Goal: Task Accomplishment & Management: Complete application form

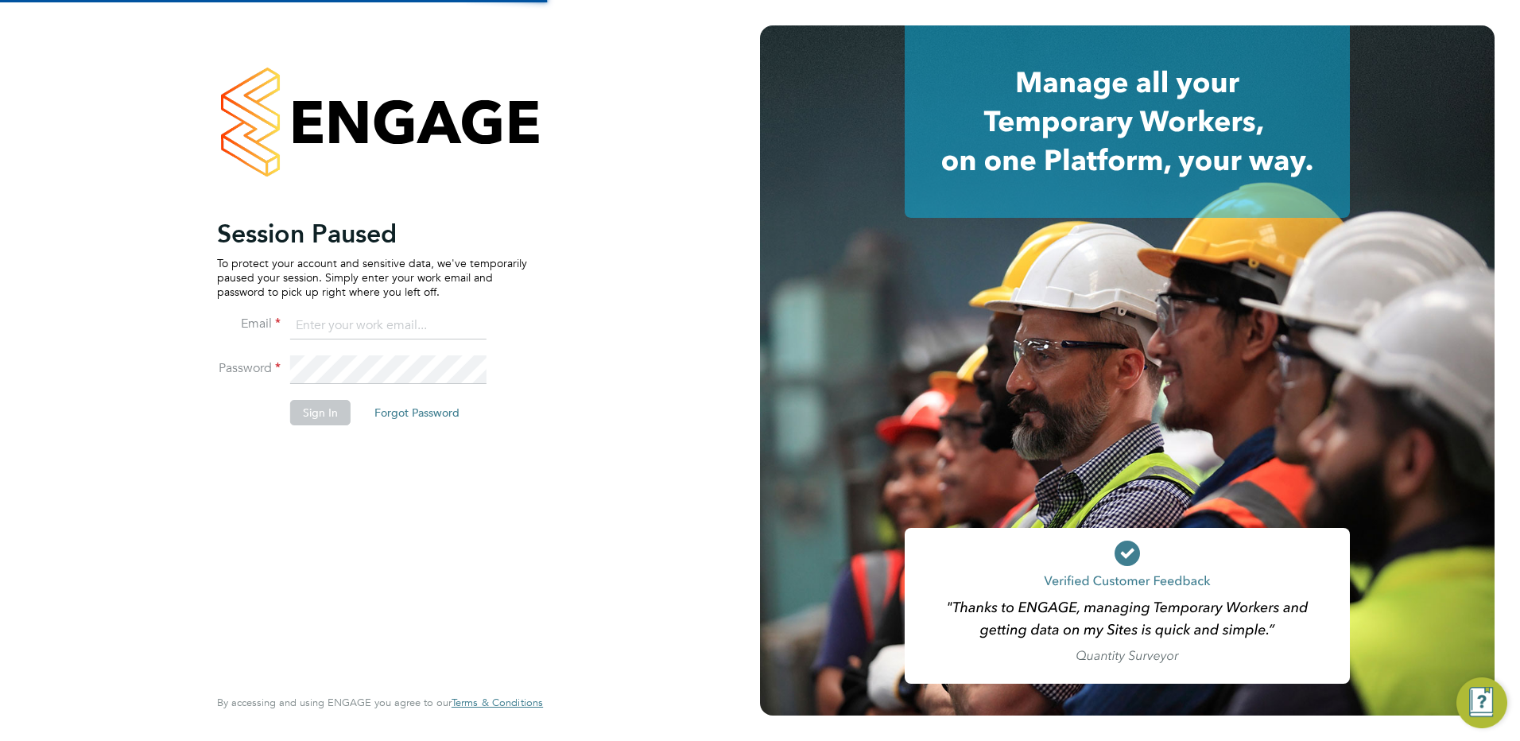
type input "daniel.proudfoot@search.co.uk"
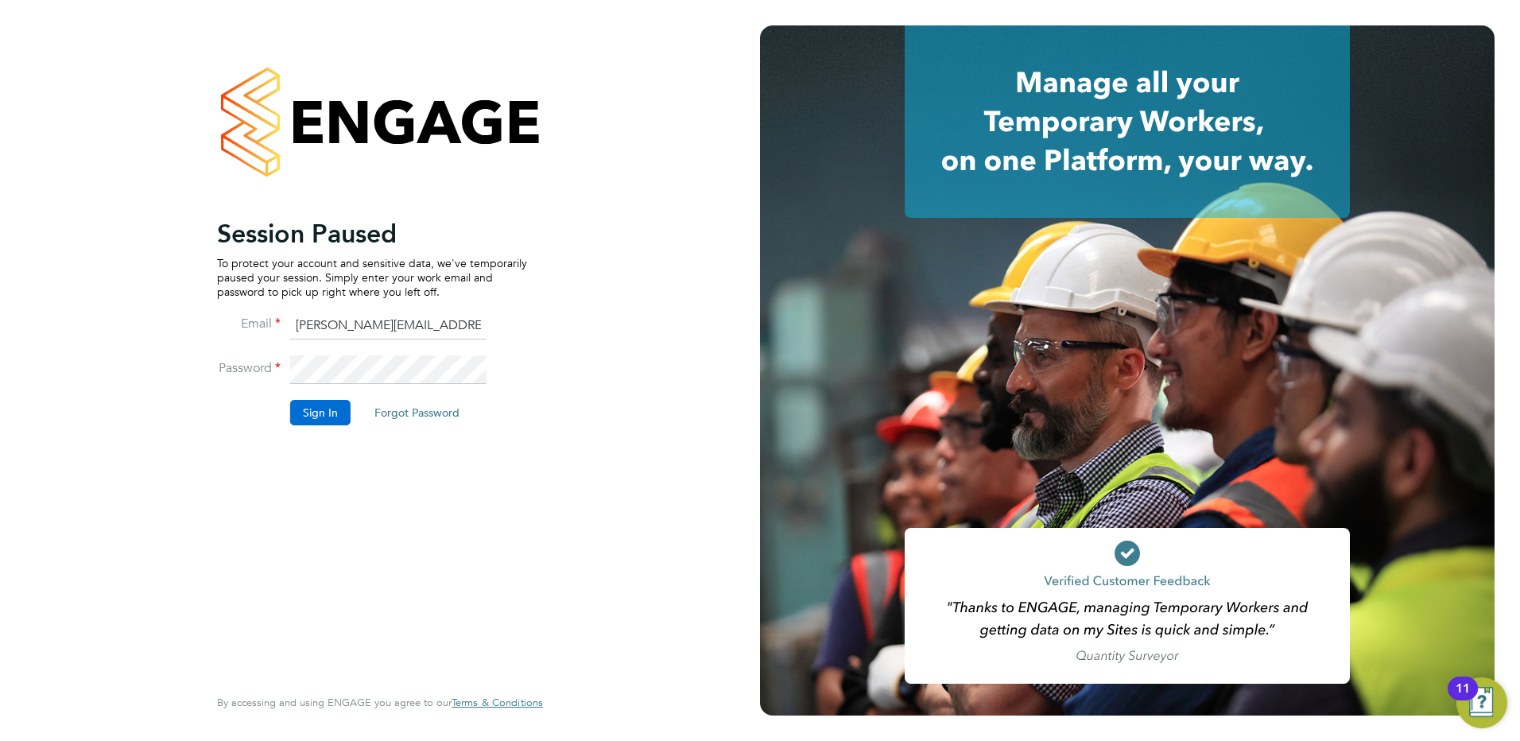
click at [321, 417] on button "Sign In" at bounding box center [320, 412] width 60 height 25
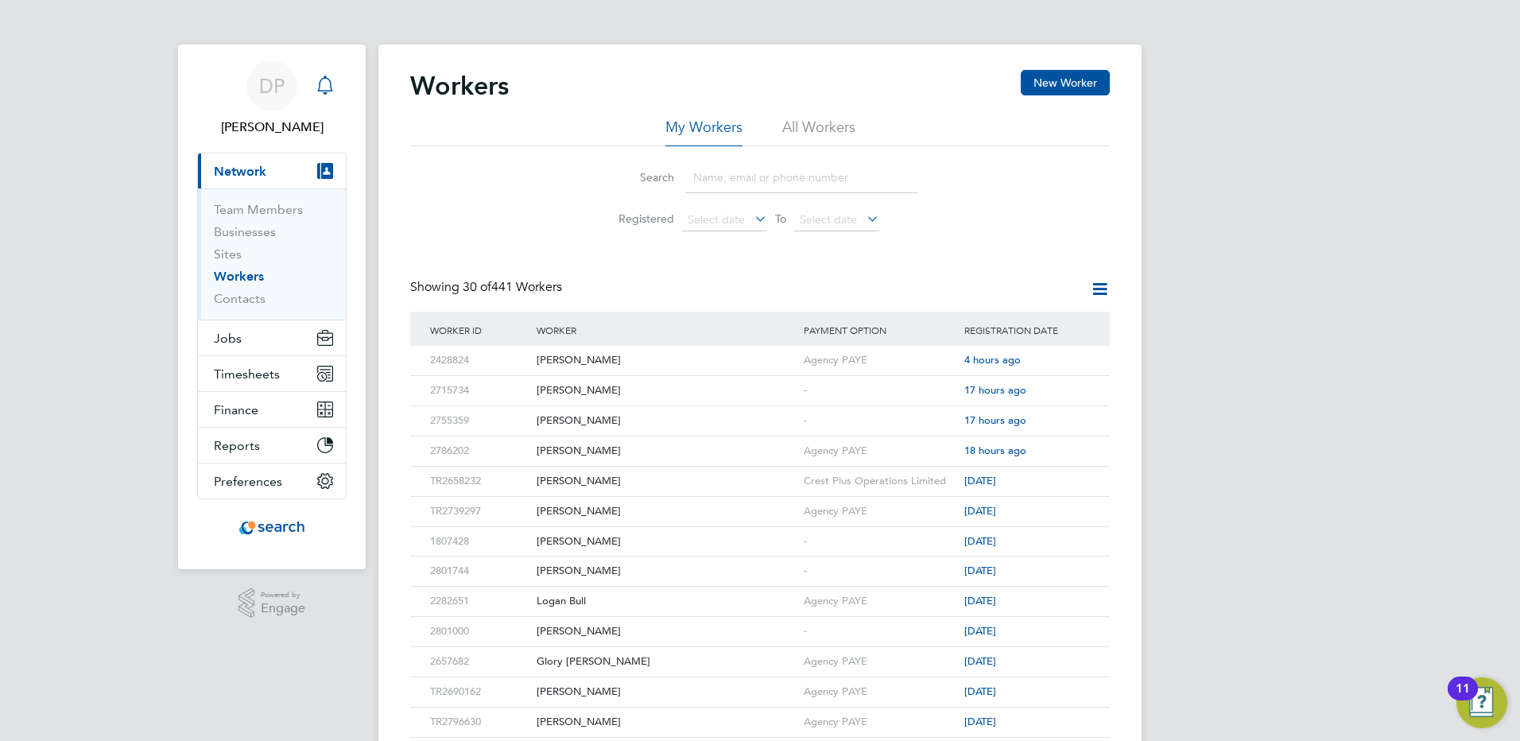
click at [327, 85] on icon "Main navigation" at bounding box center [325, 85] width 19 height 19
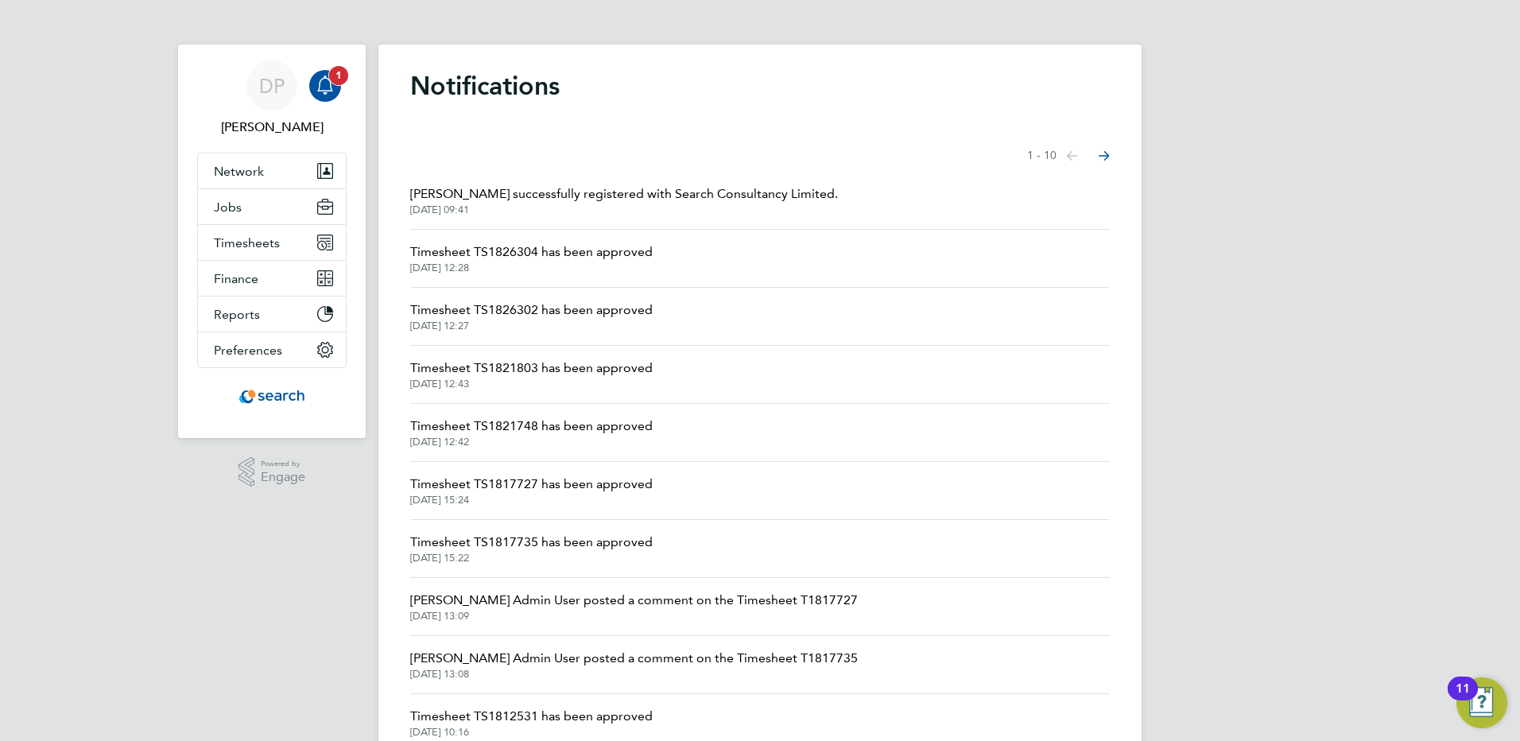
click at [330, 81] on app-badge "1" at bounding box center [338, 74] width 19 height 15
click at [332, 87] on icon "Main navigation" at bounding box center [325, 85] width 19 height 19
click at [326, 78] on icon "Main navigation" at bounding box center [324, 84] width 15 height 16
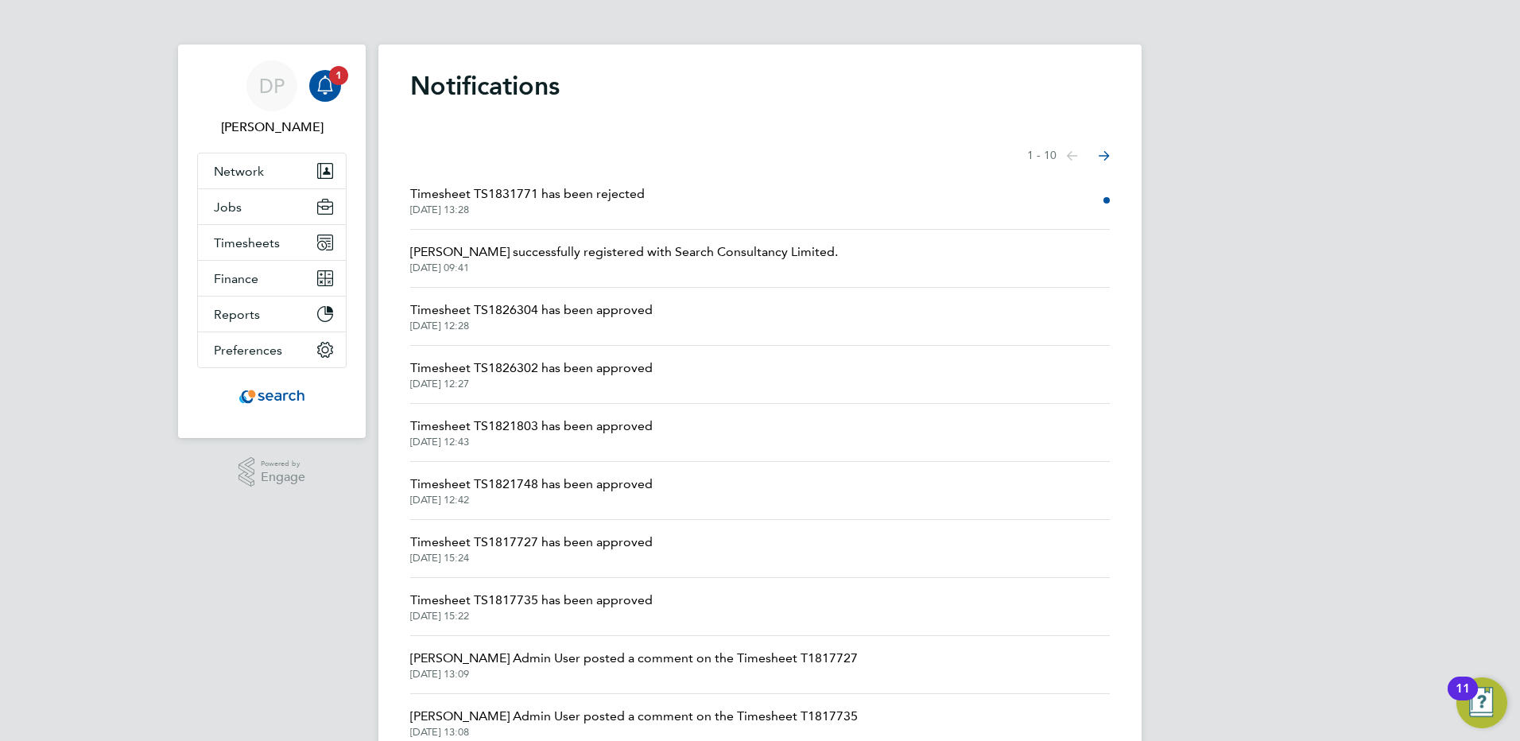
click at [598, 199] on span "Timesheet TS1831771 has been rejected" at bounding box center [527, 193] width 235 height 19
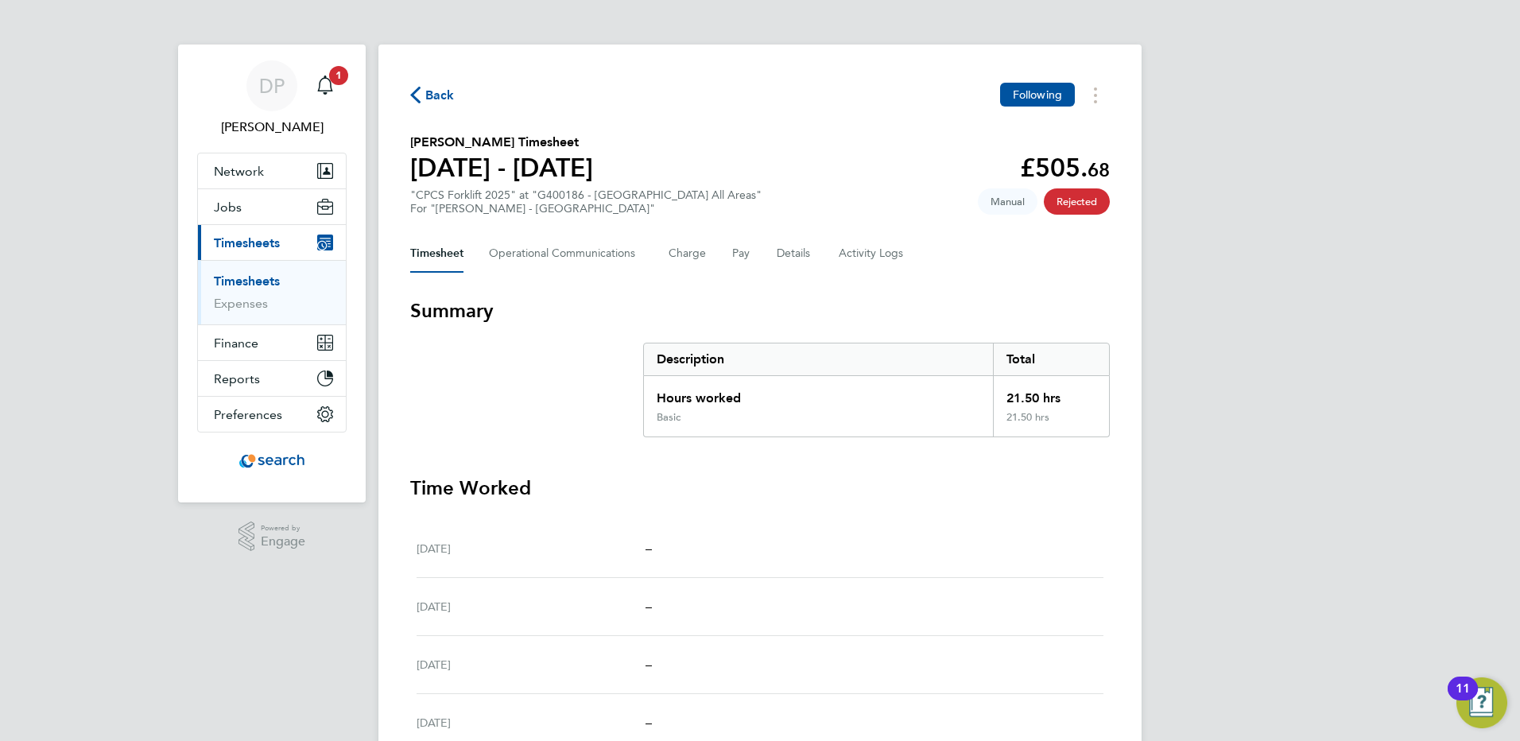
scroll to position [306, 0]
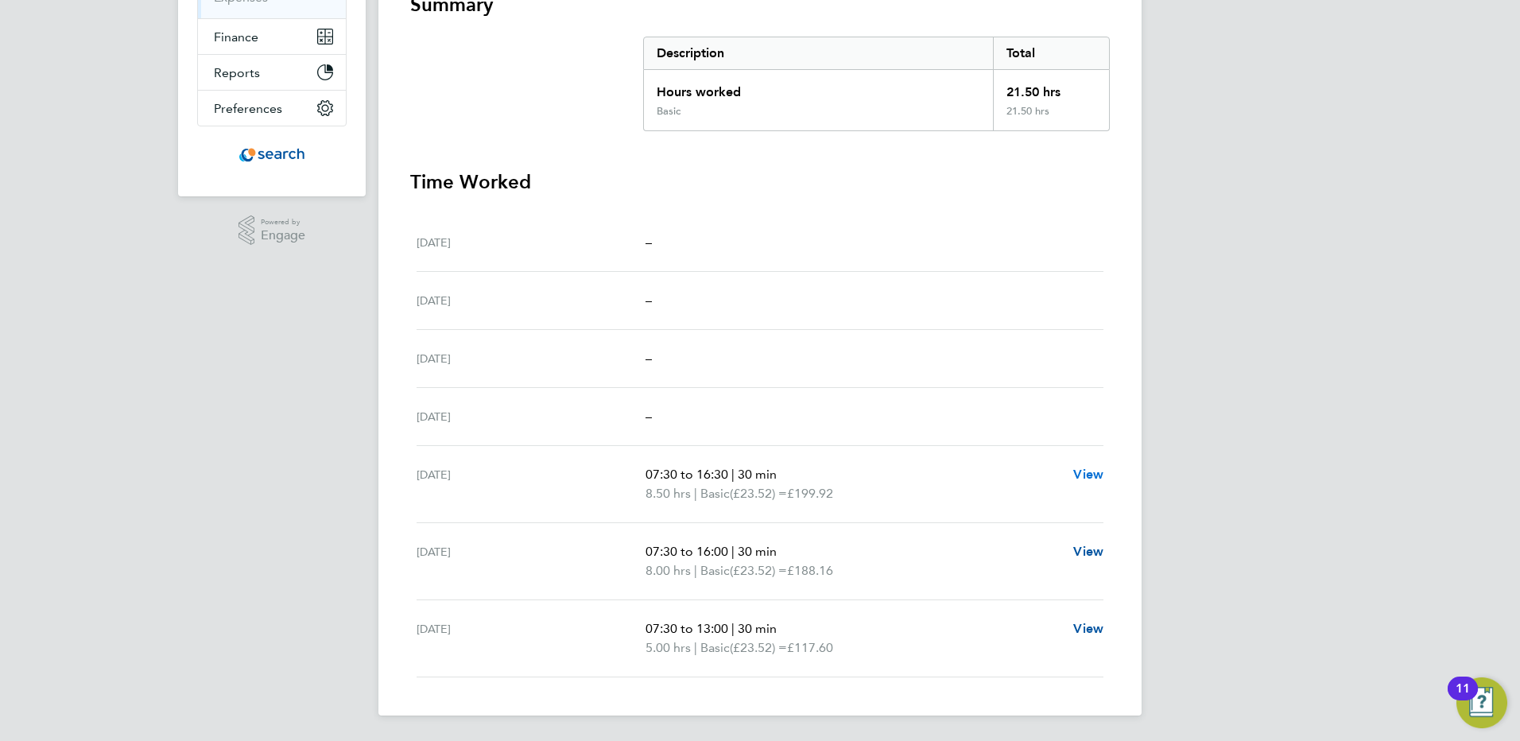
click at [1099, 476] on span "View" at bounding box center [1088, 474] width 30 height 15
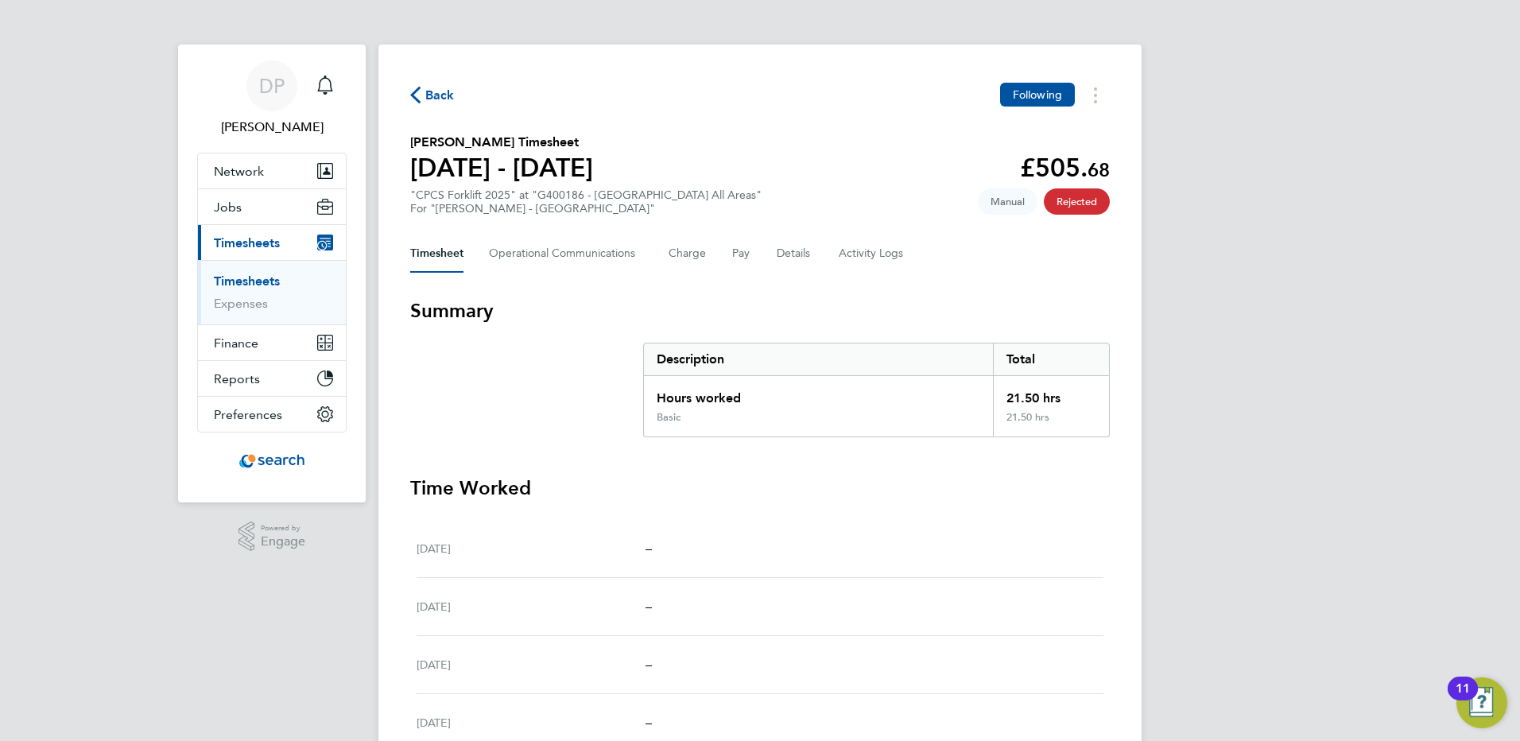
select select "30"
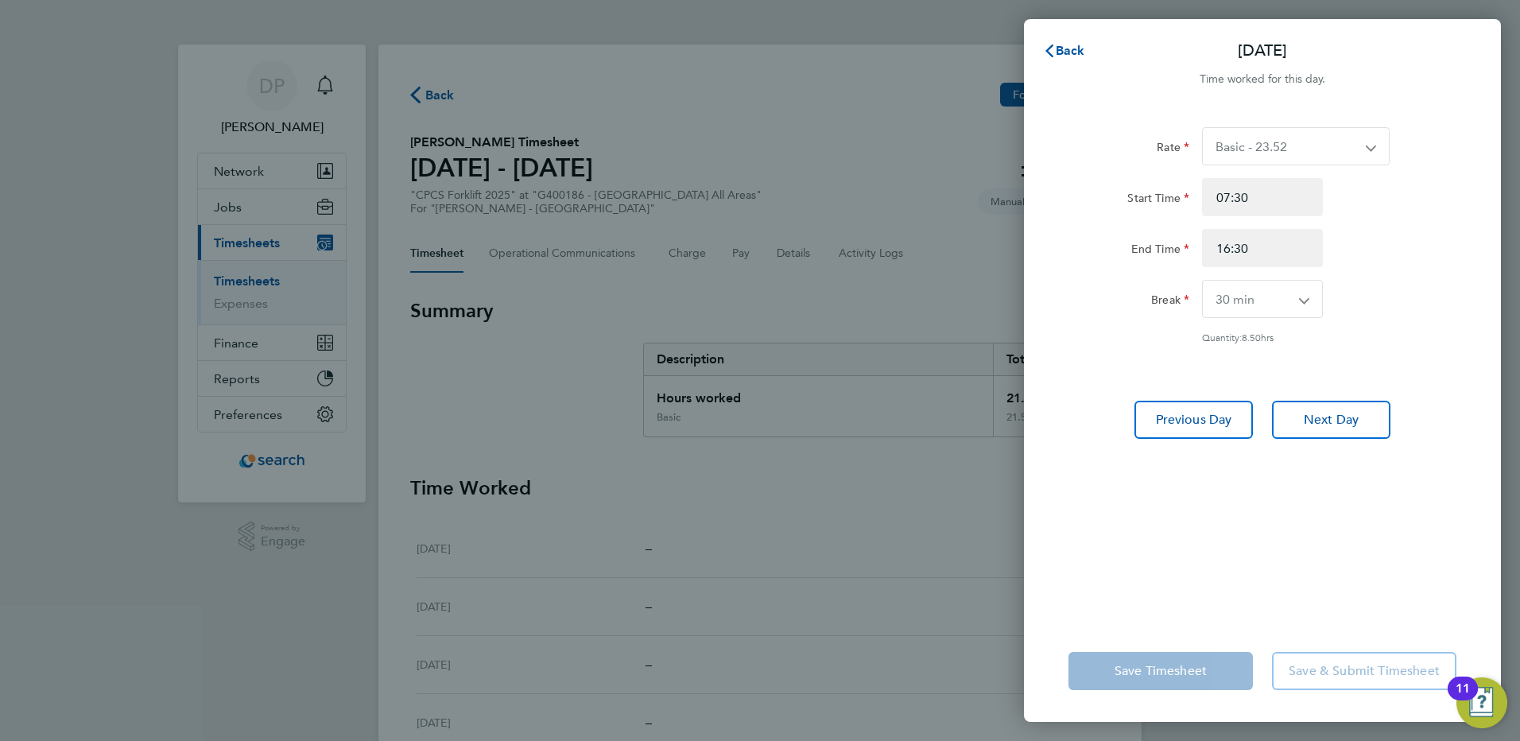
click at [808, 492] on div "Back Wed 24 Sep Time worked for this day. Rate Basic - 23.52 Overtime - 33.98 S…" at bounding box center [760, 370] width 1520 height 741
click at [1071, 50] on span "Back" at bounding box center [1070, 50] width 29 height 15
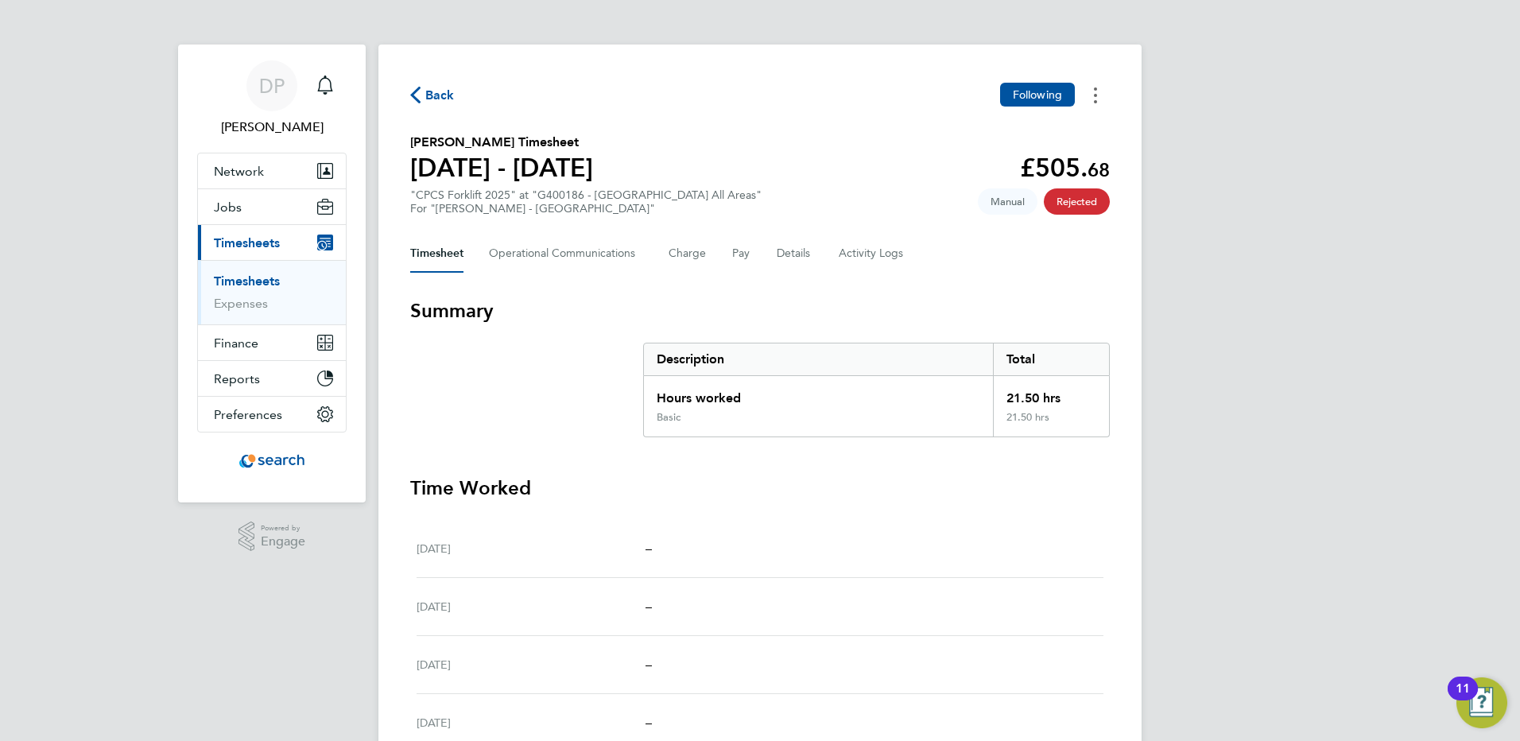
click at [1096, 98] on icon "Timesheets Menu" at bounding box center [1095, 95] width 3 height 16
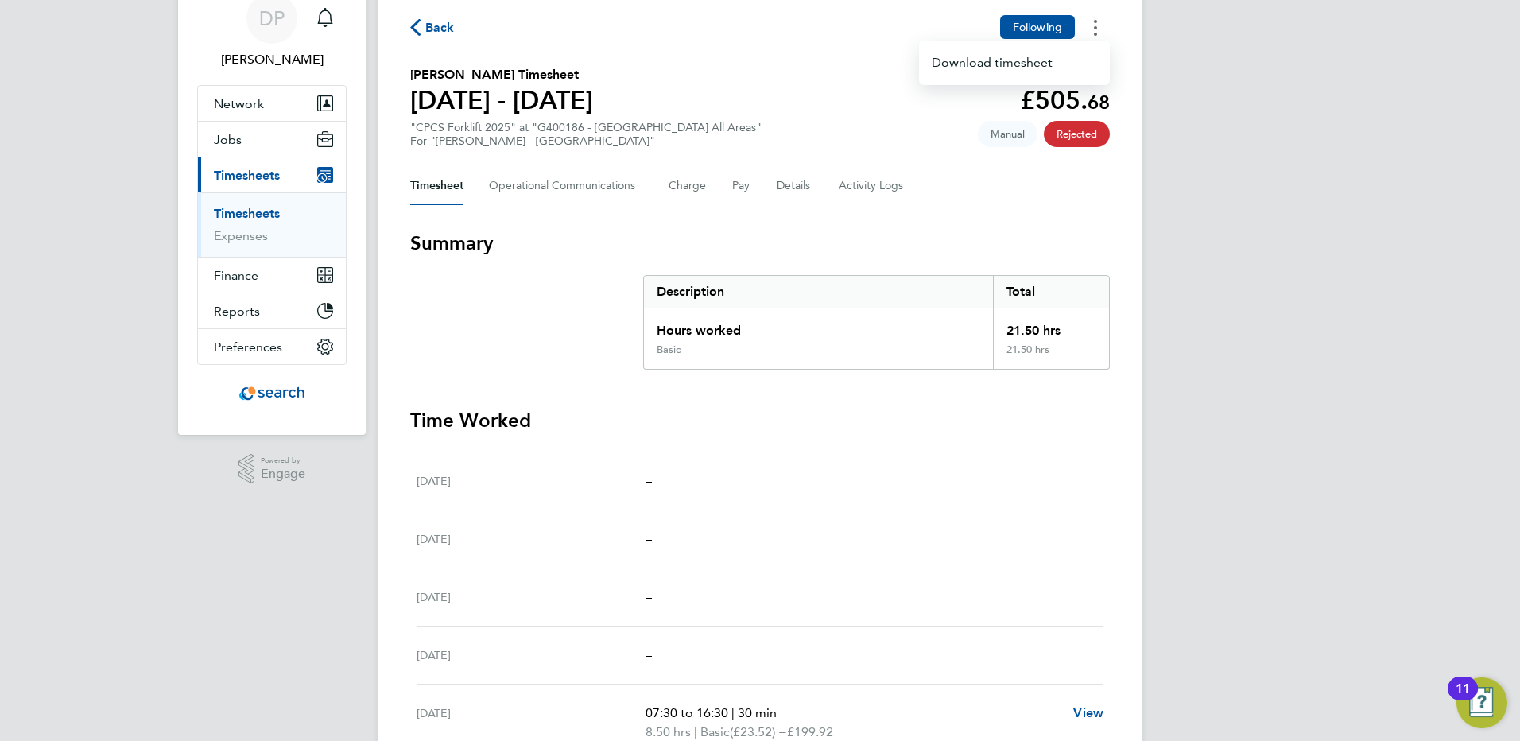
scroll to position [306, 0]
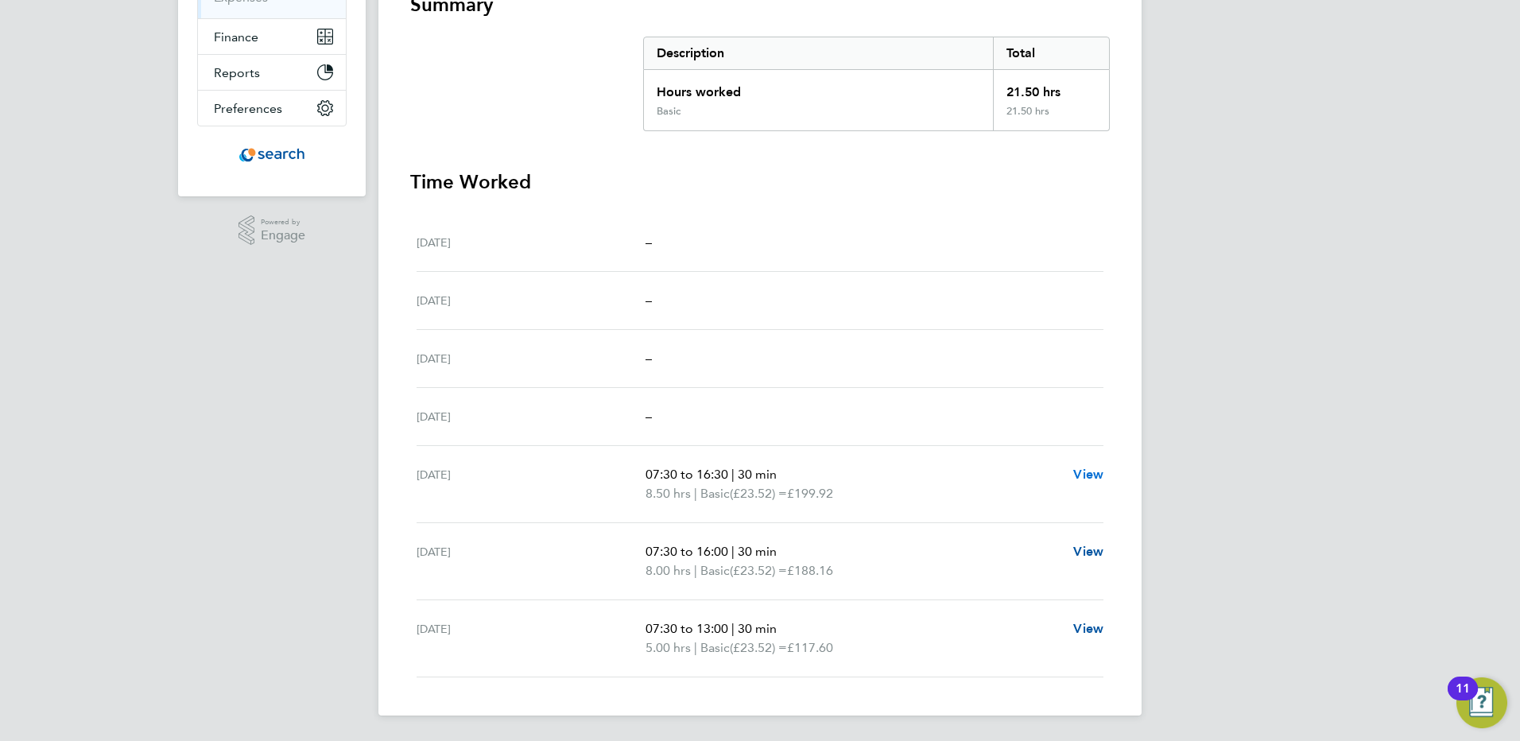
click at [1094, 473] on span "View" at bounding box center [1088, 474] width 30 height 15
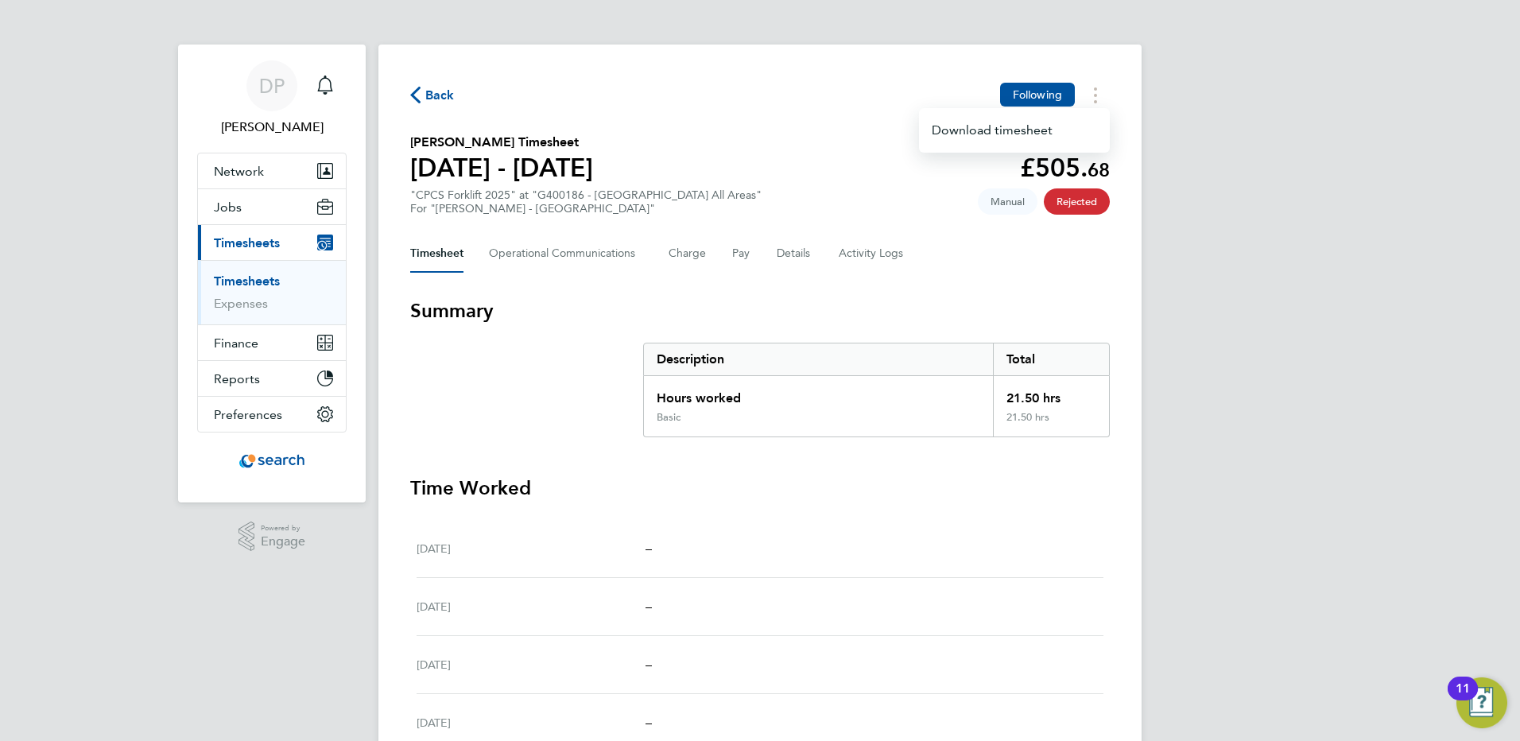
select select "30"
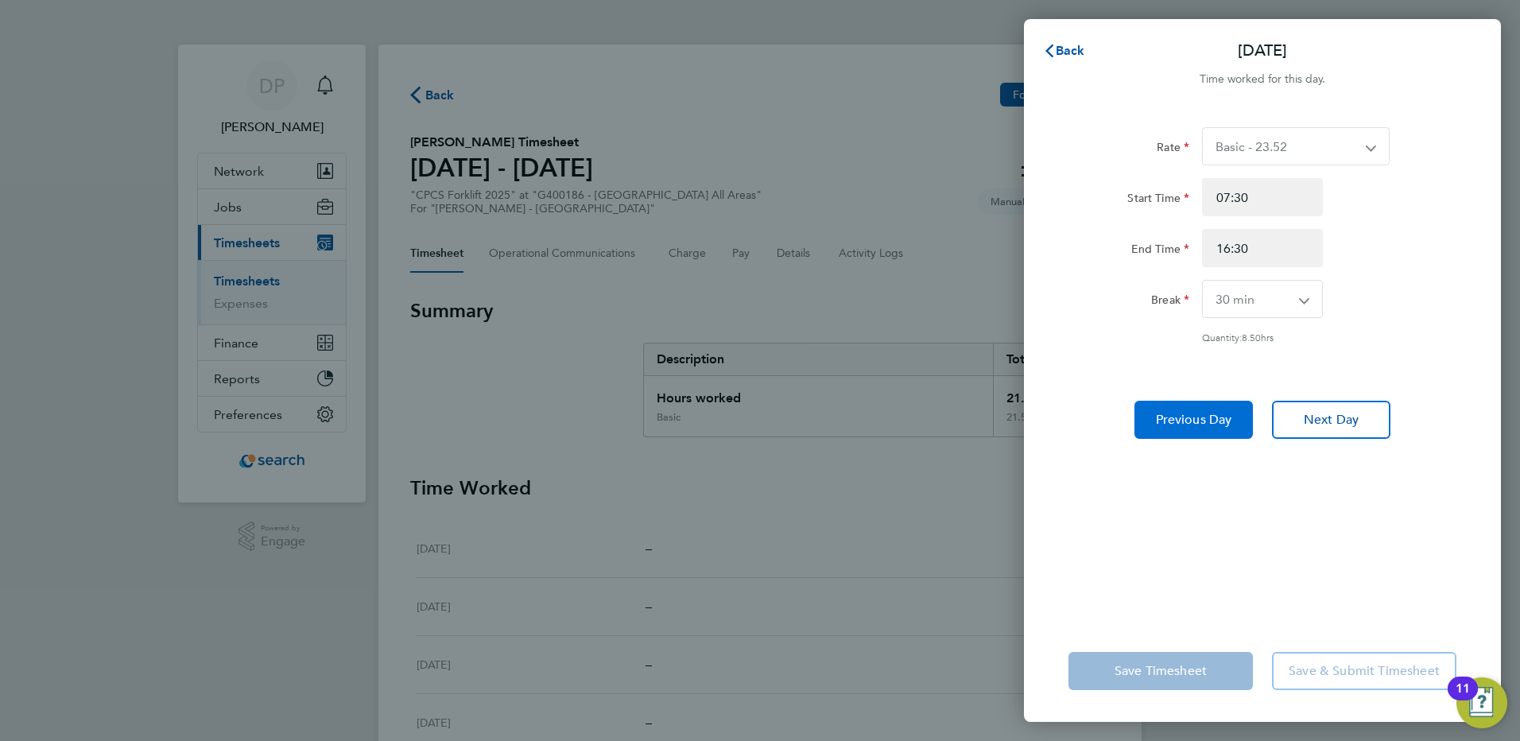
click at [1182, 420] on span "Previous Day" at bounding box center [1194, 420] width 76 height 16
select select "30"
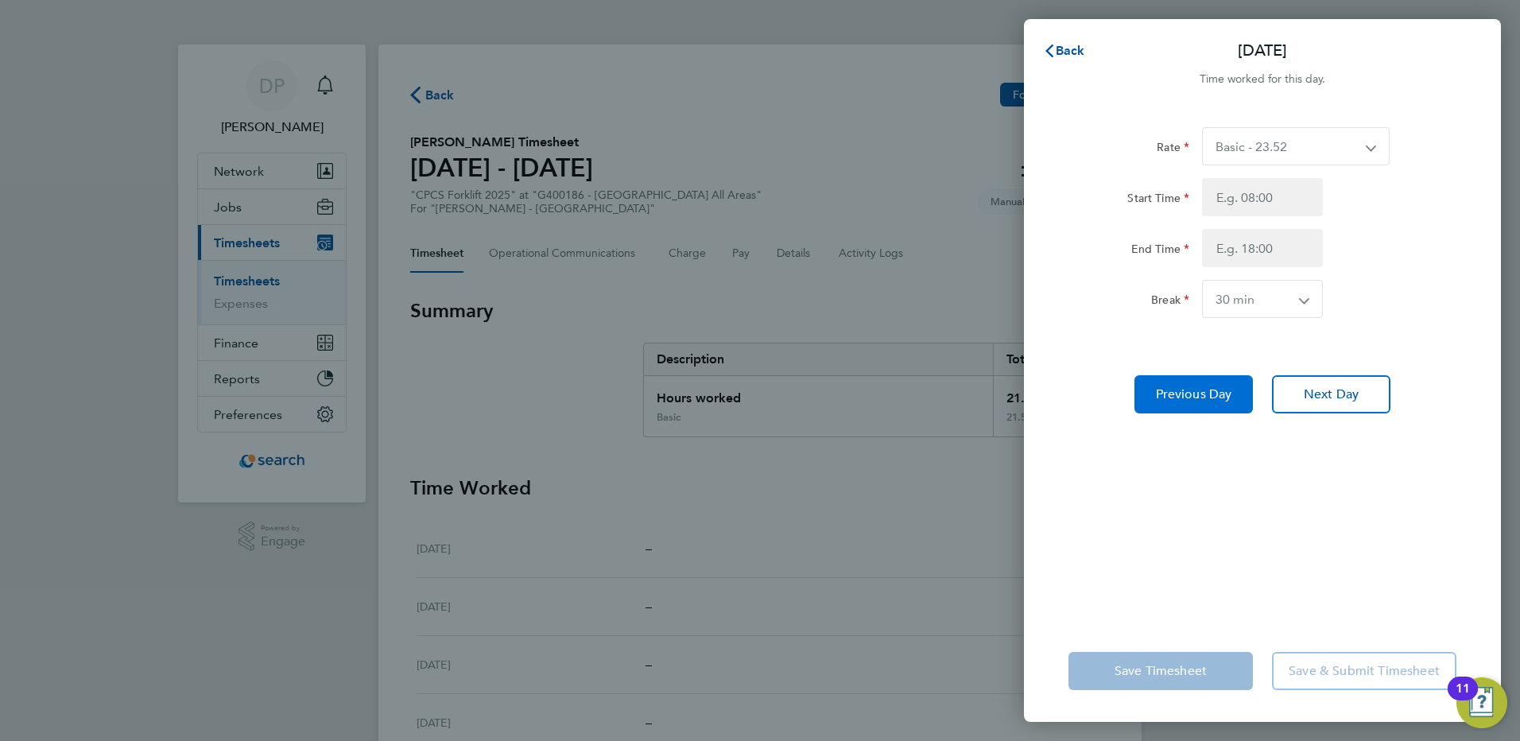
click at [1189, 401] on span "Previous Day" at bounding box center [1194, 394] width 76 height 16
select select "30"
click at [1254, 193] on input "Start Time" at bounding box center [1262, 197] width 121 height 38
type input "07:30"
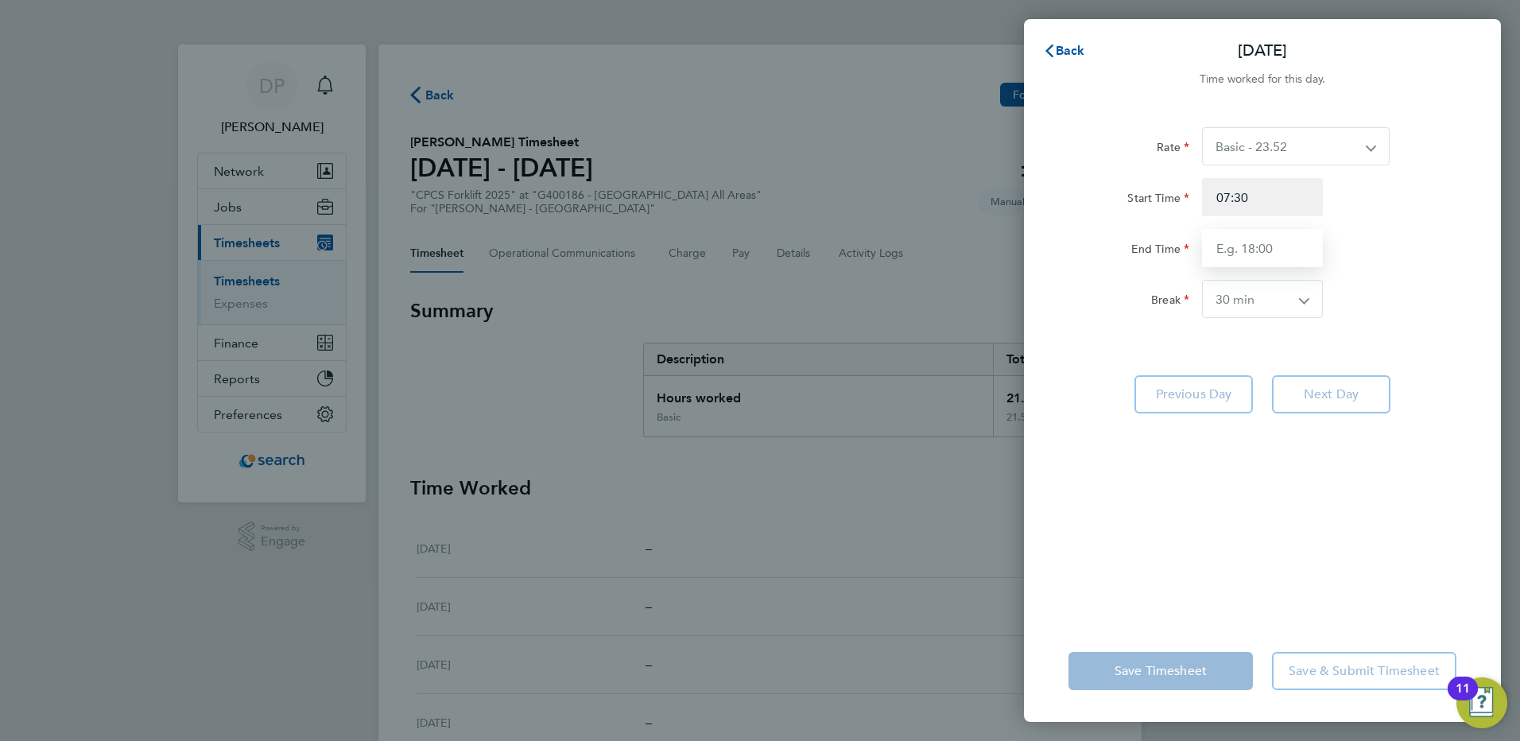
click at [1255, 257] on input "End Time" at bounding box center [1262, 248] width 121 height 38
click at [1271, 519] on div "Rate Basic - 23.52 Overtime - 33.98 Start Time 07:30 End Time 16:30 Break 0 min…" at bounding box center [1262, 364] width 477 height 512
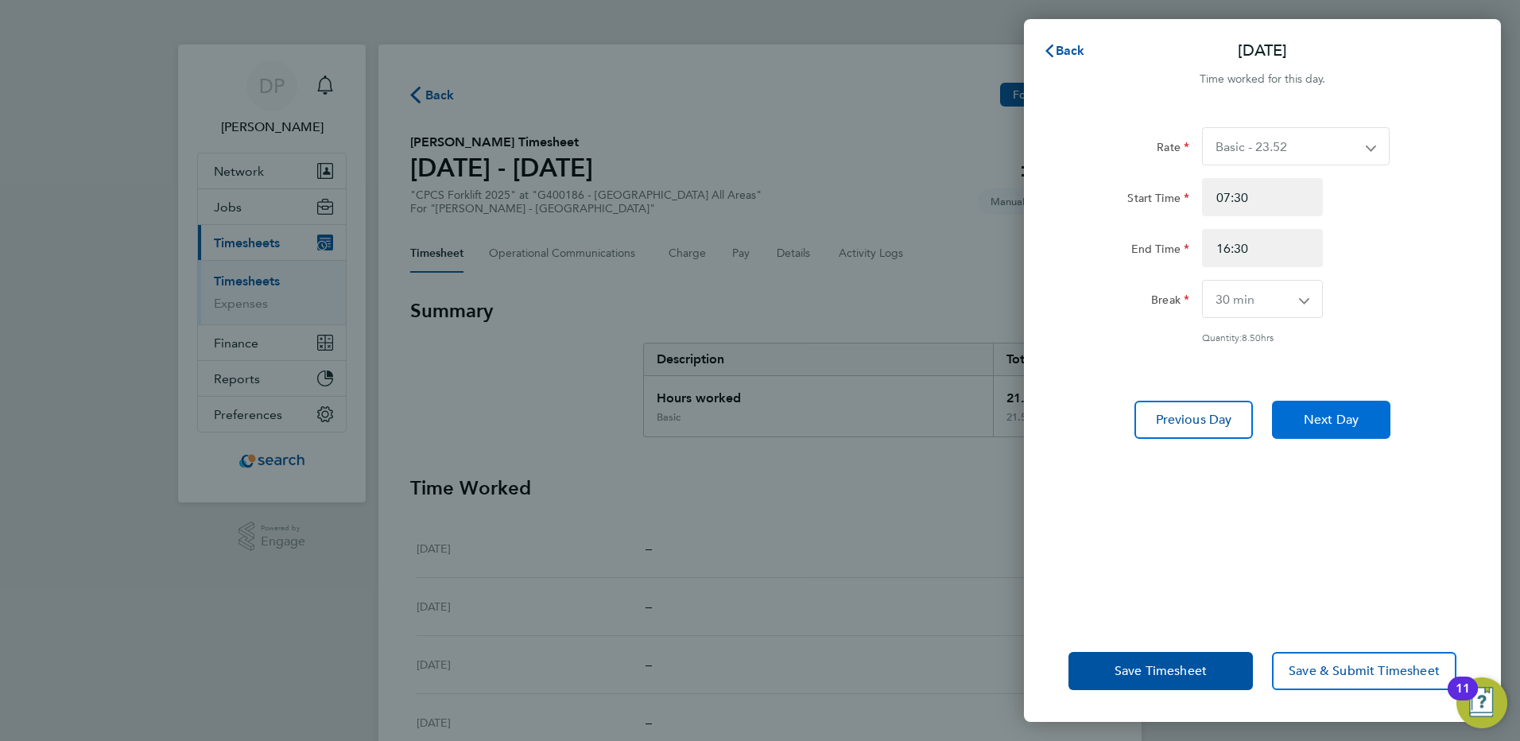
click at [1331, 421] on span "Next Day" at bounding box center [1331, 420] width 55 height 16
drag, startPoint x: 1265, startPoint y: 250, endPoint x: 1152, endPoint y: 246, distance: 113.0
click at [1152, 246] on div "End Time 16:30" at bounding box center [1262, 248] width 401 height 38
click at [1356, 423] on span "Next Day" at bounding box center [1331, 420] width 55 height 16
drag, startPoint x: 1268, startPoint y: 258, endPoint x: 1180, endPoint y: 240, distance: 90.0
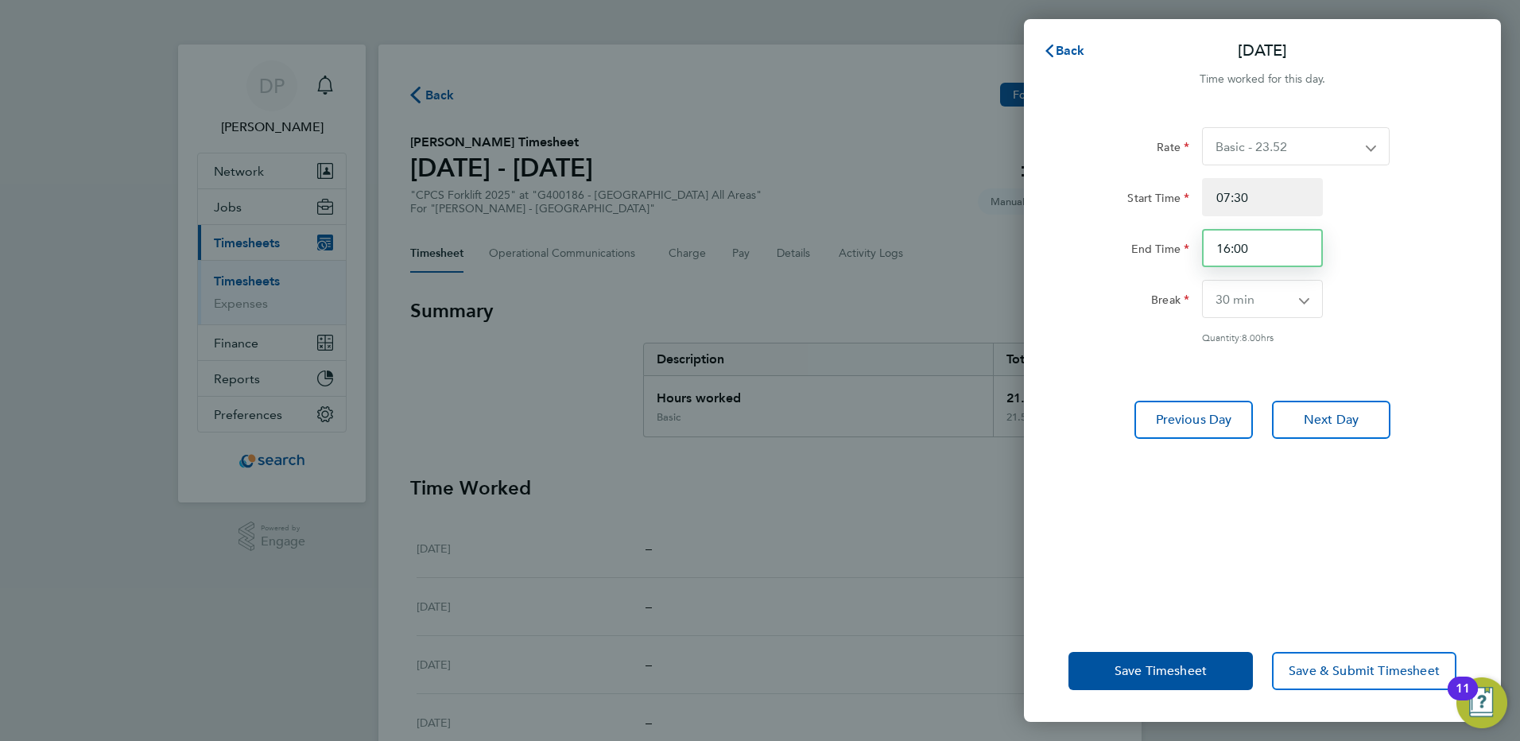
click at [1161, 247] on div "End Time 16:00" at bounding box center [1262, 248] width 401 height 38
type input "13:00"
click at [1401, 364] on form "Rate Basic - 23.52 Overtime - 33.98 Start Time 07:30 End Time 13:00 Break 0 min…" at bounding box center [1263, 248] width 388 height 242
click at [1351, 422] on span "Next Day" at bounding box center [1331, 420] width 55 height 16
drag, startPoint x: 1281, startPoint y: 252, endPoint x: 1158, endPoint y: 244, distance: 122.7
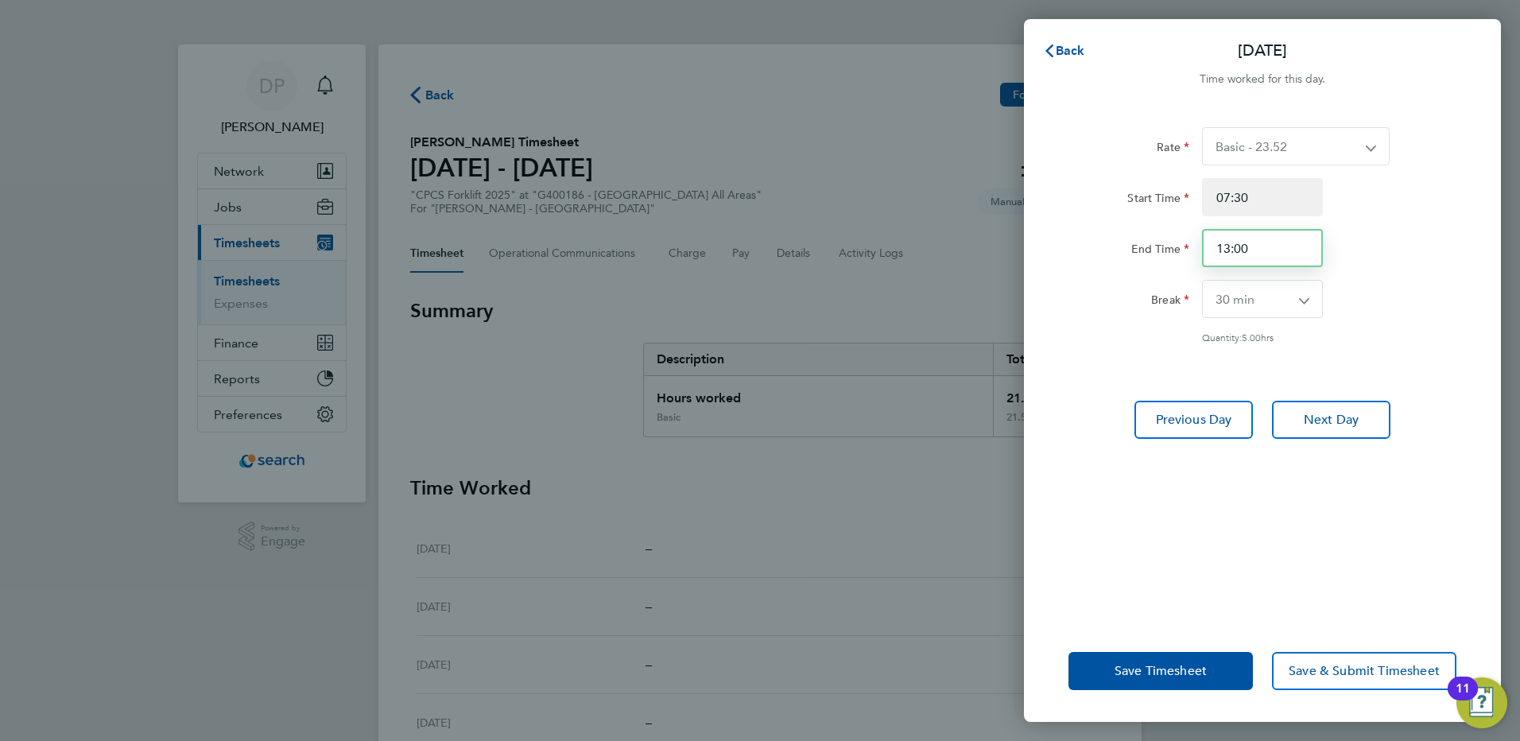
click at [1151, 246] on div "End Time 13:00" at bounding box center [1262, 248] width 401 height 38
drag, startPoint x: 1272, startPoint y: 202, endPoint x: 1166, endPoint y: 196, distance: 106.7
click at [1164, 197] on div "Start Time 07:30" at bounding box center [1262, 197] width 401 height 38
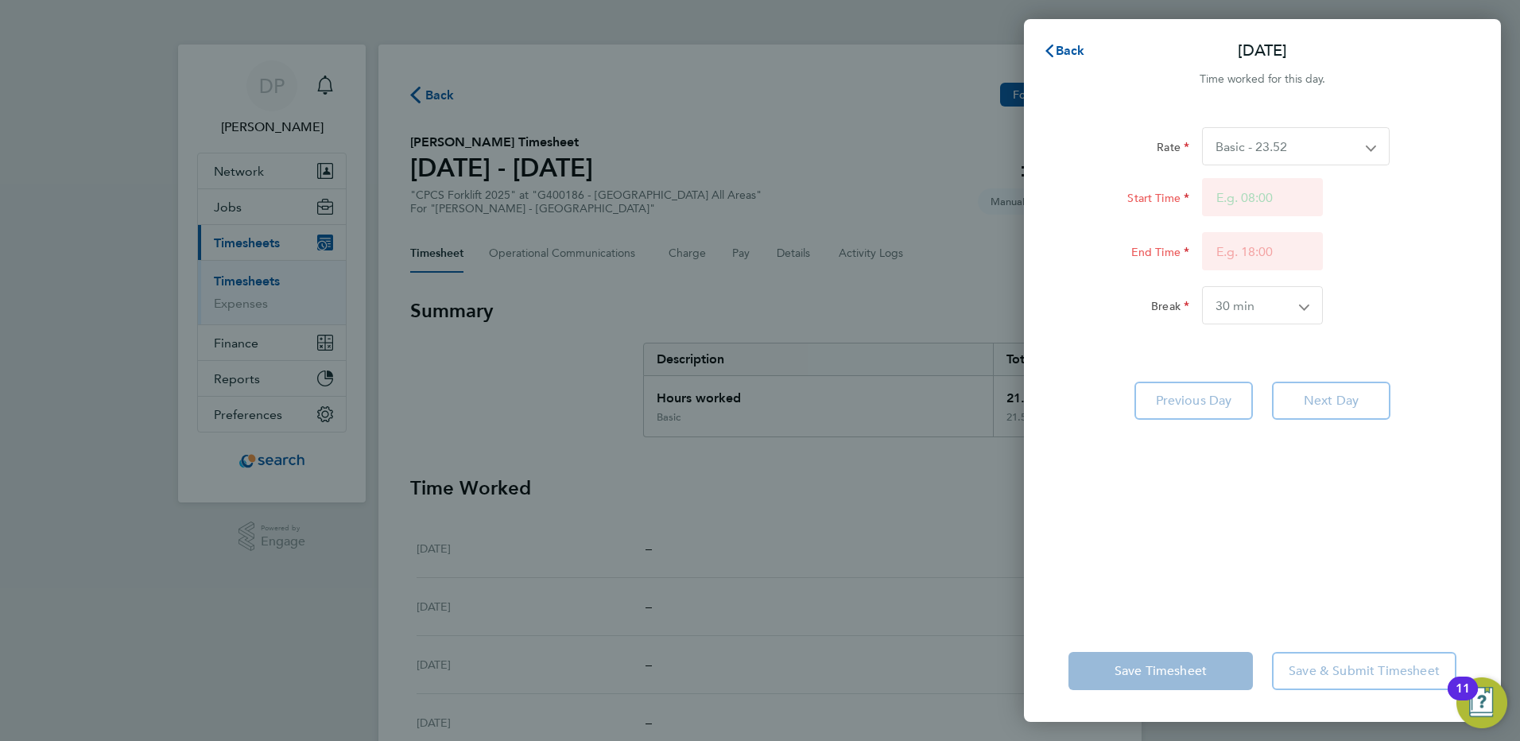
drag, startPoint x: 1406, startPoint y: 506, endPoint x: 1396, endPoint y: 491, distance: 17.9
click at [1405, 506] on div "Rate Basic - 23.52 Overtime - 33.98 Start Time End Time Break 0 min 15 min 30 m…" at bounding box center [1262, 364] width 477 height 512
click at [1061, 50] on span "Back" at bounding box center [1070, 50] width 29 height 15
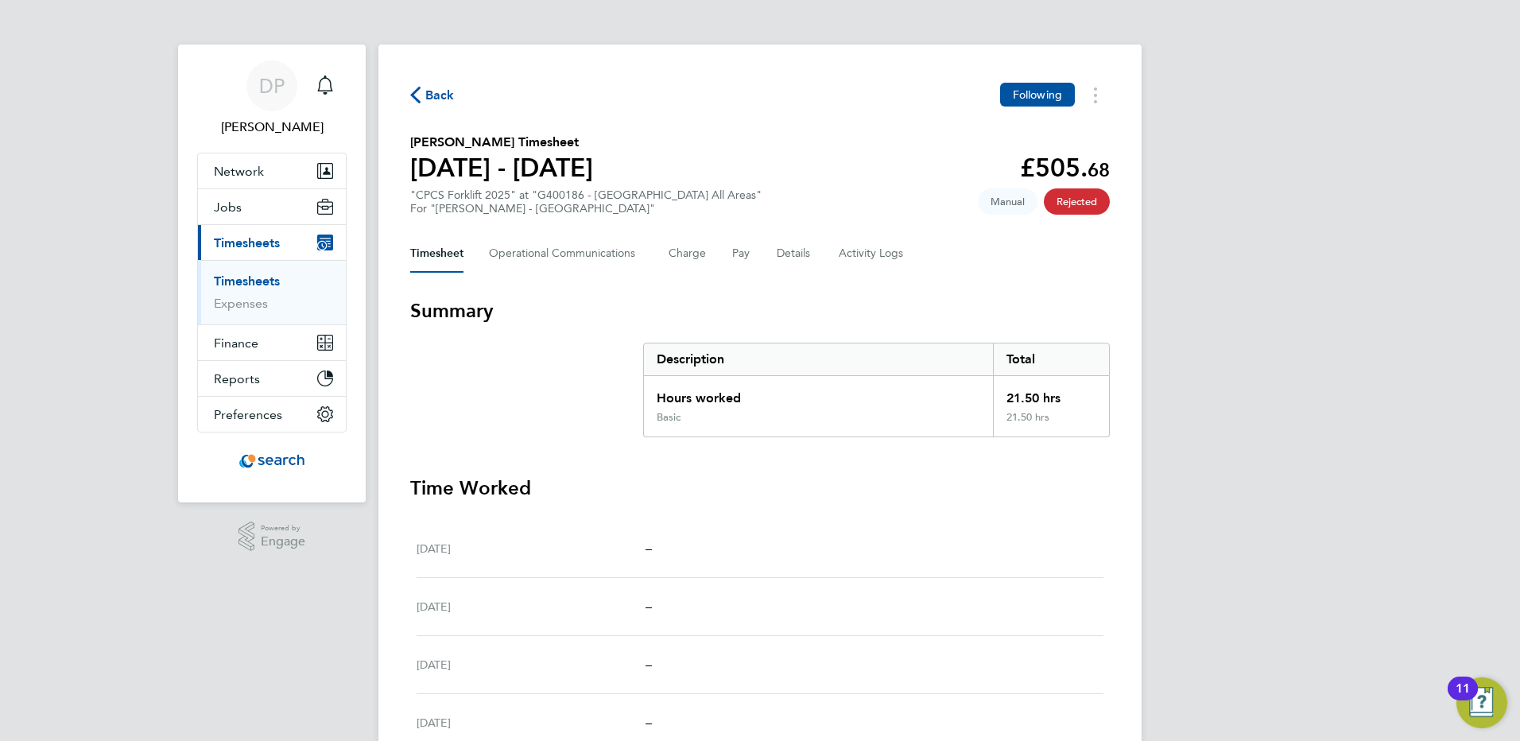
scroll to position [306, 0]
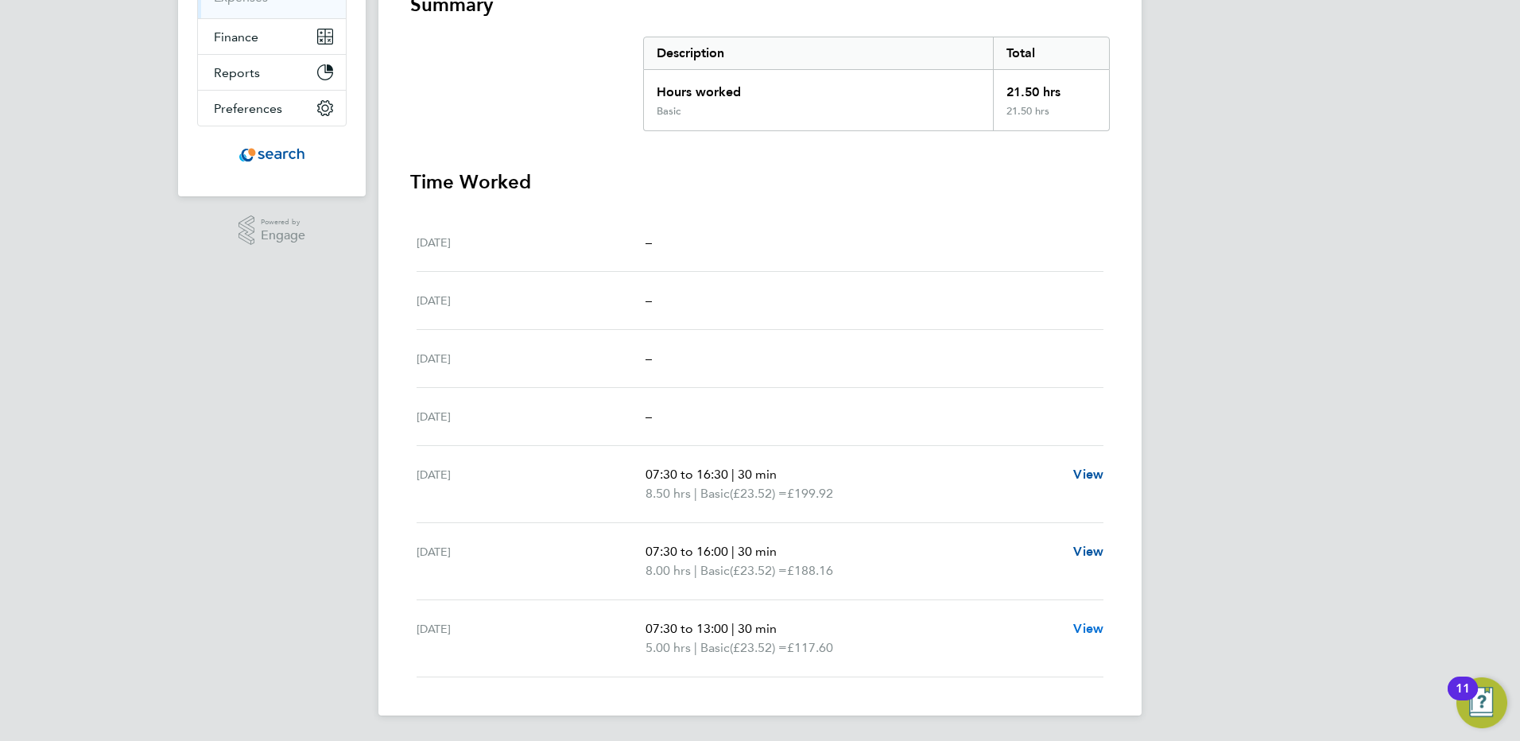
click at [1081, 631] on span "View" at bounding box center [1088, 628] width 30 height 15
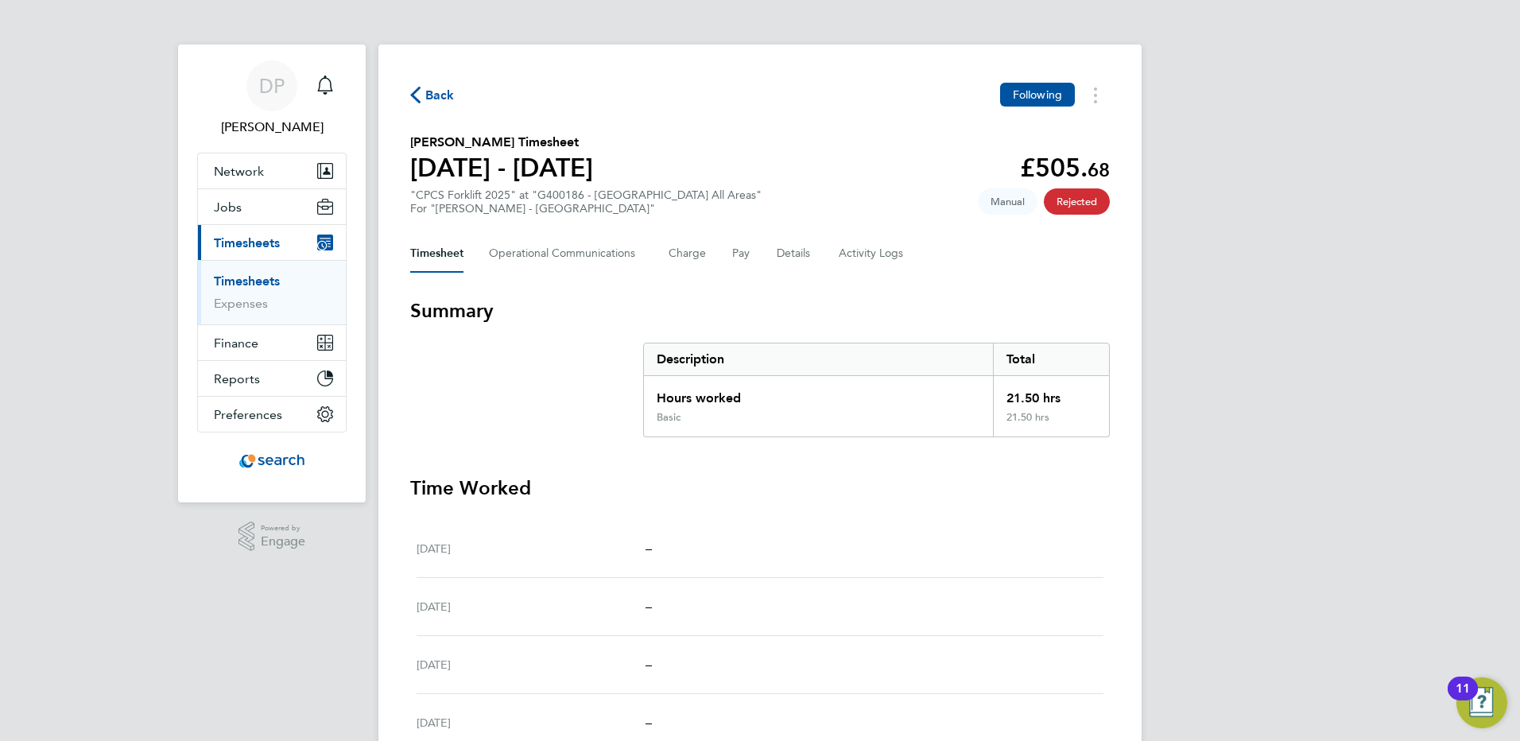
select select "30"
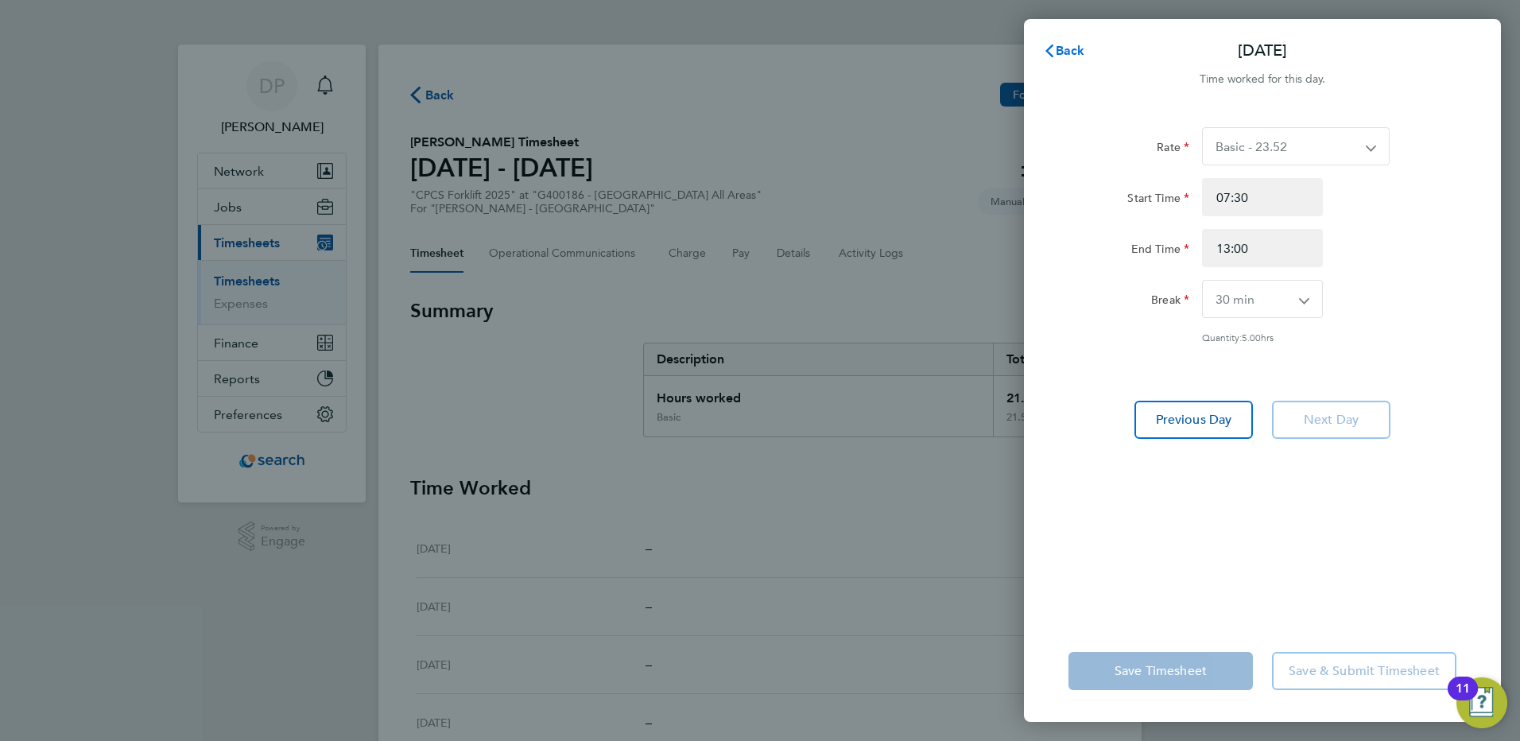
click at [1083, 58] on button "Back" at bounding box center [1064, 51] width 74 height 32
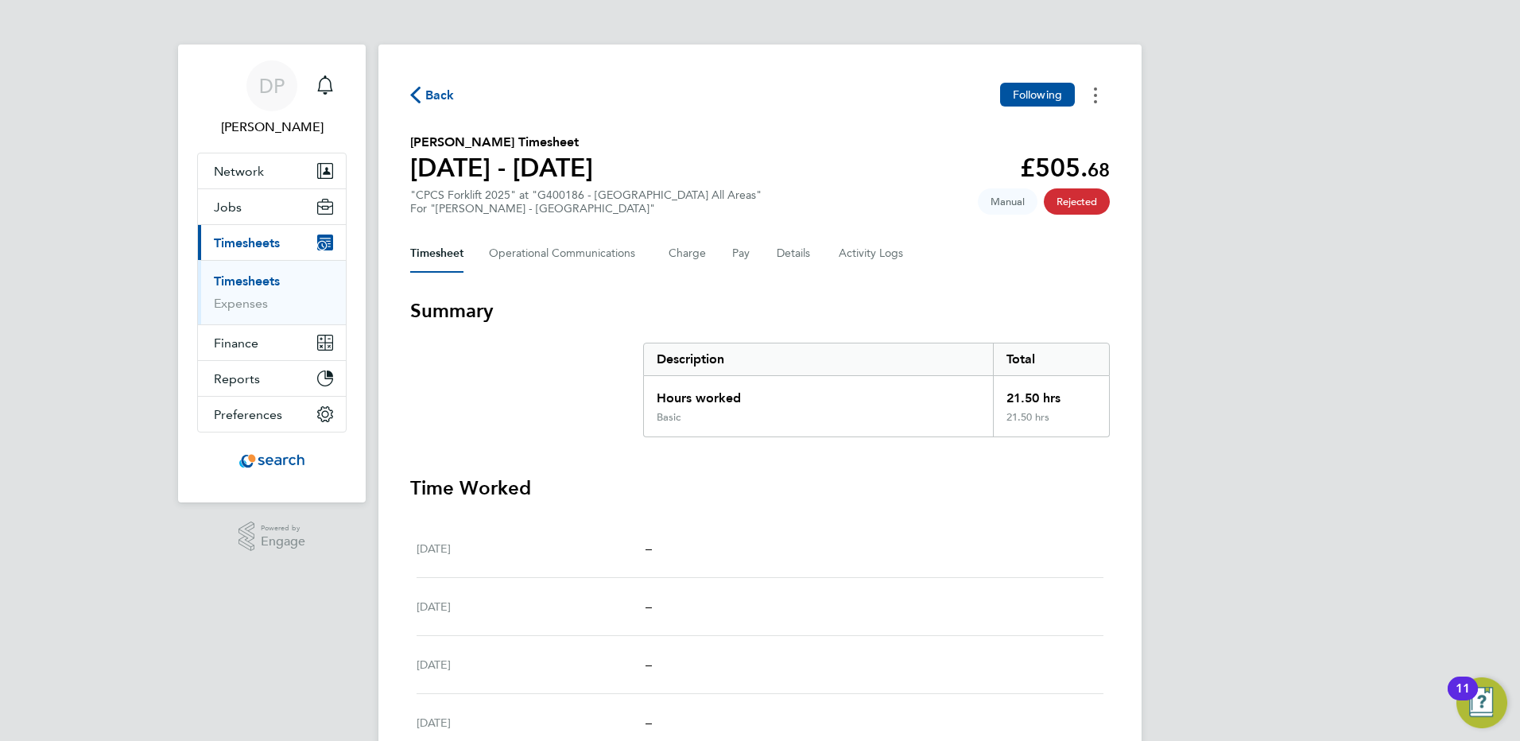
click at [1098, 96] on button "Timesheets Menu" at bounding box center [1095, 95] width 29 height 25
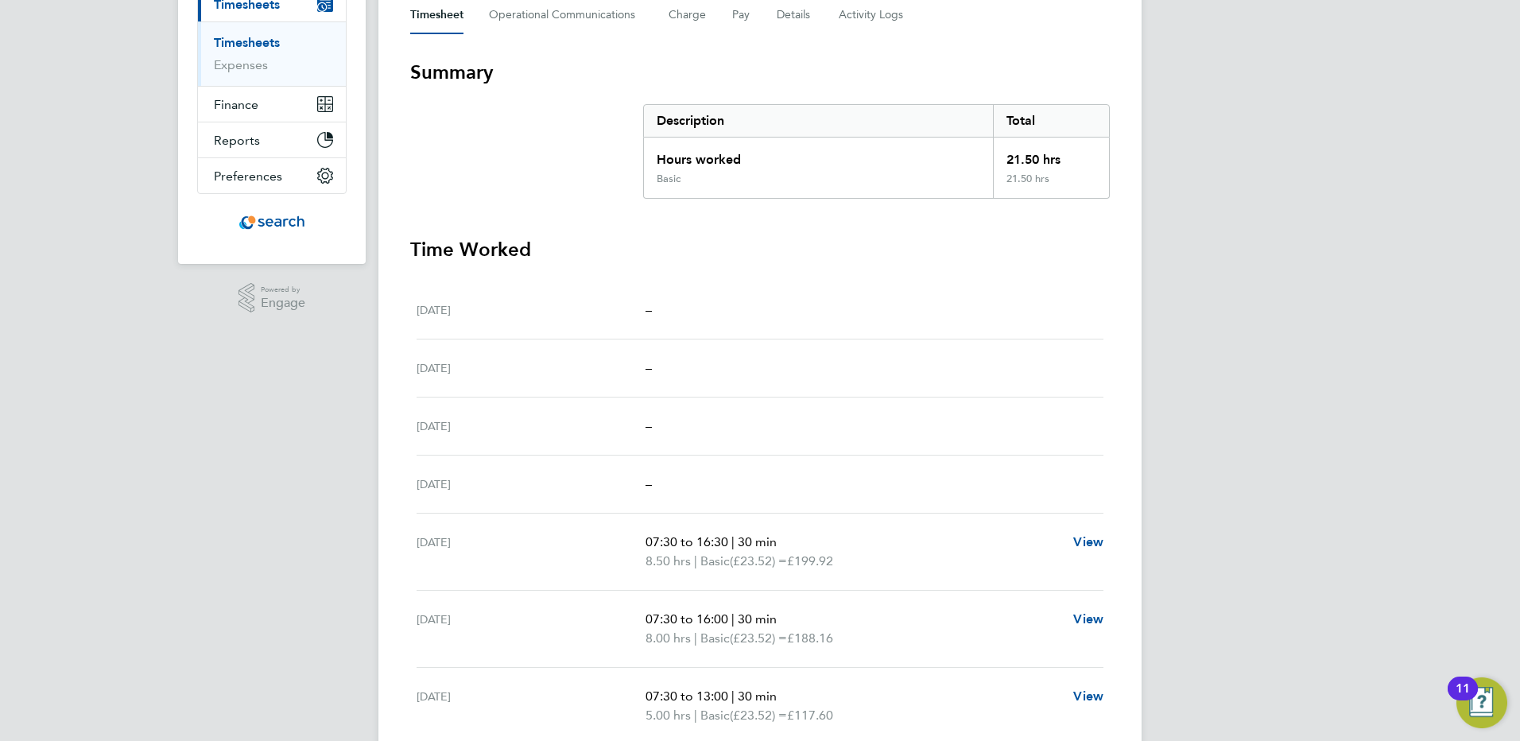
scroll to position [306, 0]
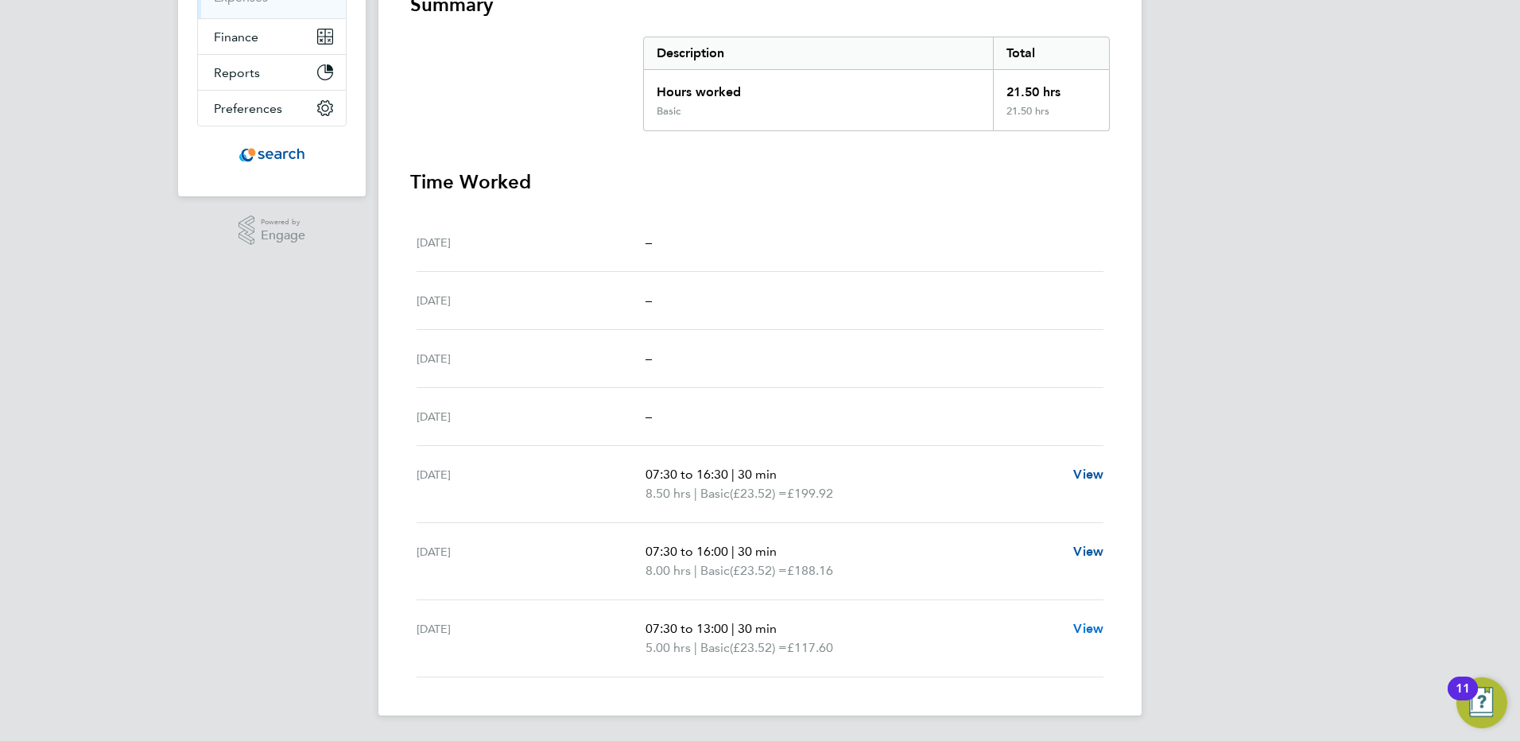
click at [1077, 631] on span "View" at bounding box center [1088, 628] width 30 height 15
select select "30"
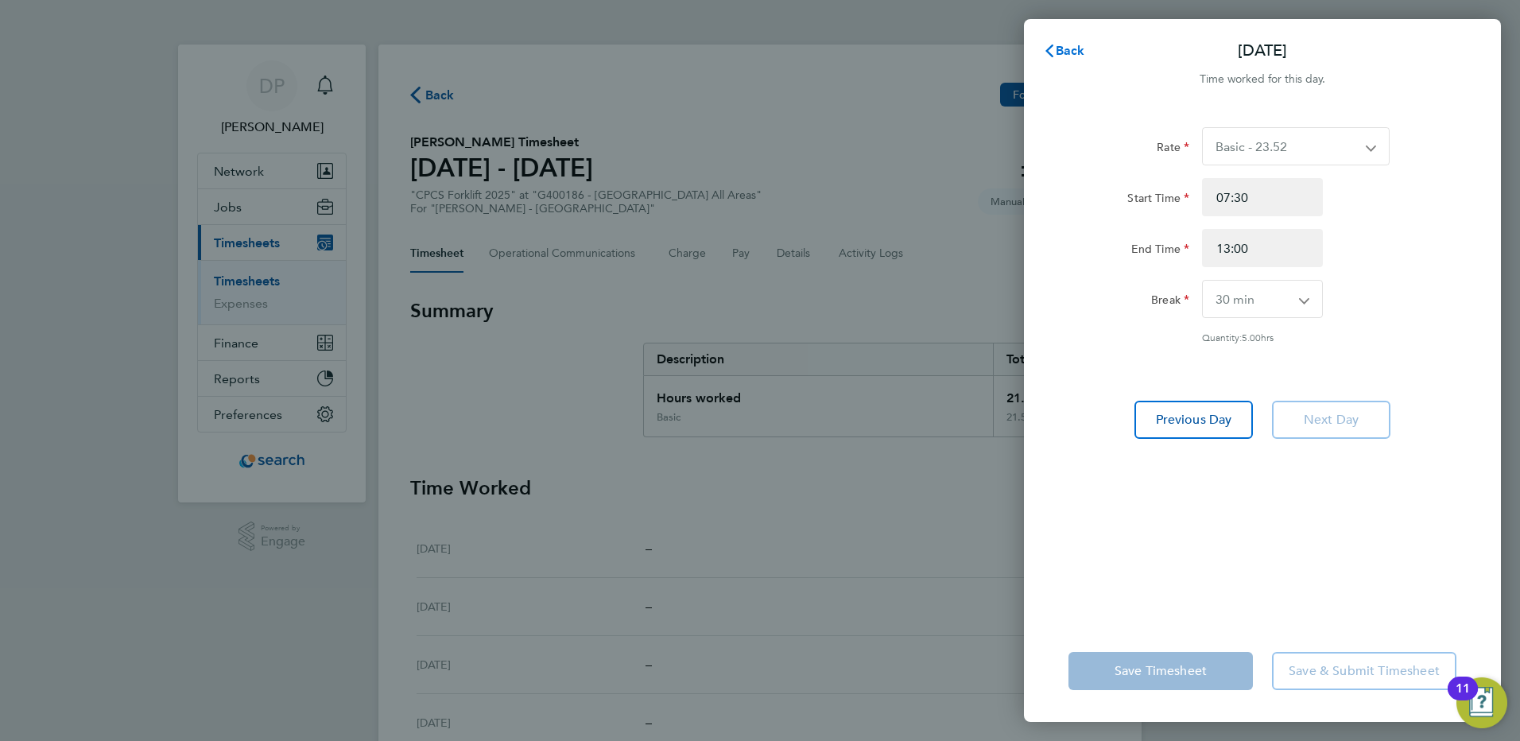
click at [1071, 52] on span "Back" at bounding box center [1070, 50] width 29 height 15
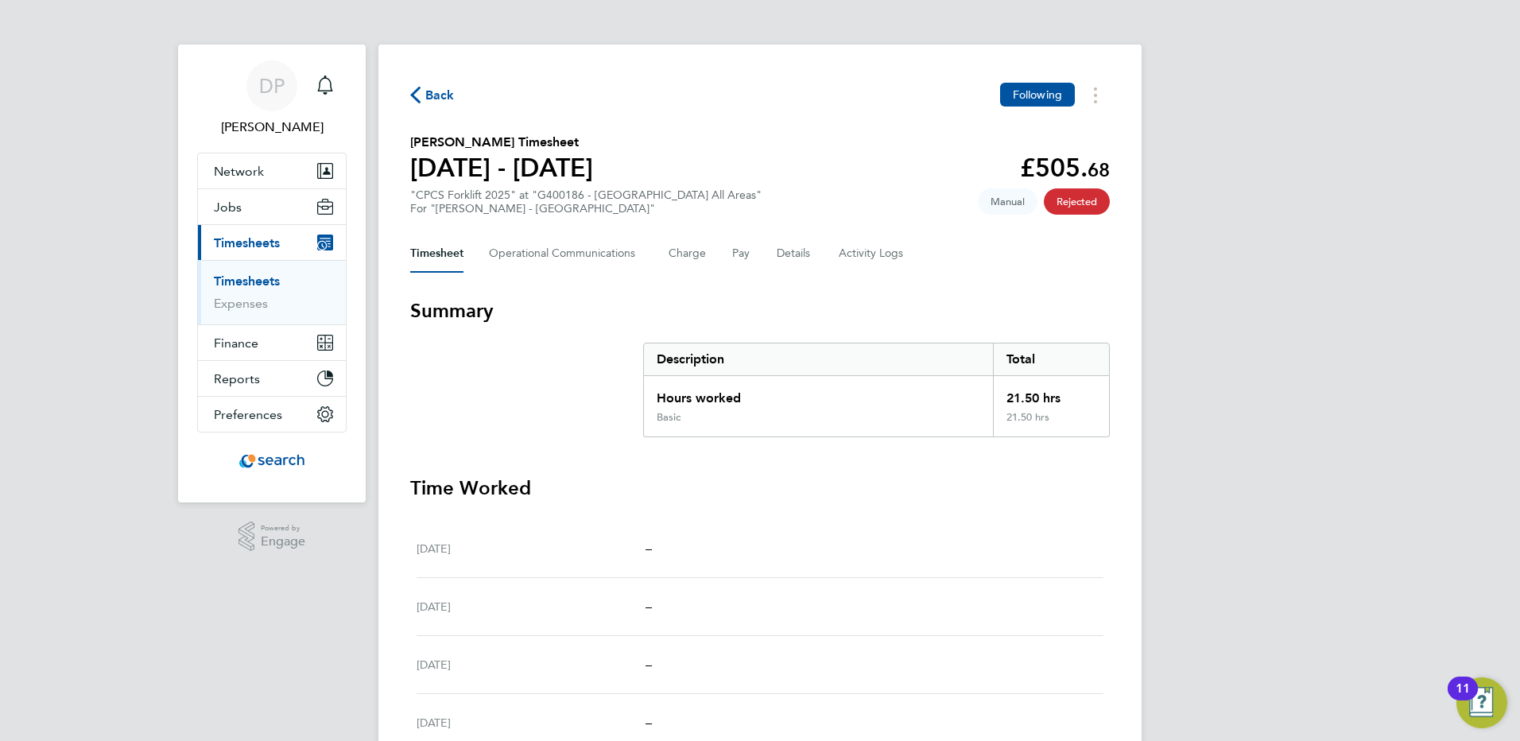
click at [429, 93] on span "Back" at bounding box center [439, 95] width 29 height 19
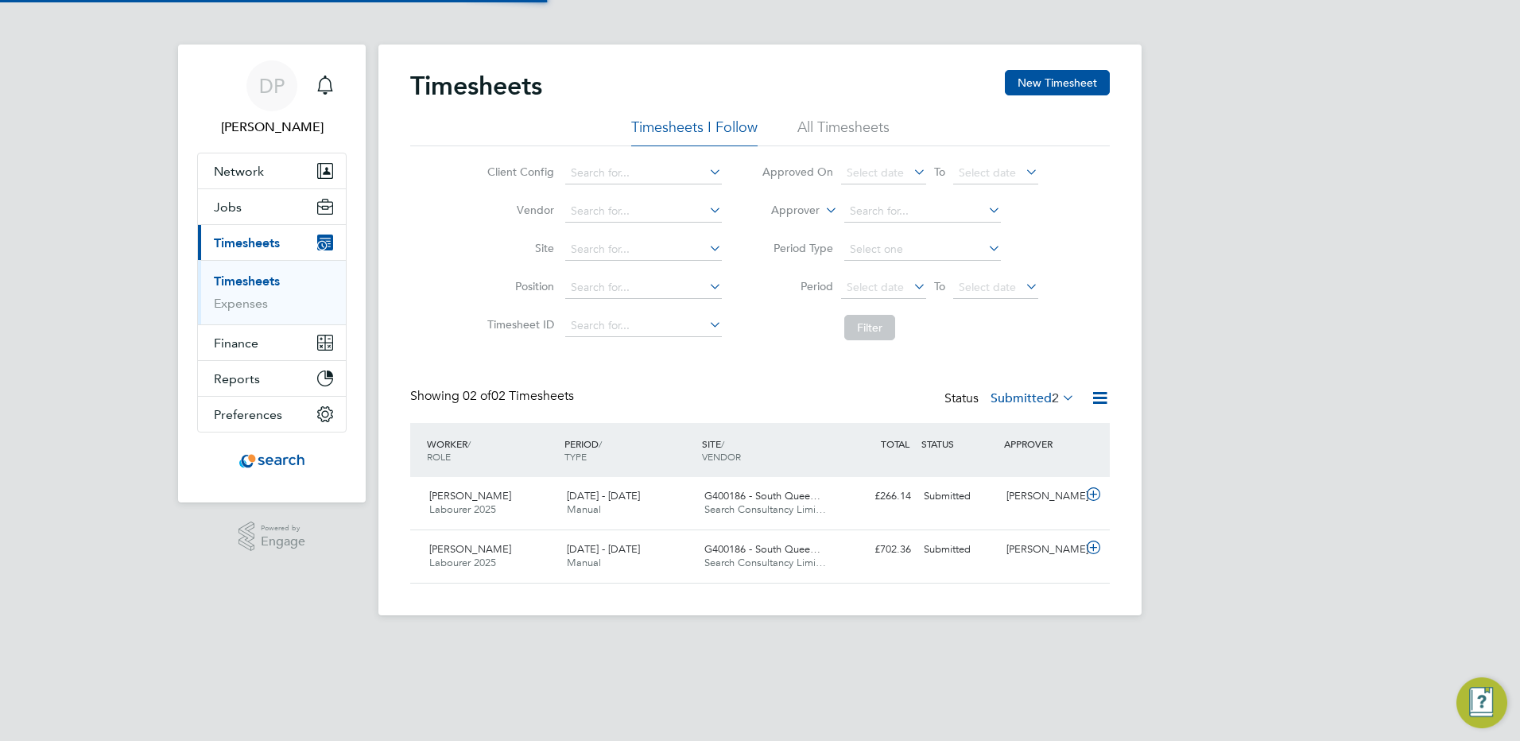
scroll to position [41, 138]
click at [1055, 84] on button "New Timesheet" at bounding box center [1057, 82] width 105 height 25
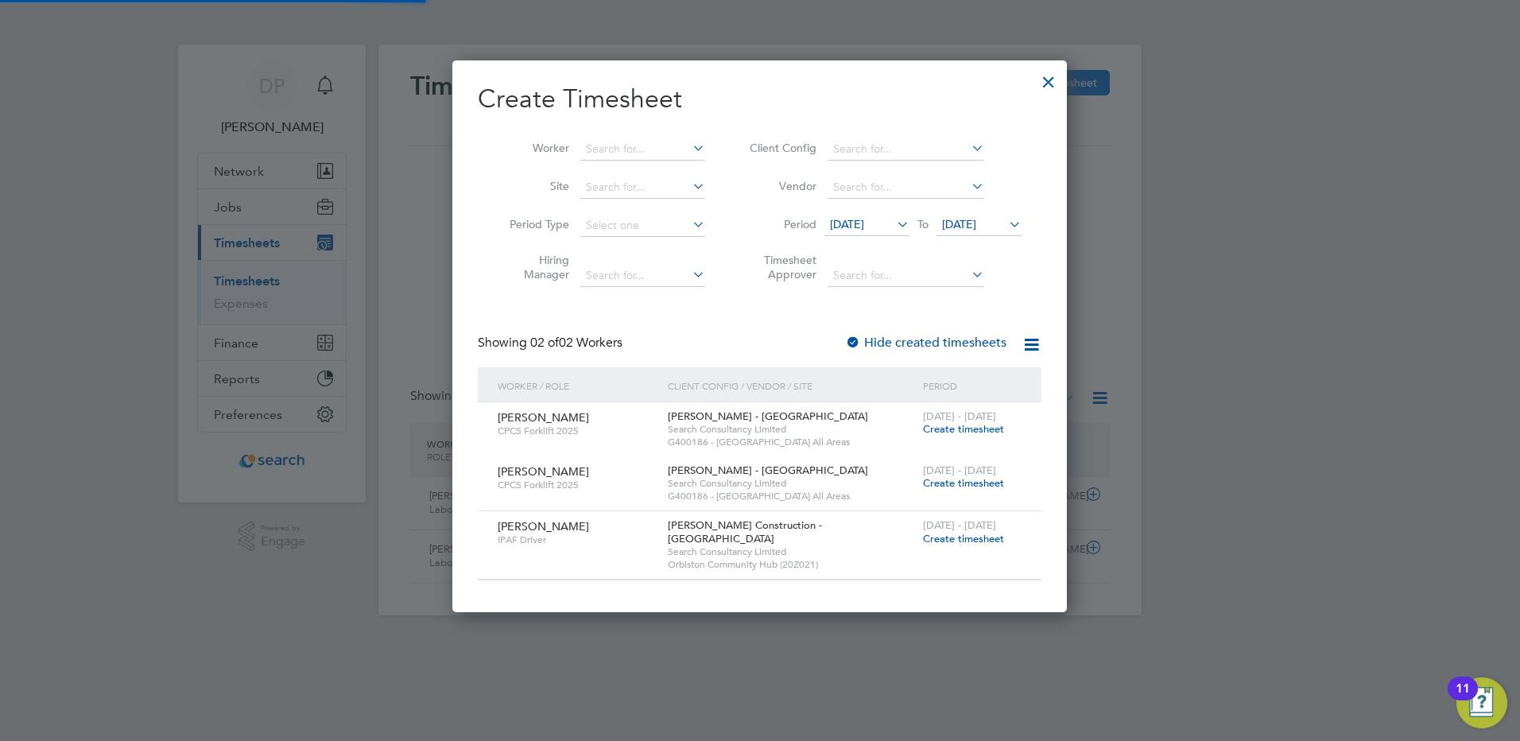
scroll to position [537, 615]
click at [1060, 87] on div at bounding box center [1048, 78] width 29 height 29
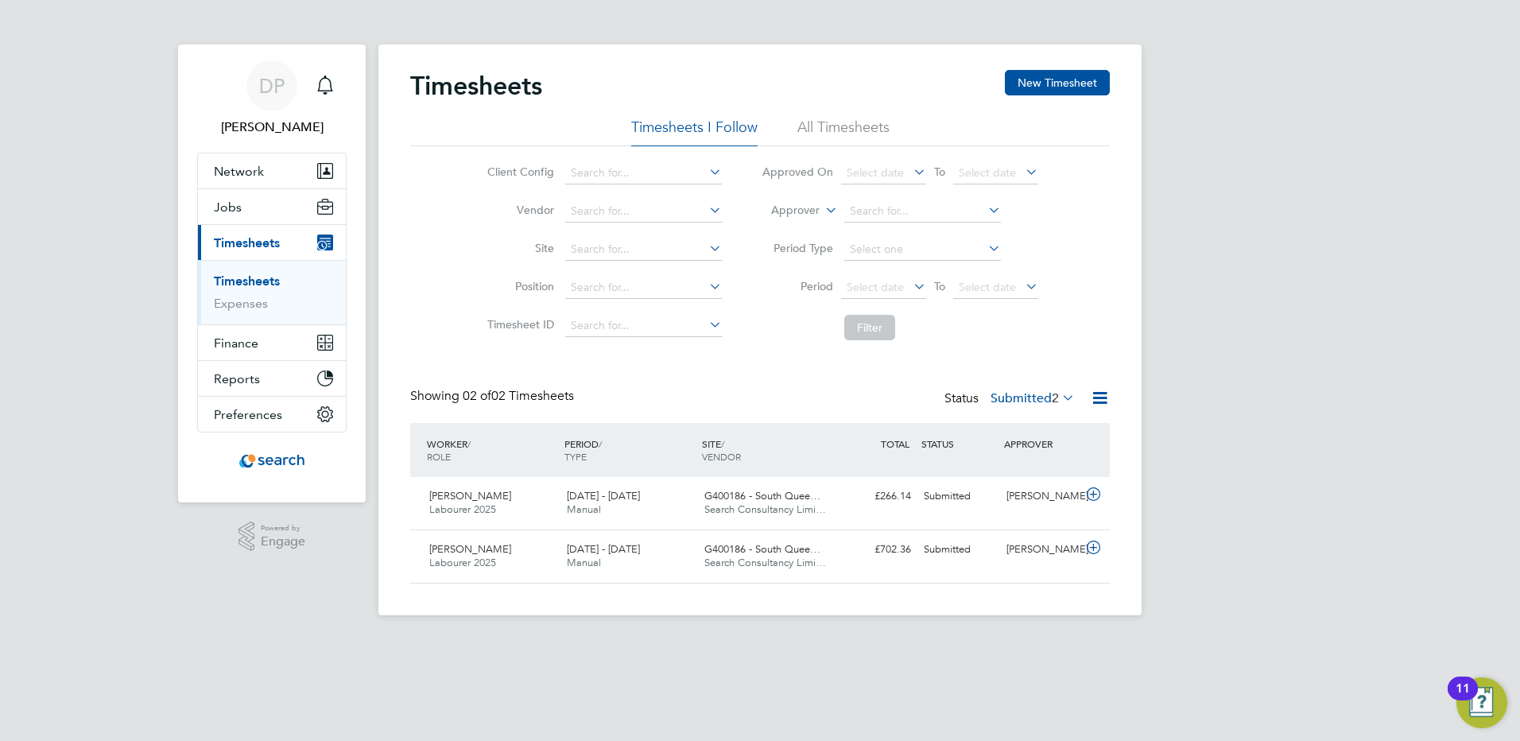
scroll to position [41, 138]
click at [326, 84] on icon "Main navigation" at bounding box center [325, 85] width 19 height 19
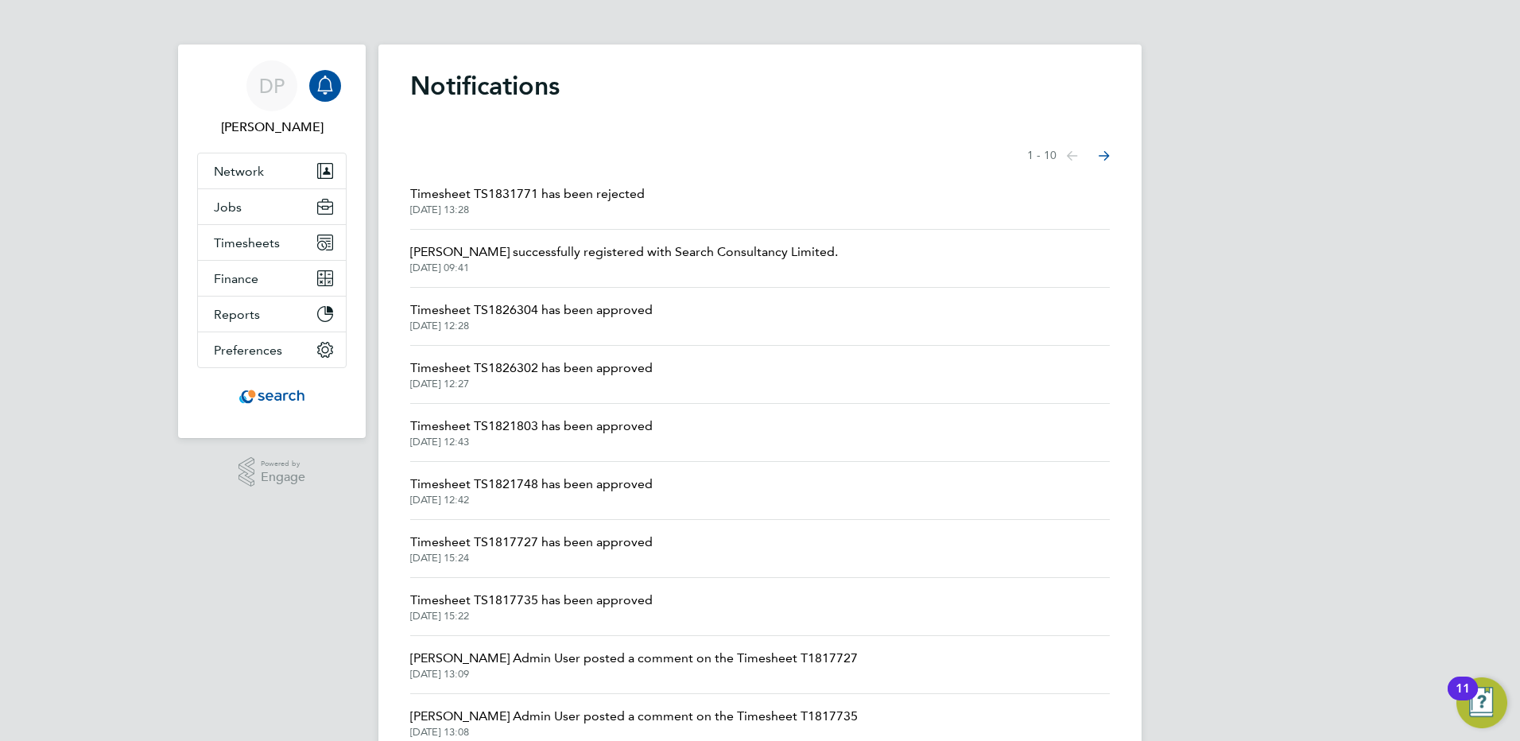
click at [577, 192] on span "Timesheet TS1831771 has been rejected" at bounding box center [527, 193] width 235 height 19
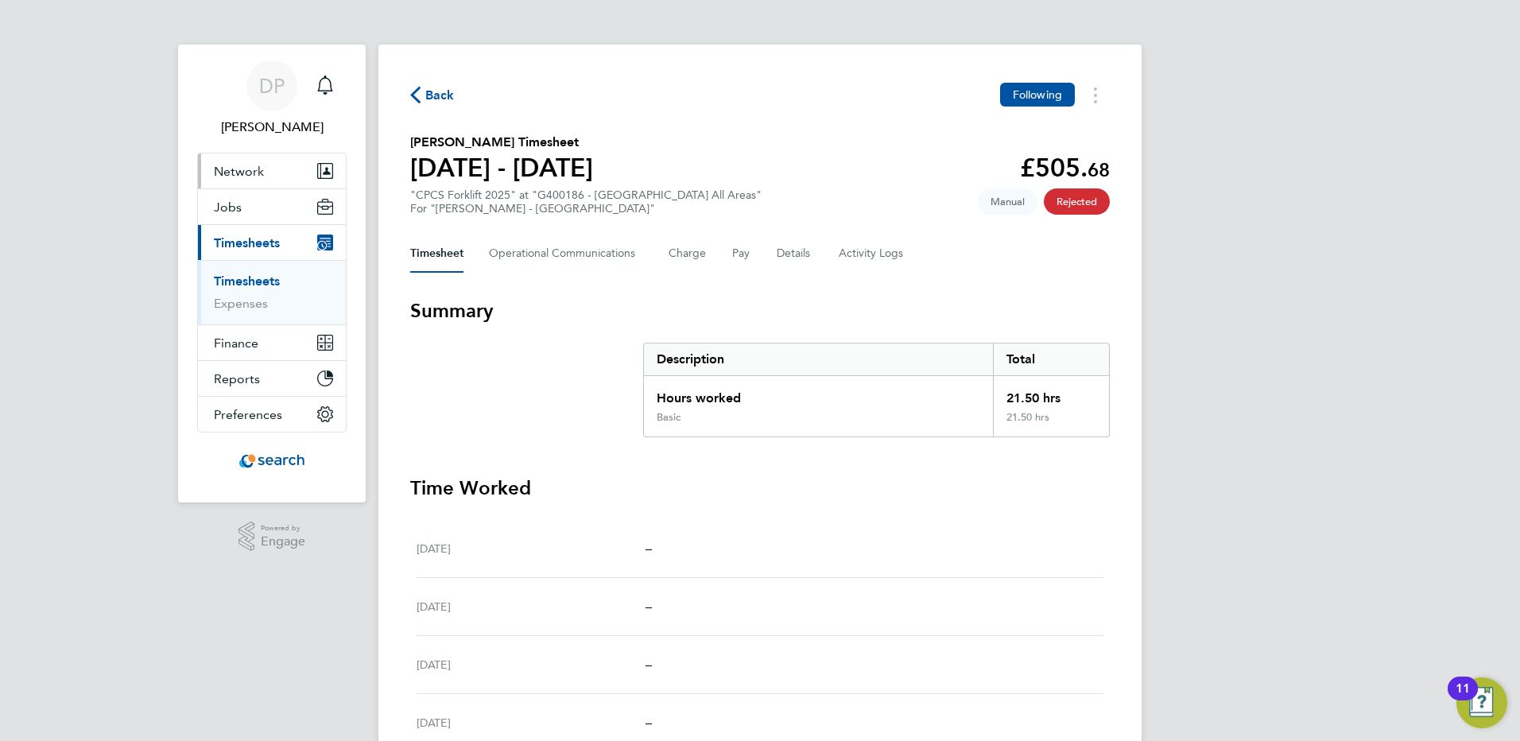
click at [251, 172] on span "Network" at bounding box center [239, 171] width 50 height 15
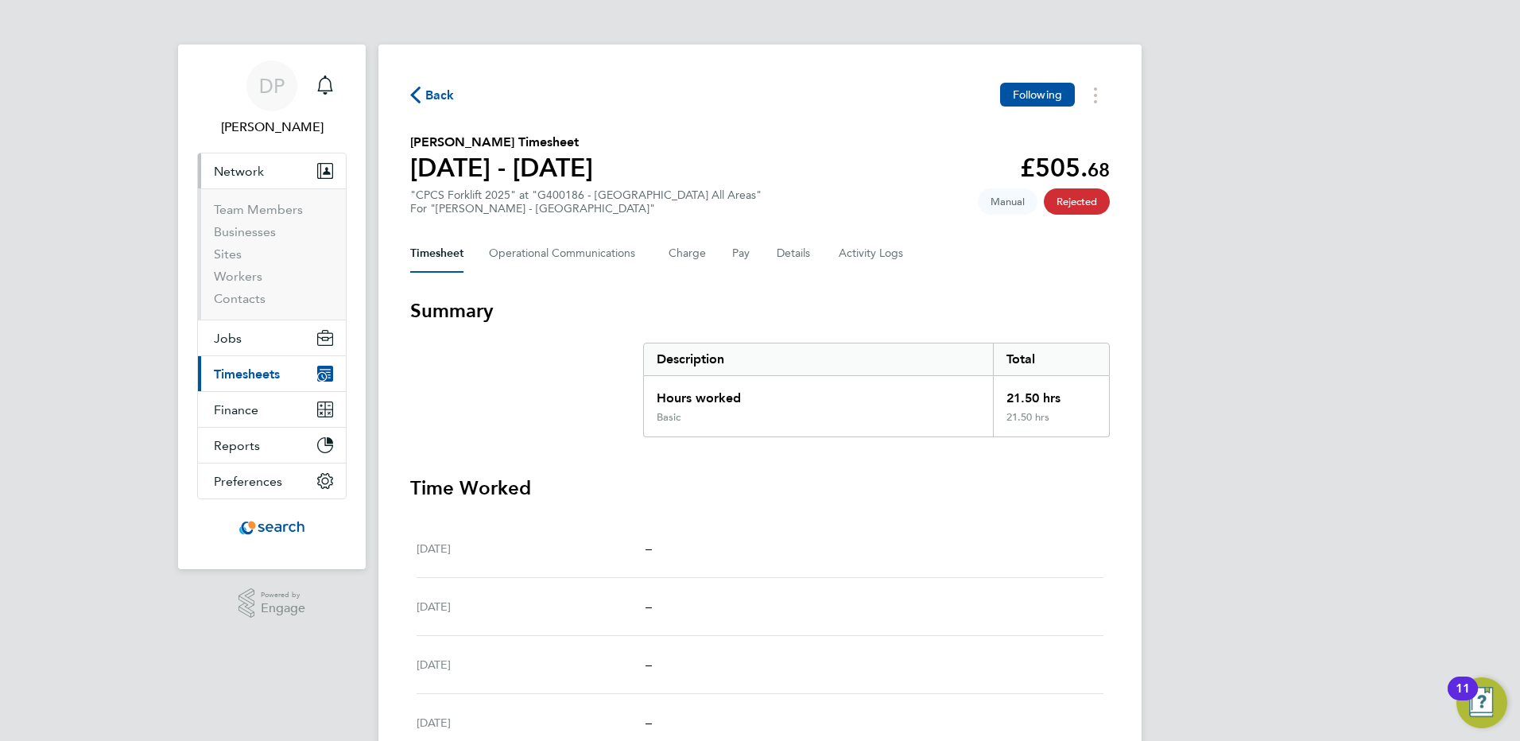
click at [251, 375] on span "Timesheets" at bounding box center [247, 374] width 66 height 15
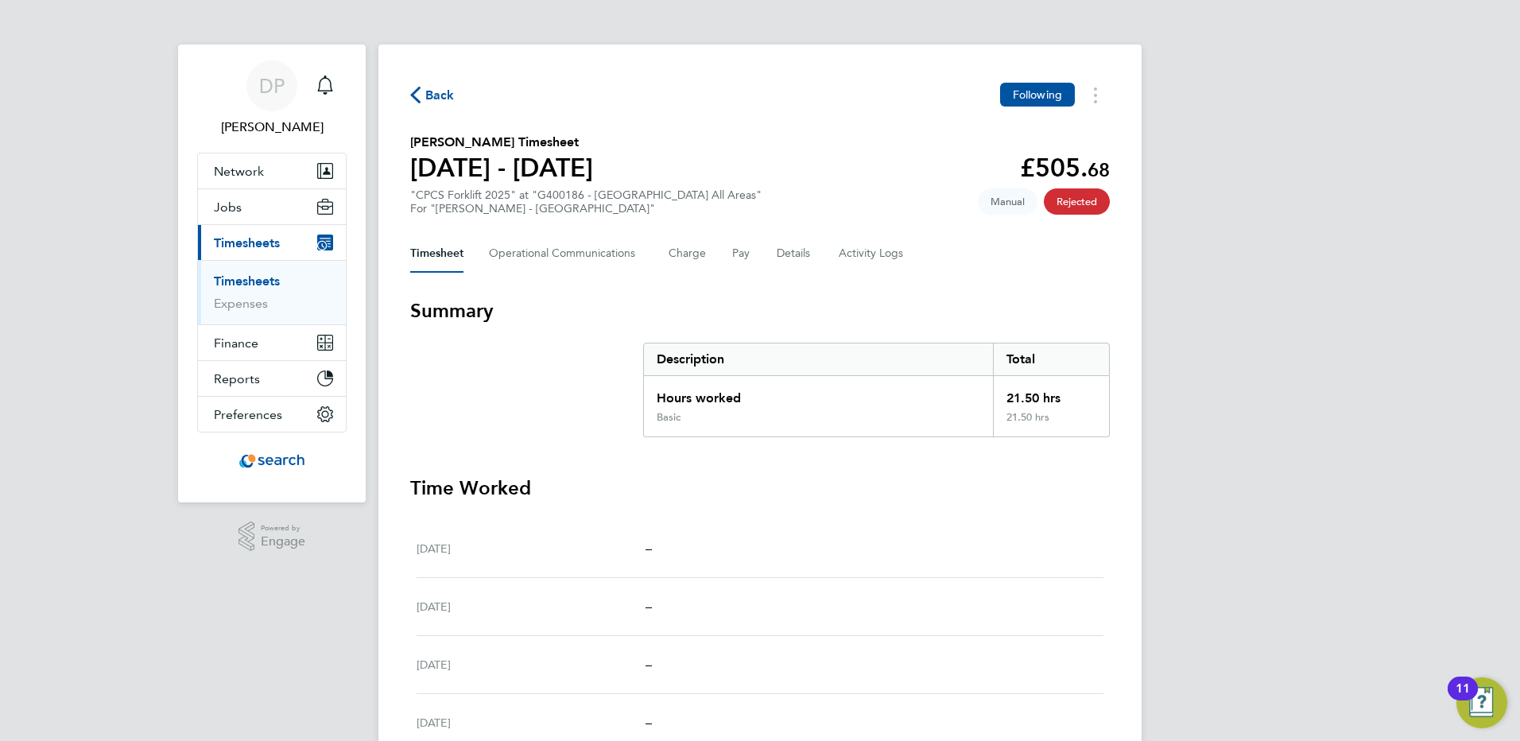
click at [323, 243] on icon "Main navigation" at bounding box center [322, 246] width 8 height 8
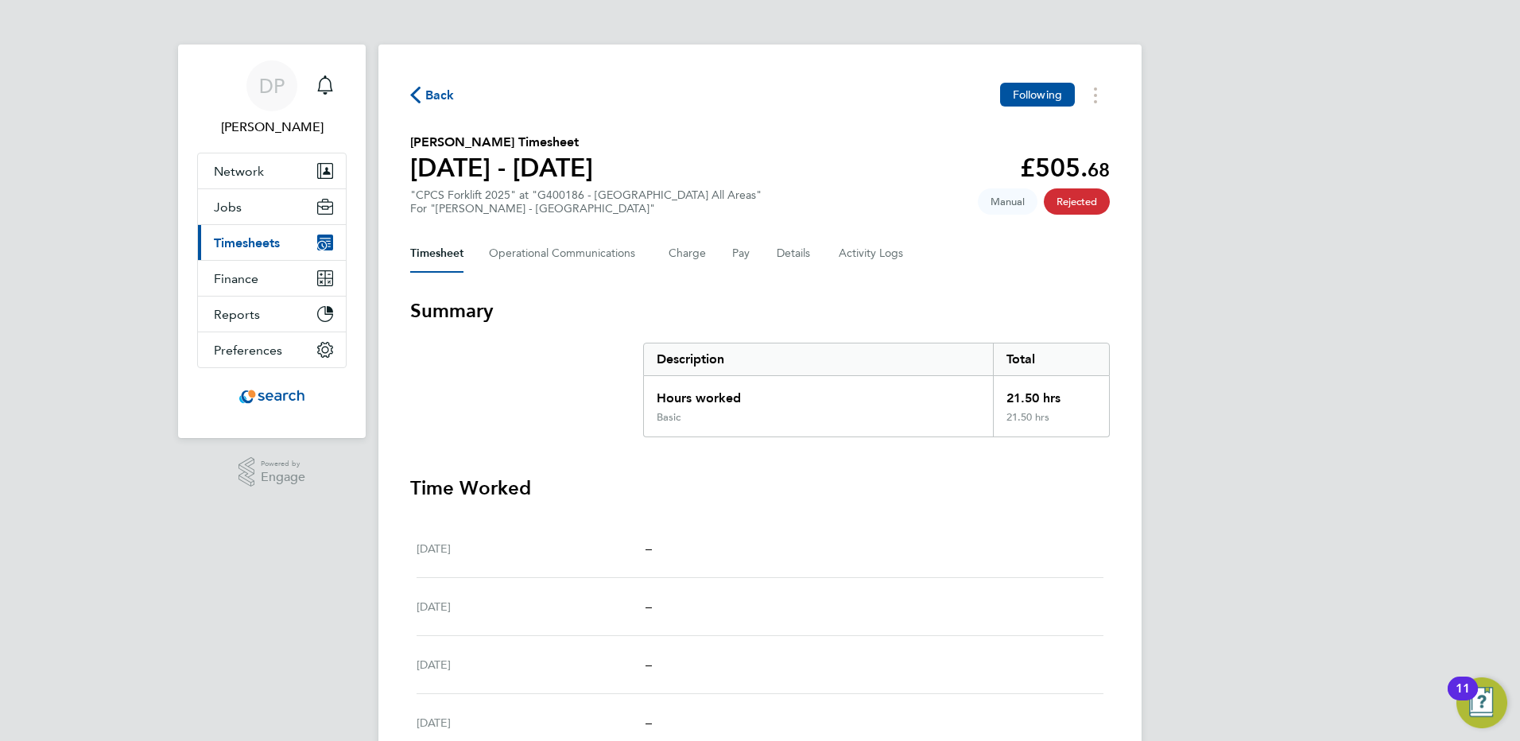
click at [323, 243] on icon "Main navigation" at bounding box center [322, 246] width 8 height 8
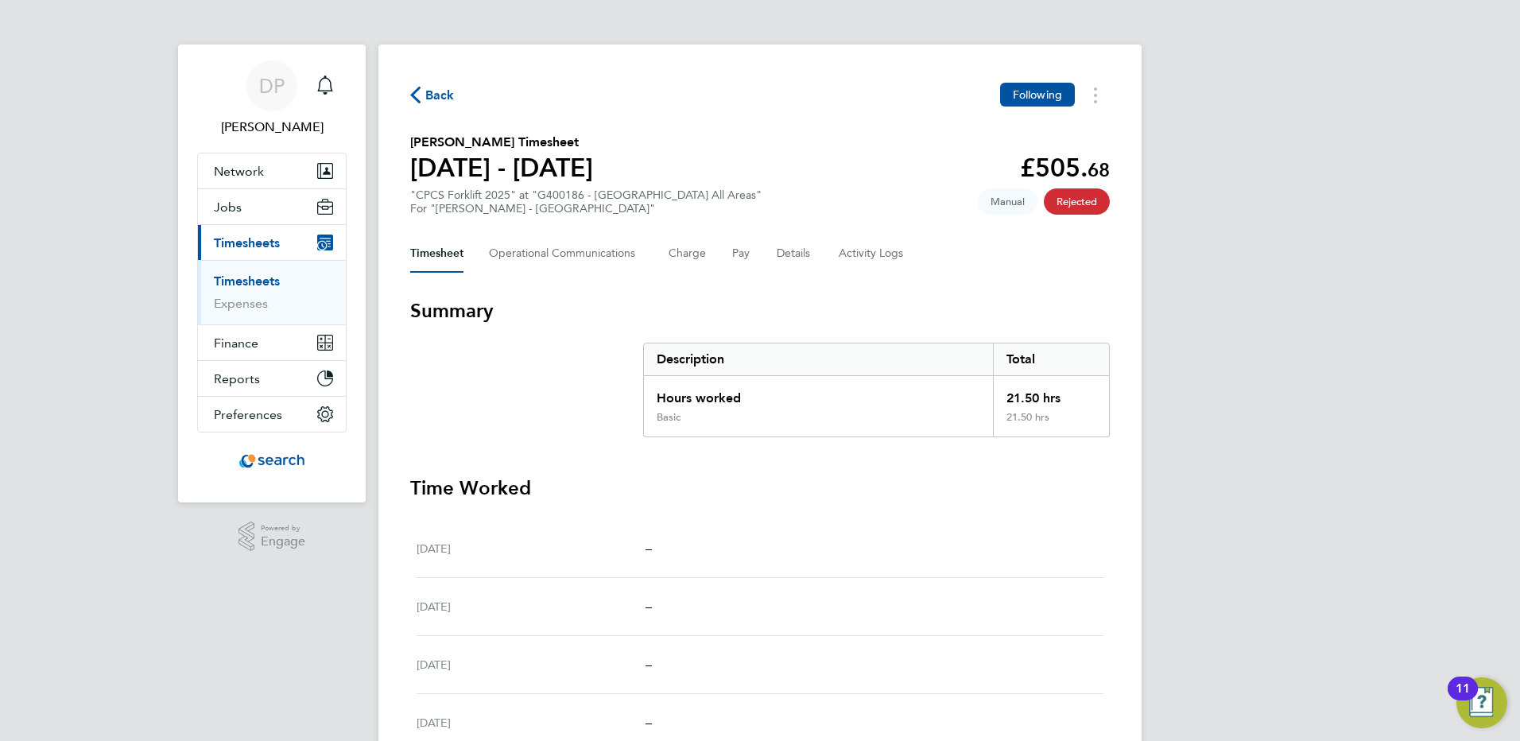
click at [413, 92] on icon "button" at bounding box center [415, 95] width 10 height 17
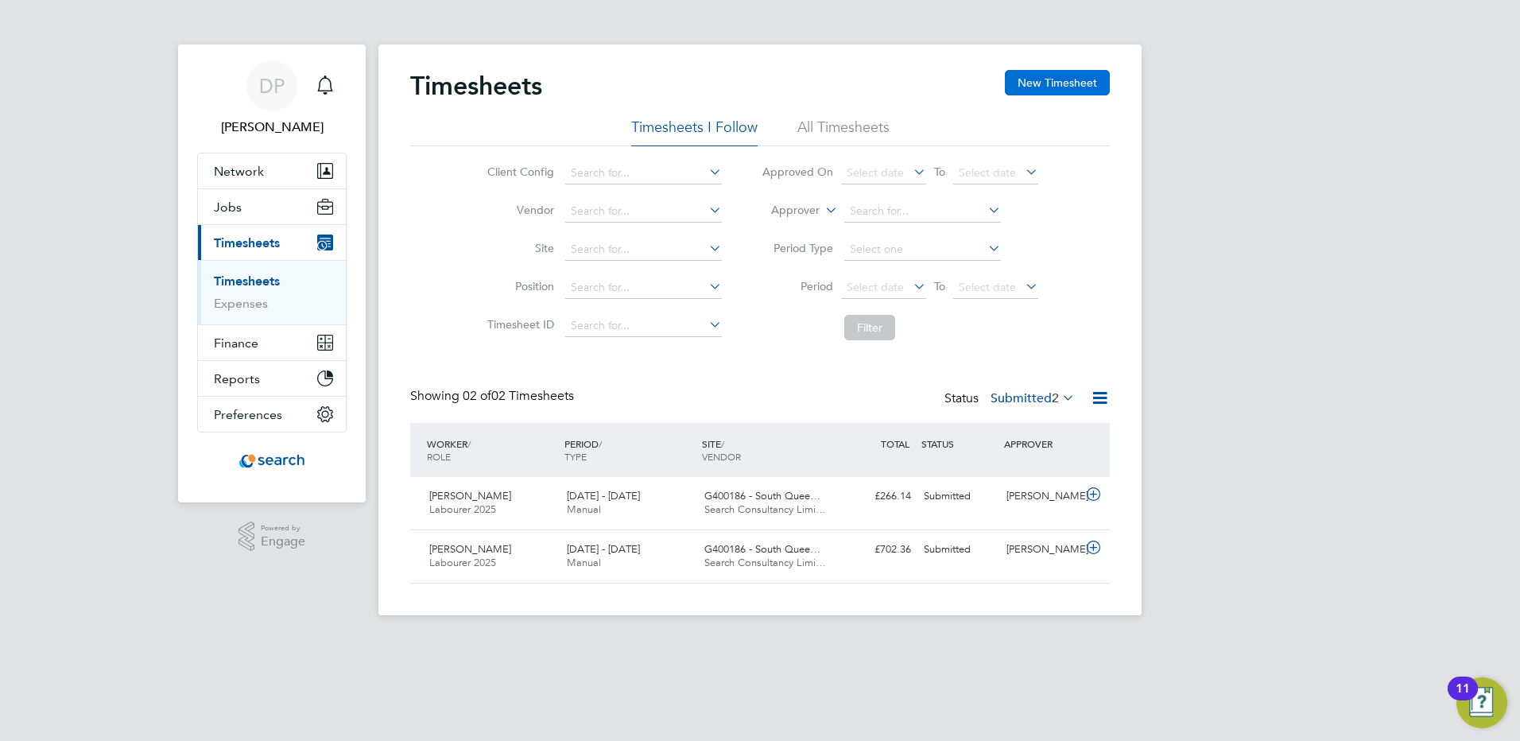
click at [1064, 81] on button "New Timesheet" at bounding box center [1057, 82] width 105 height 25
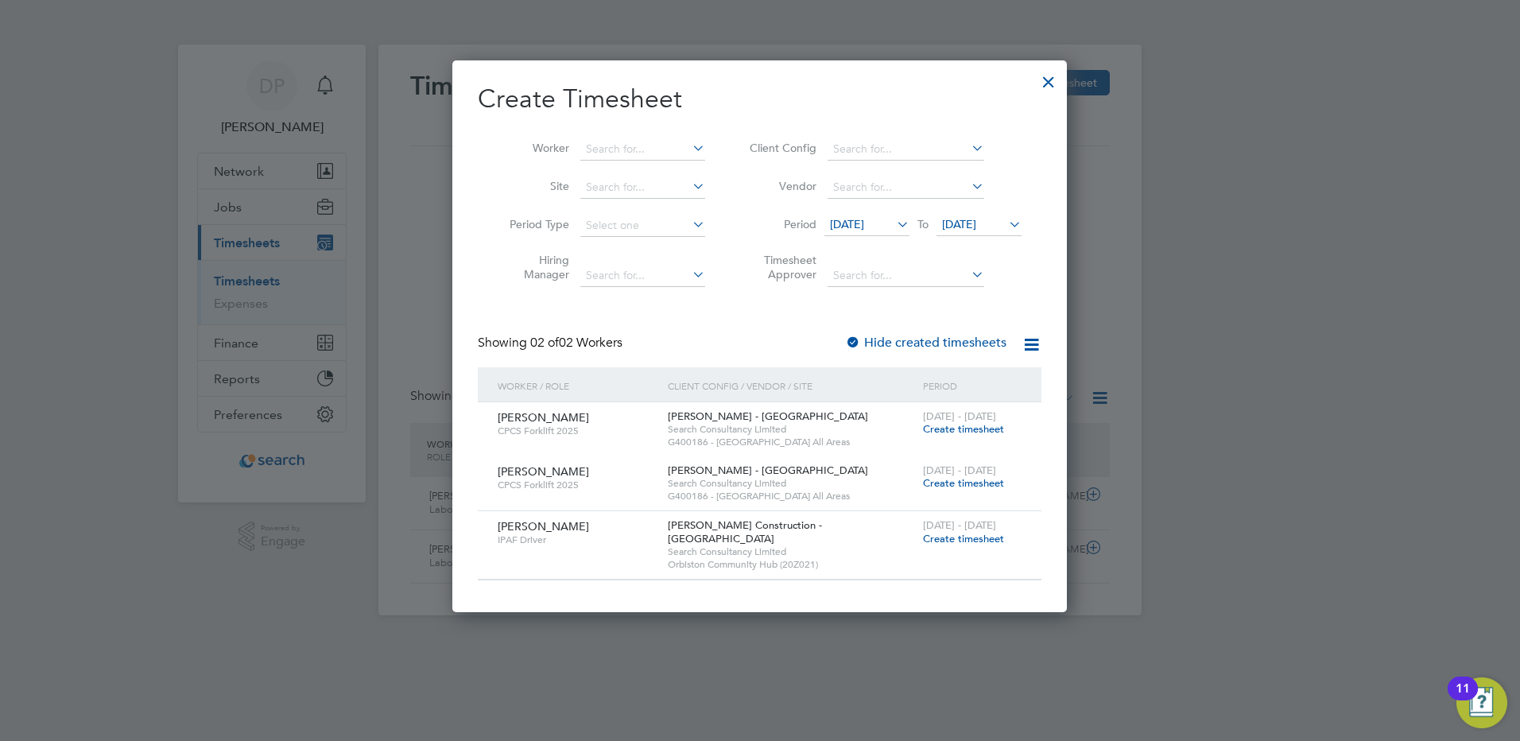
click at [855, 338] on div at bounding box center [853, 344] width 16 height 16
click at [1028, 344] on icon at bounding box center [1032, 345] width 20 height 20
click at [768, 322] on div "Create Timesheet Worker Site Period Type Hiring Manager Client Config Vendor Pe…" at bounding box center [760, 332] width 564 height 498
click at [894, 230] on icon at bounding box center [894, 224] width 0 height 22
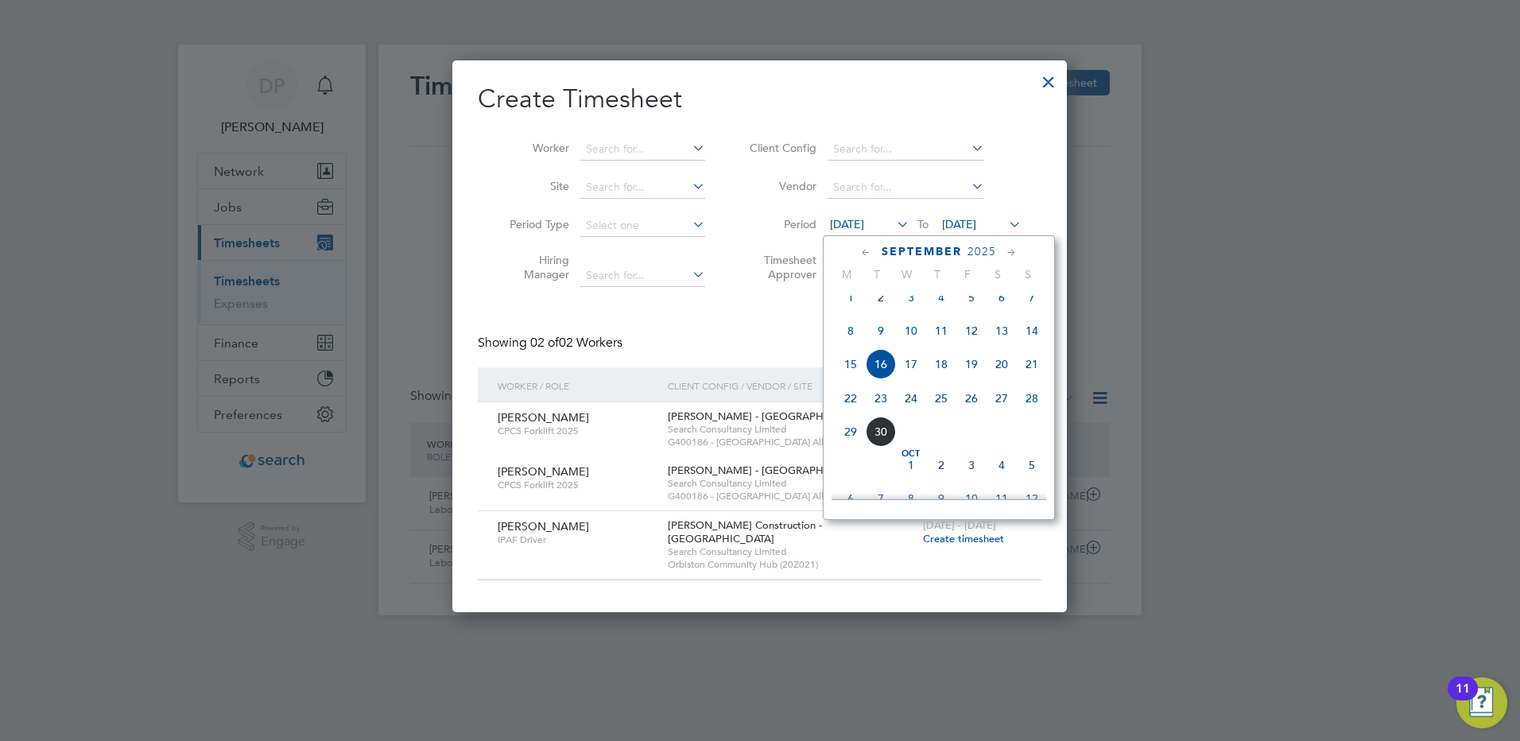
click at [852, 410] on span "22" at bounding box center [851, 398] width 30 height 30
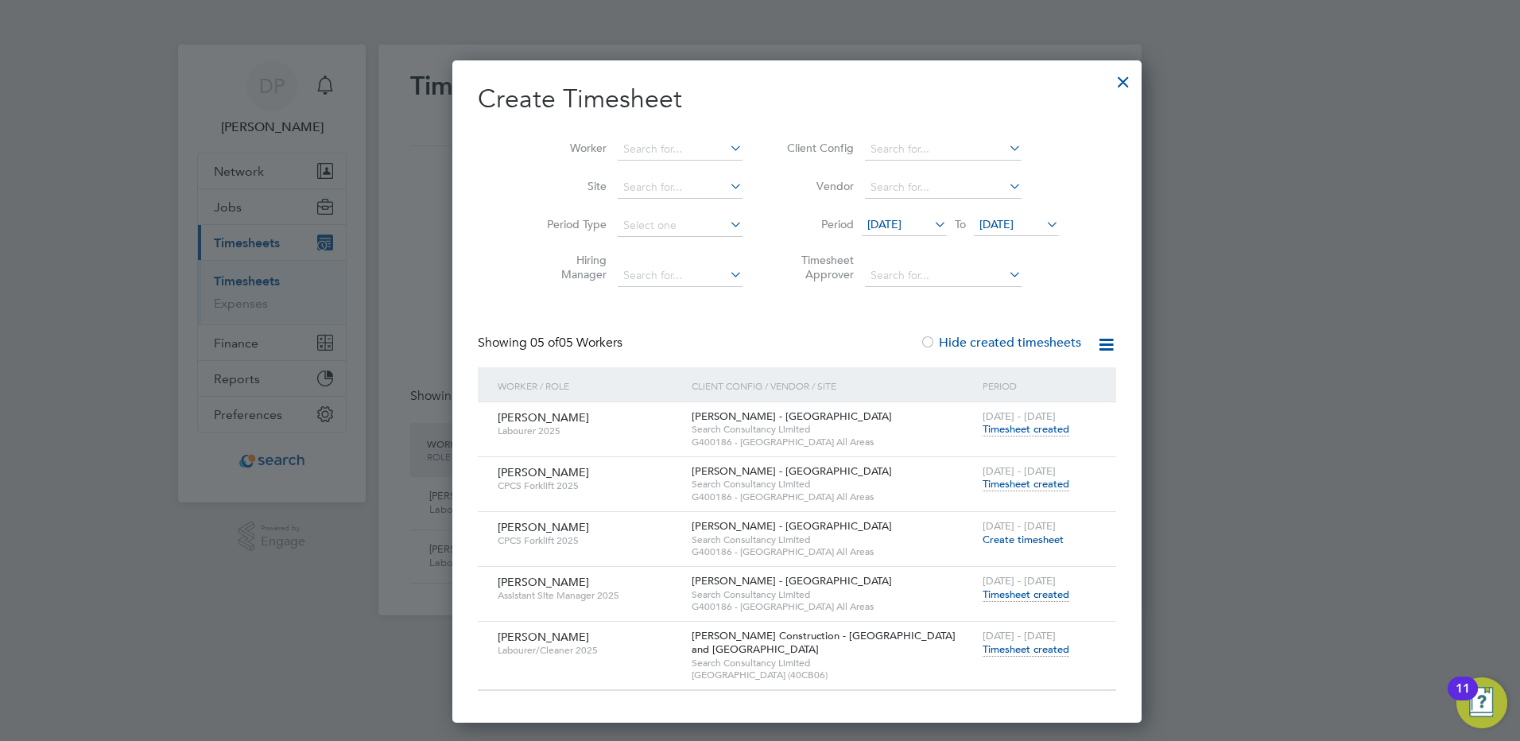
click at [983, 227] on span "23 Sep 2025" at bounding box center [997, 224] width 34 height 14
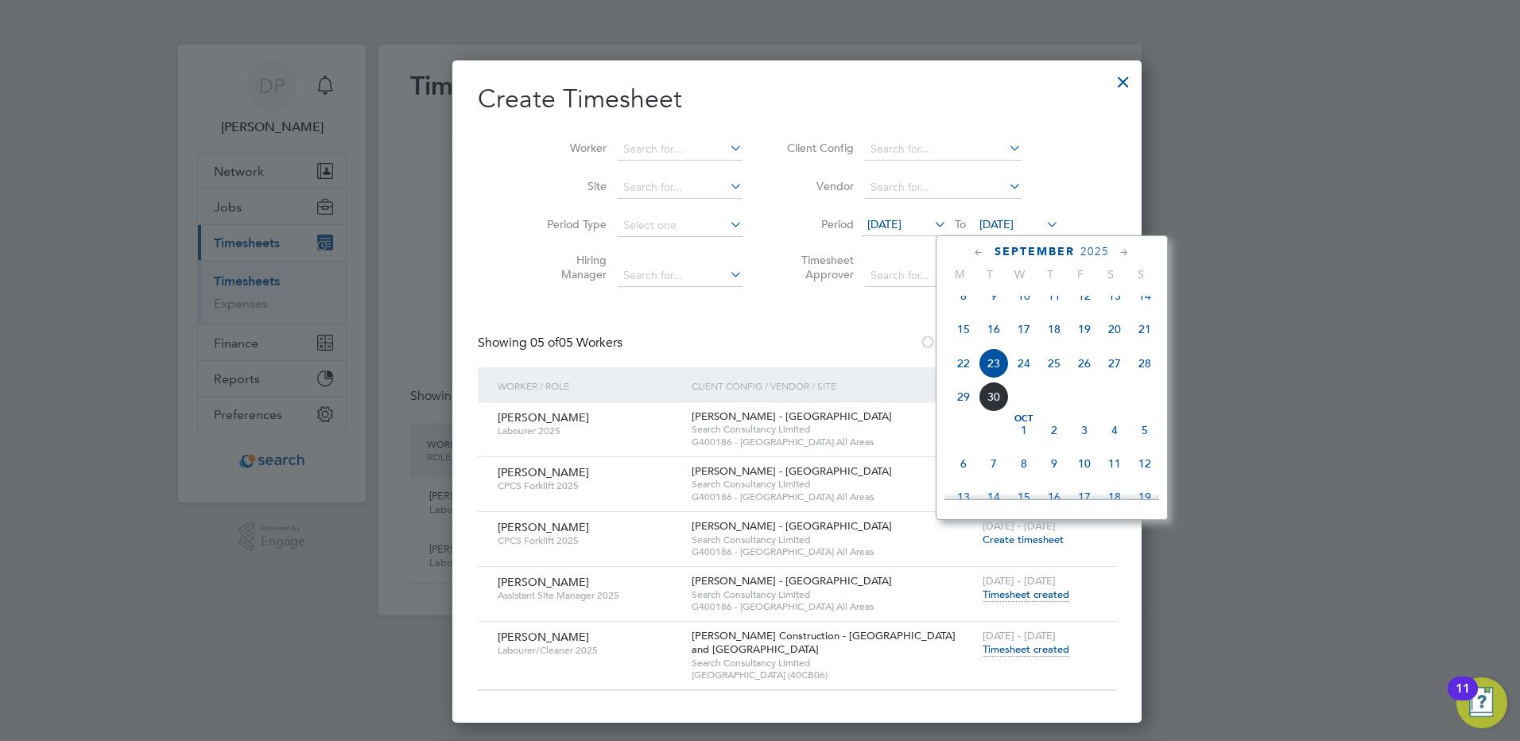
click at [1151, 378] on span "28" at bounding box center [1145, 363] width 30 height 30
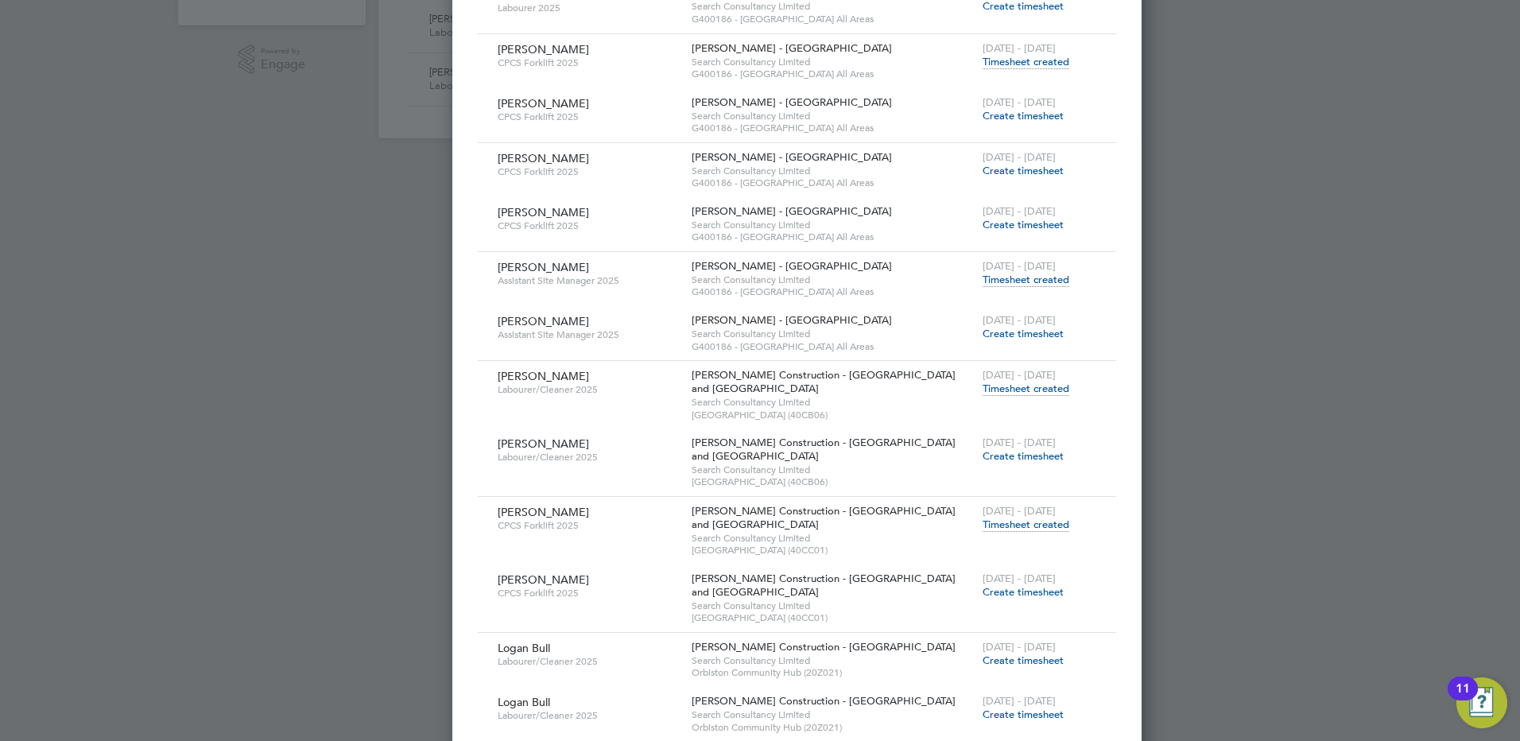
click at [983, 63] on span "Timesheet created" at bounding box center [1026, 62] width 87 height 14
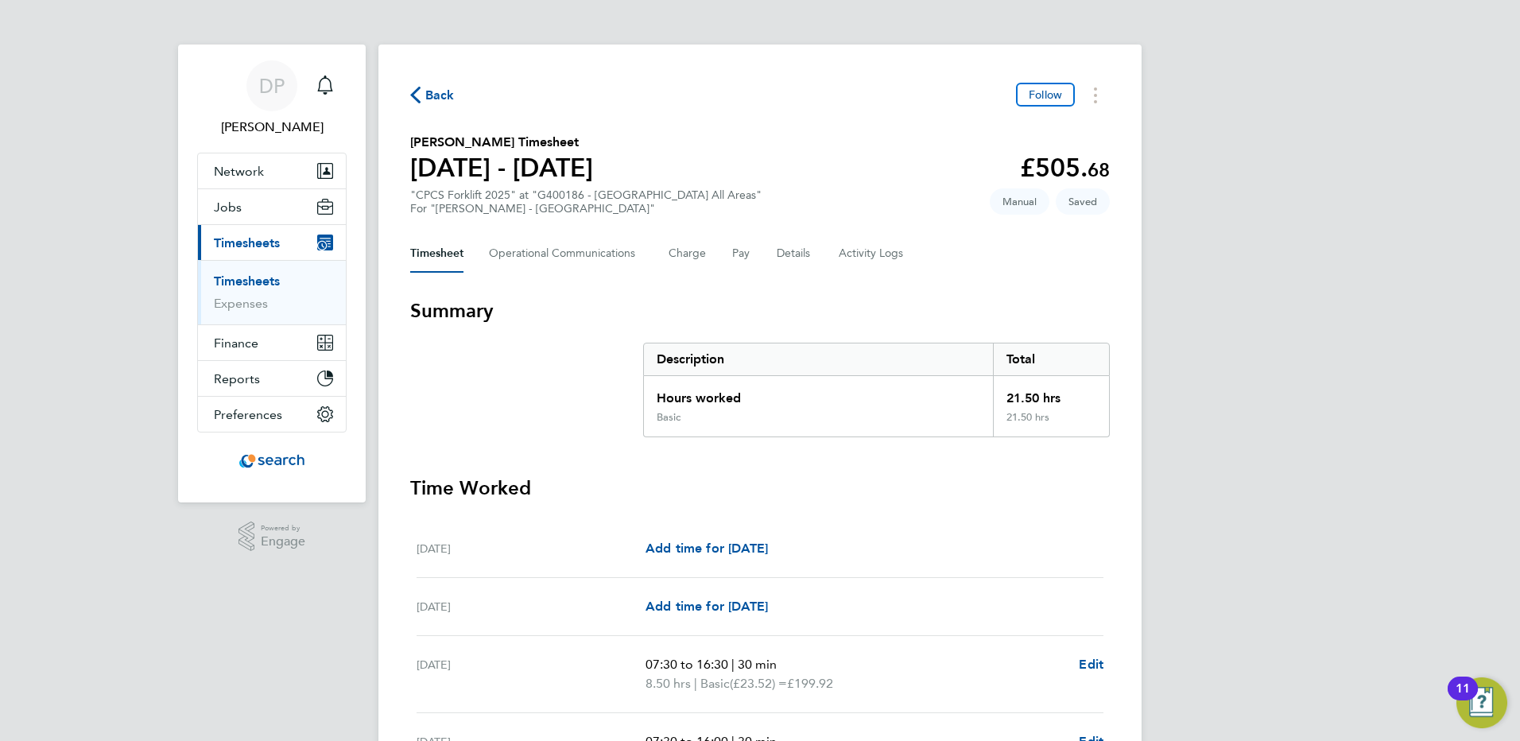
scroll to position [382, 0]
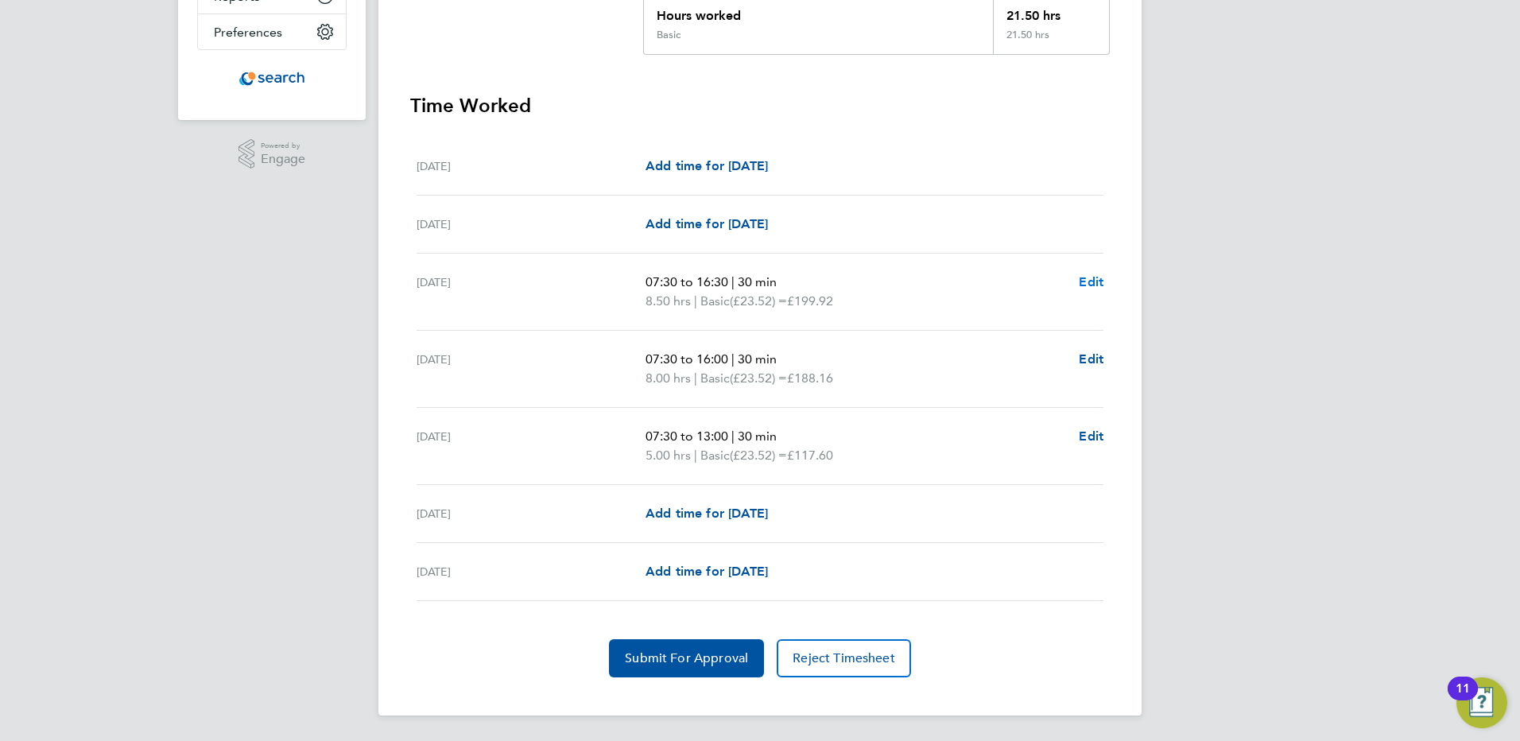
click at [1095, 279] on span "Edit" at bounding box center [1091, 281] width 25 height 15
select select "30"
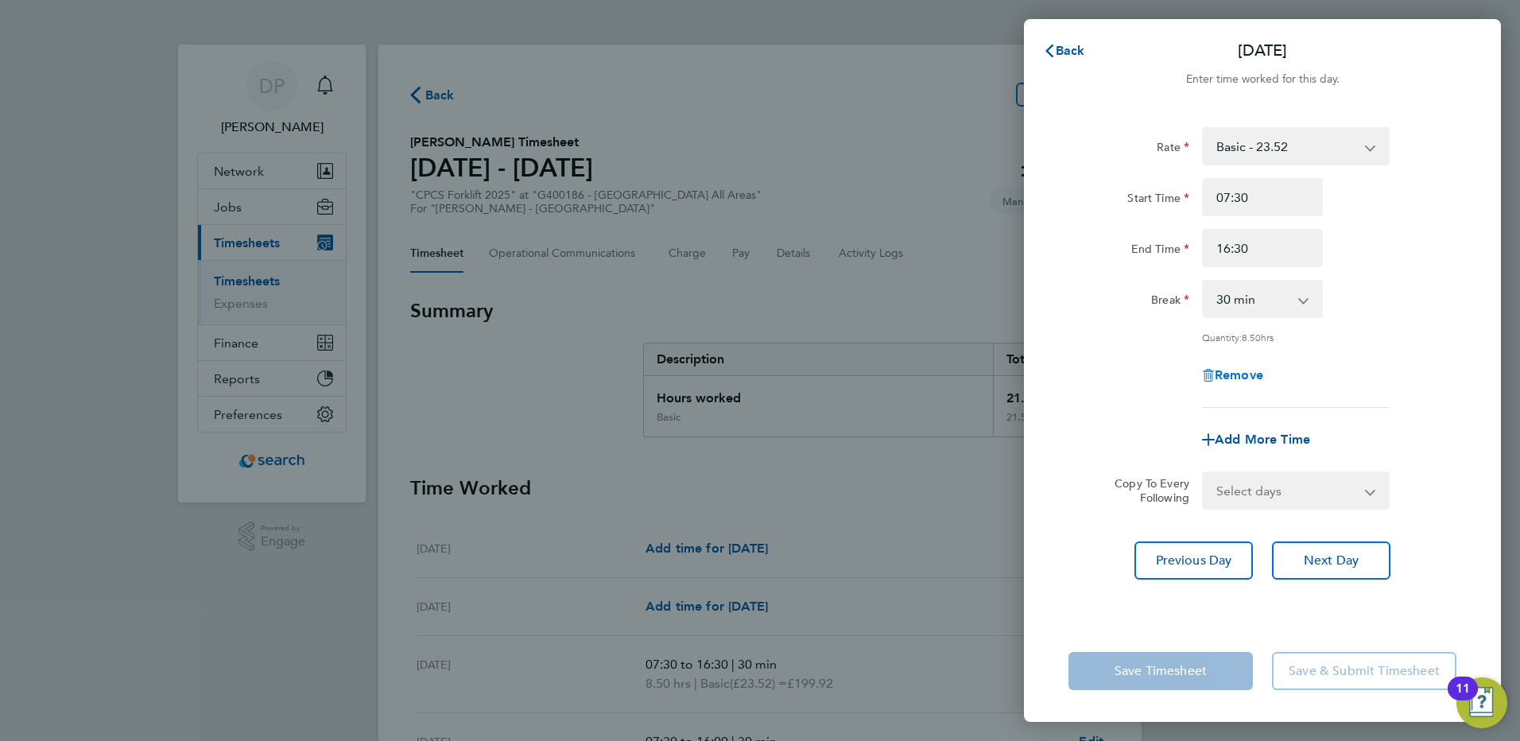
click at [1230, 375] on span "Remove" at bounding box center [1239, 374] width 49 height 15
select select "null"
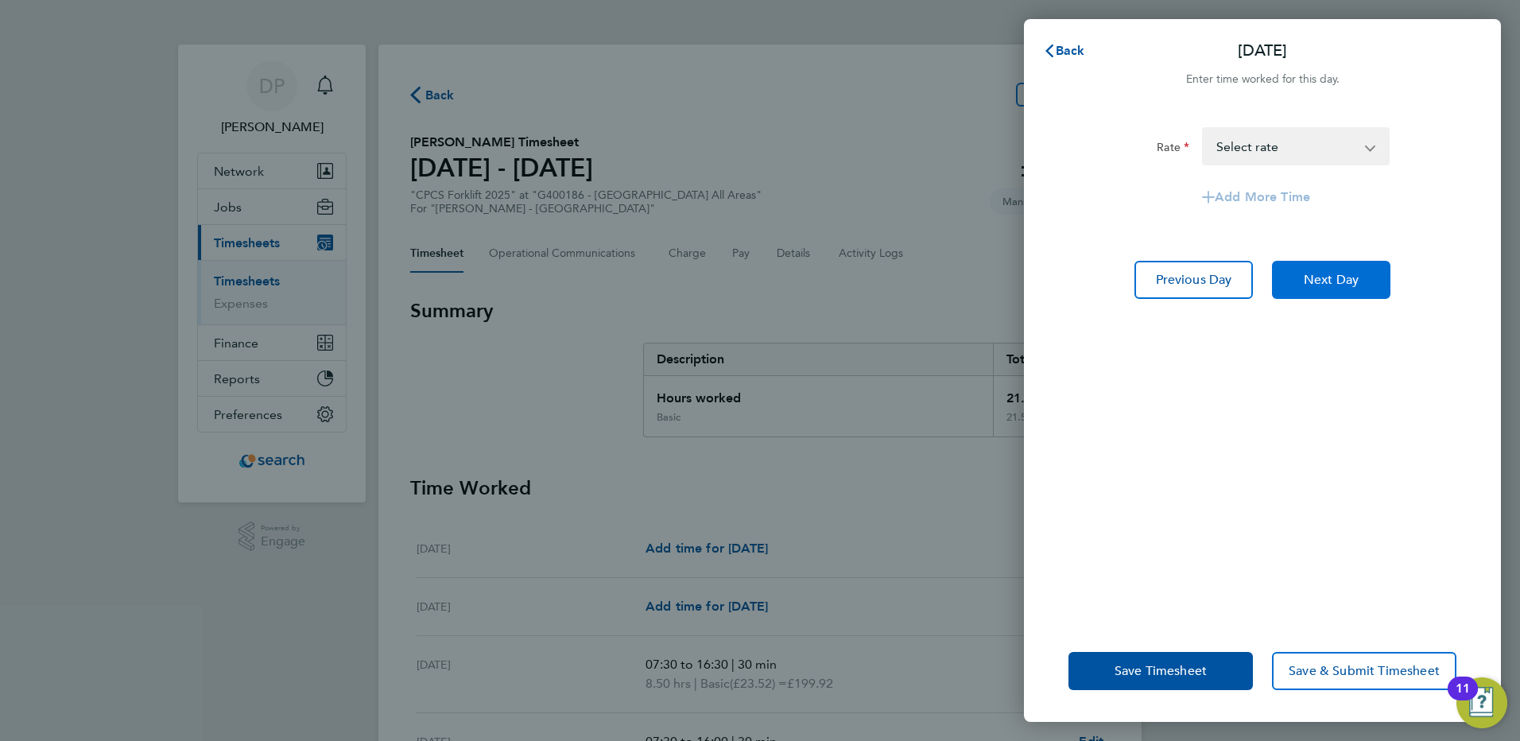
click at [1350, 280] on span "Next Day" at bounding box center [1331, 280] width 55 height 16
select select "30"
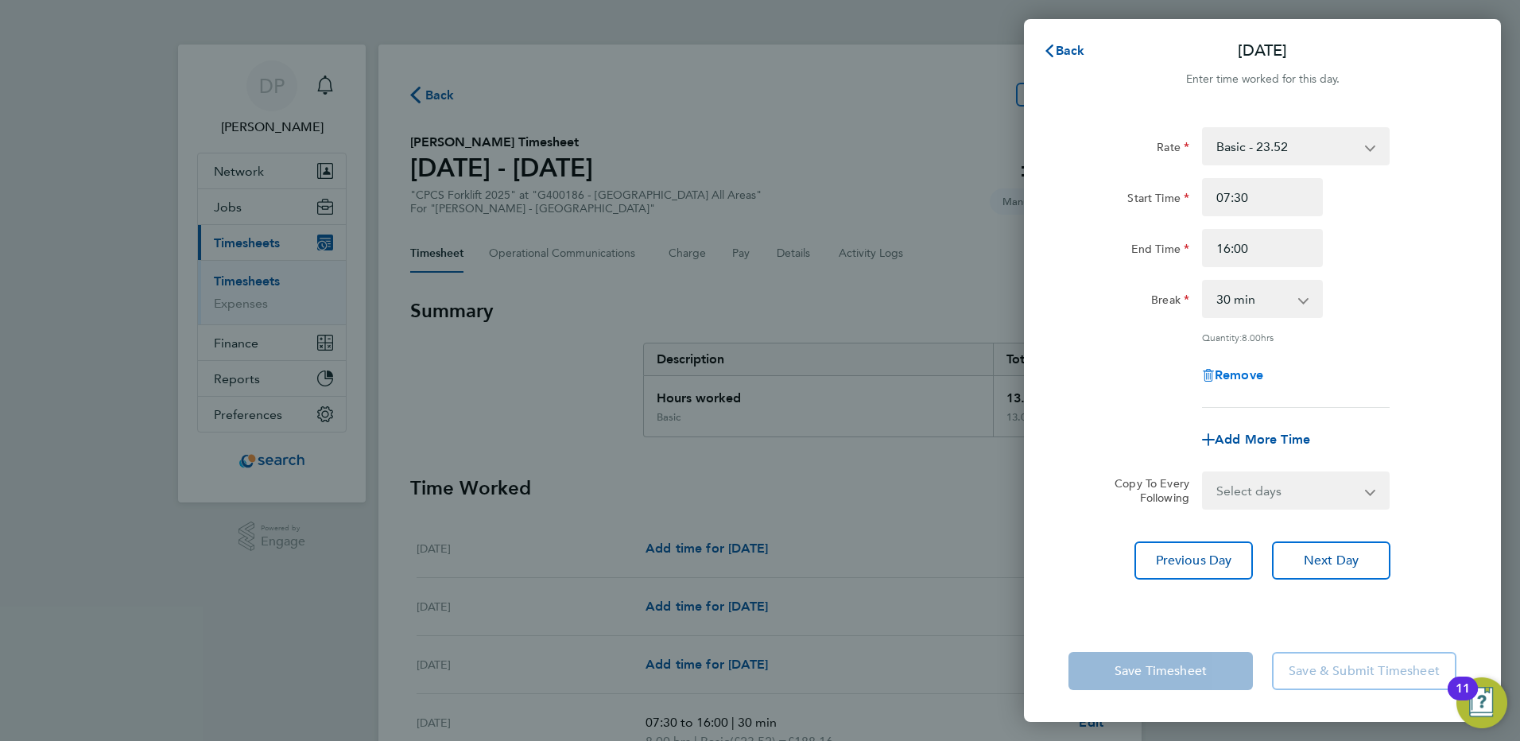
click at [1250, 371] on span "Remove" at bounding box center [1239, 374] width 49 height 15
select select "null"
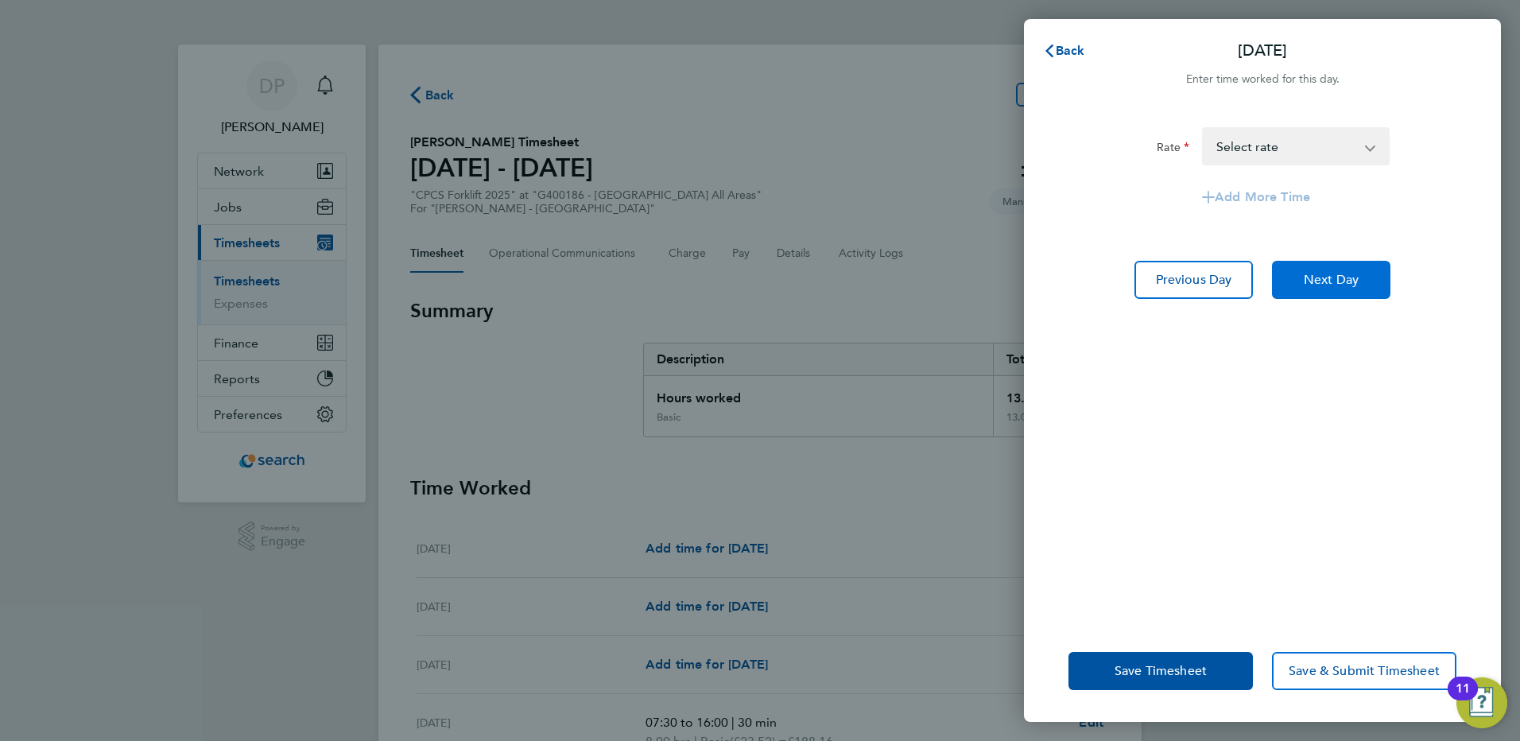
click at [1358, 277] on span "Next Day" at bounding box center [1331, 280] width 55 height 16
select select "30"
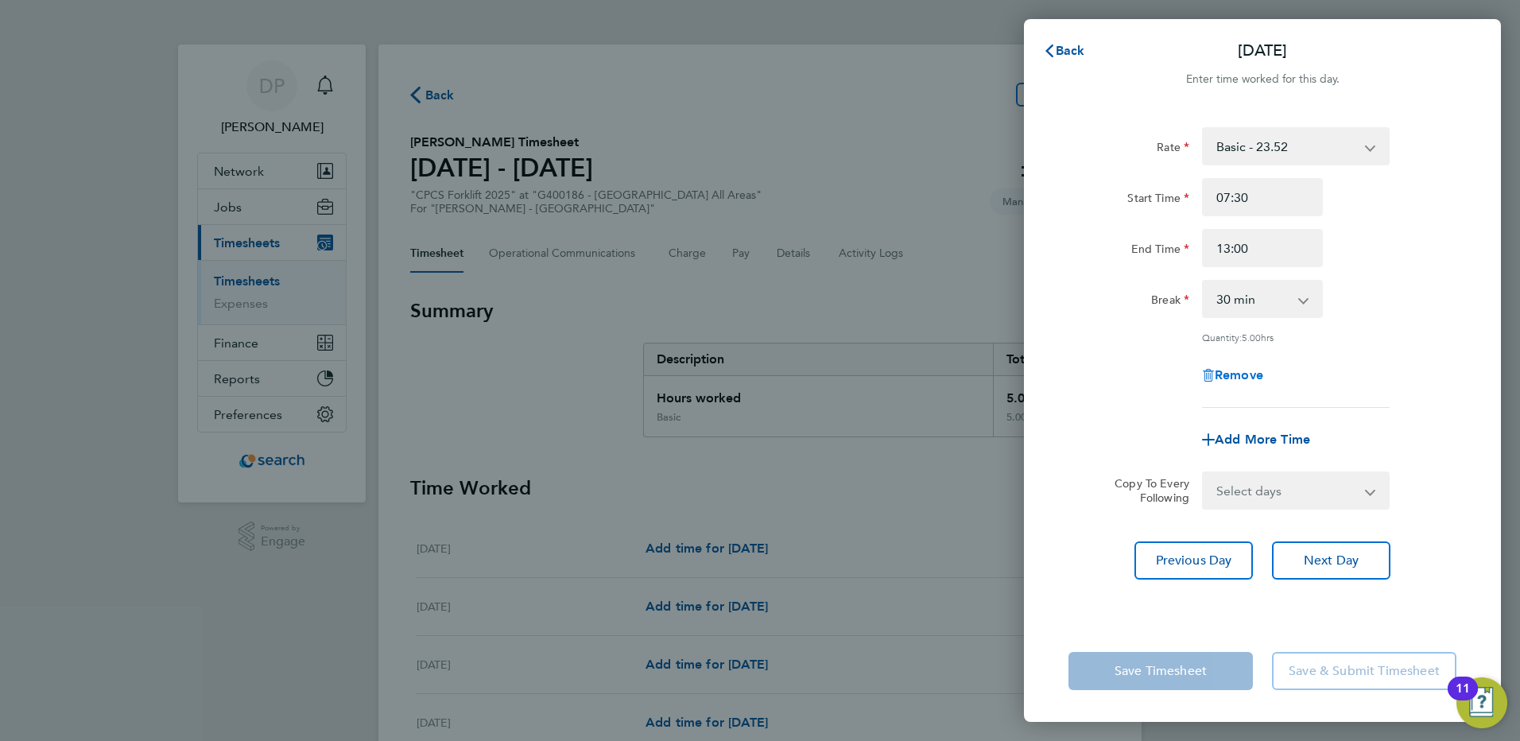
click at [1240, 376] on span "Remove" at bounding box center [1239, 374] width 49 height 15
select select "null"
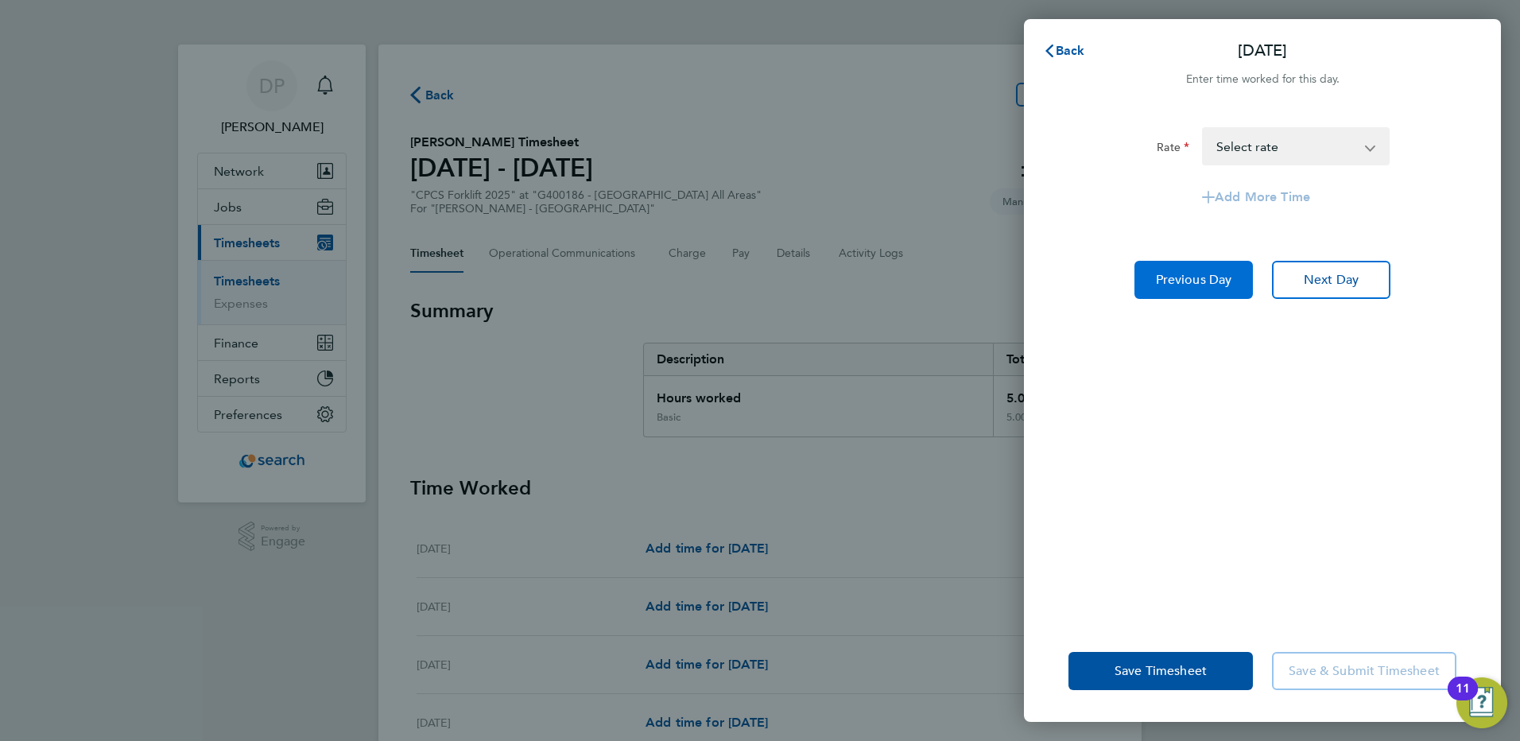
click at [1229, 277] on span "Previous Day" at bounding box center [1194, 280] width 76 height 16
select select "30"
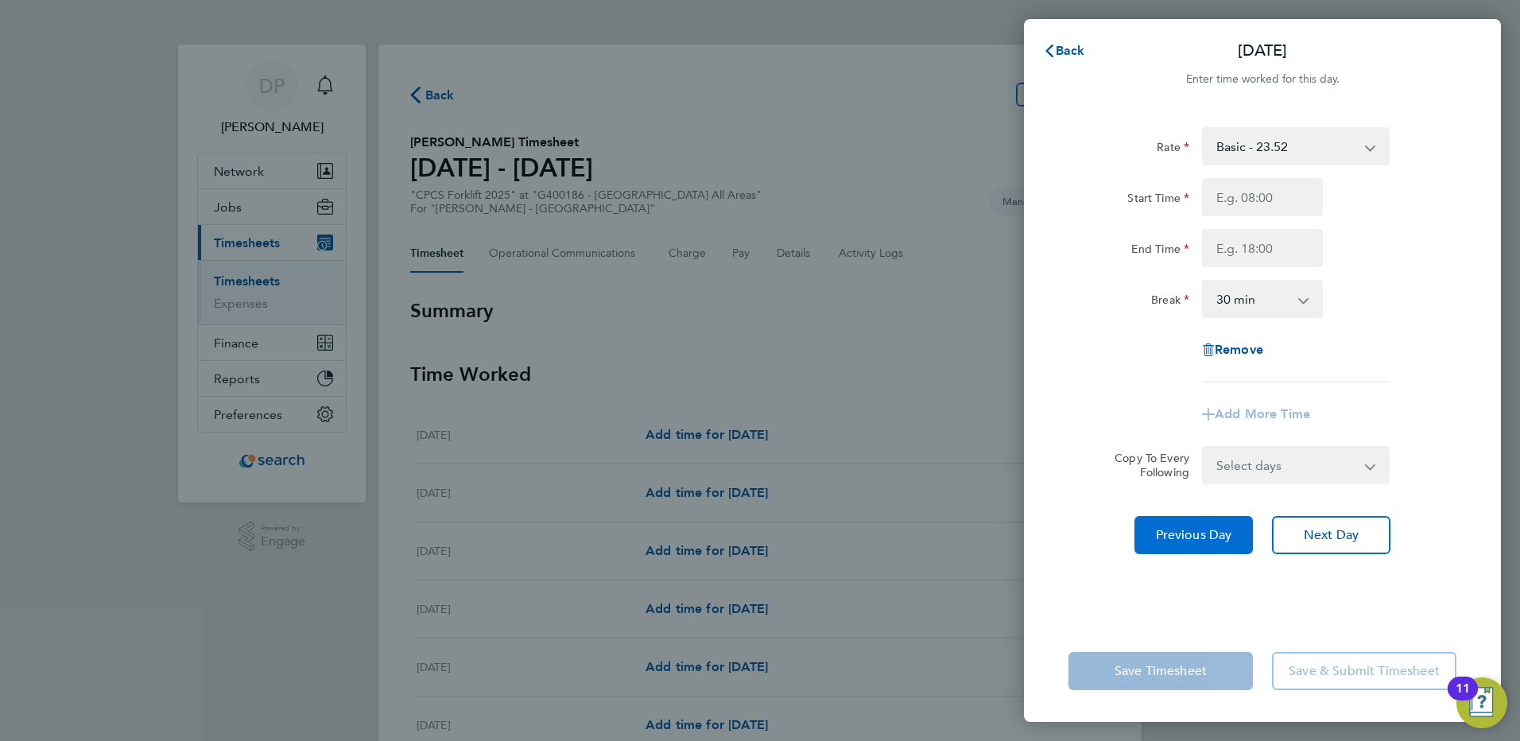
click at [1213, 534] on span "Previous Day" at bounding box center [1194, 535] width 76 height 16
select select "30"
click at [1213, 534] on span "Previous Day" at bounding box center [1194, 535] width 76 height 16
select select "30"
click at [1306, 536] on span "Next Day" at bounding box center [1331, 535] width 55 height 16
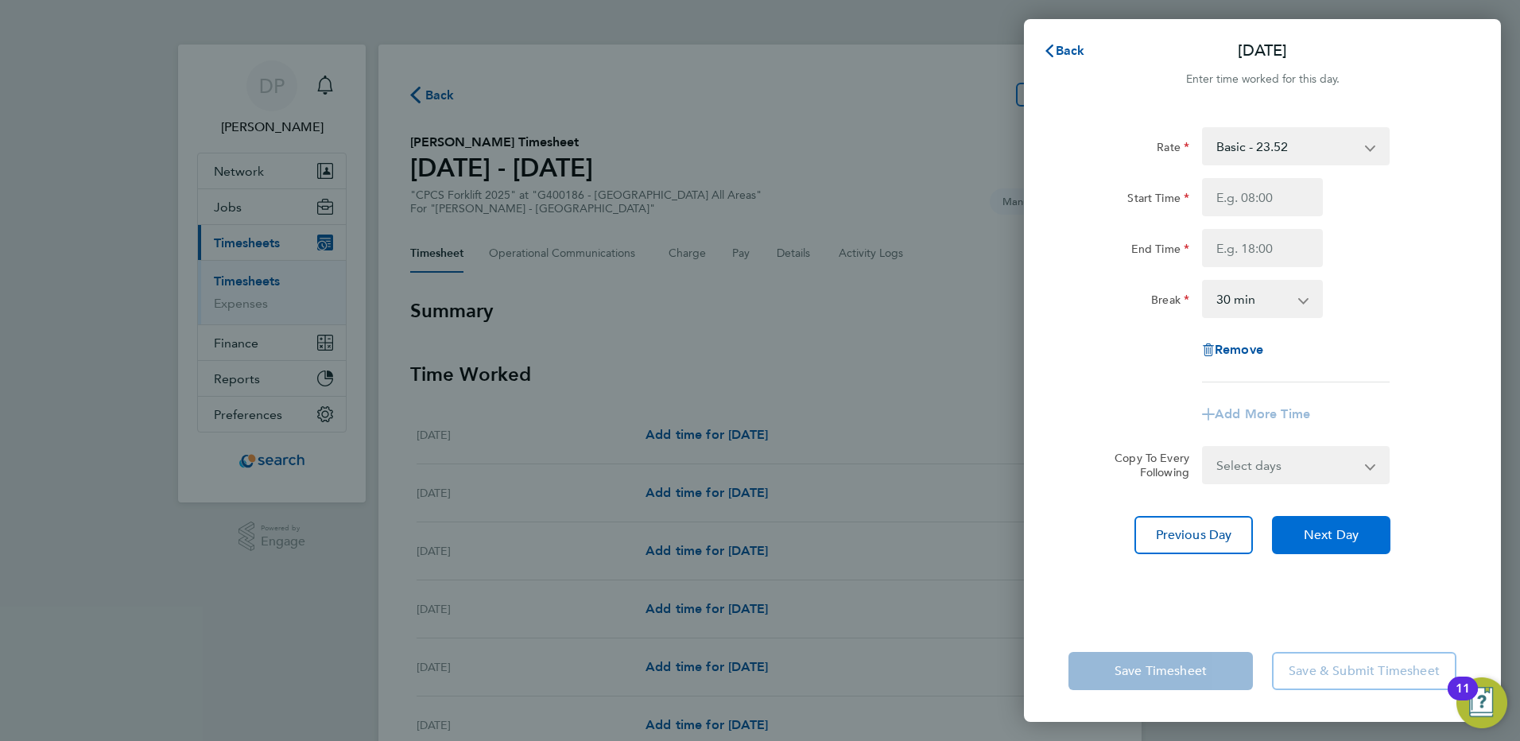
select select "30"
click at [1271, 196] on input "Start Time" at bounding box center [1262, 197] width 121 height 38
type input "07:30"
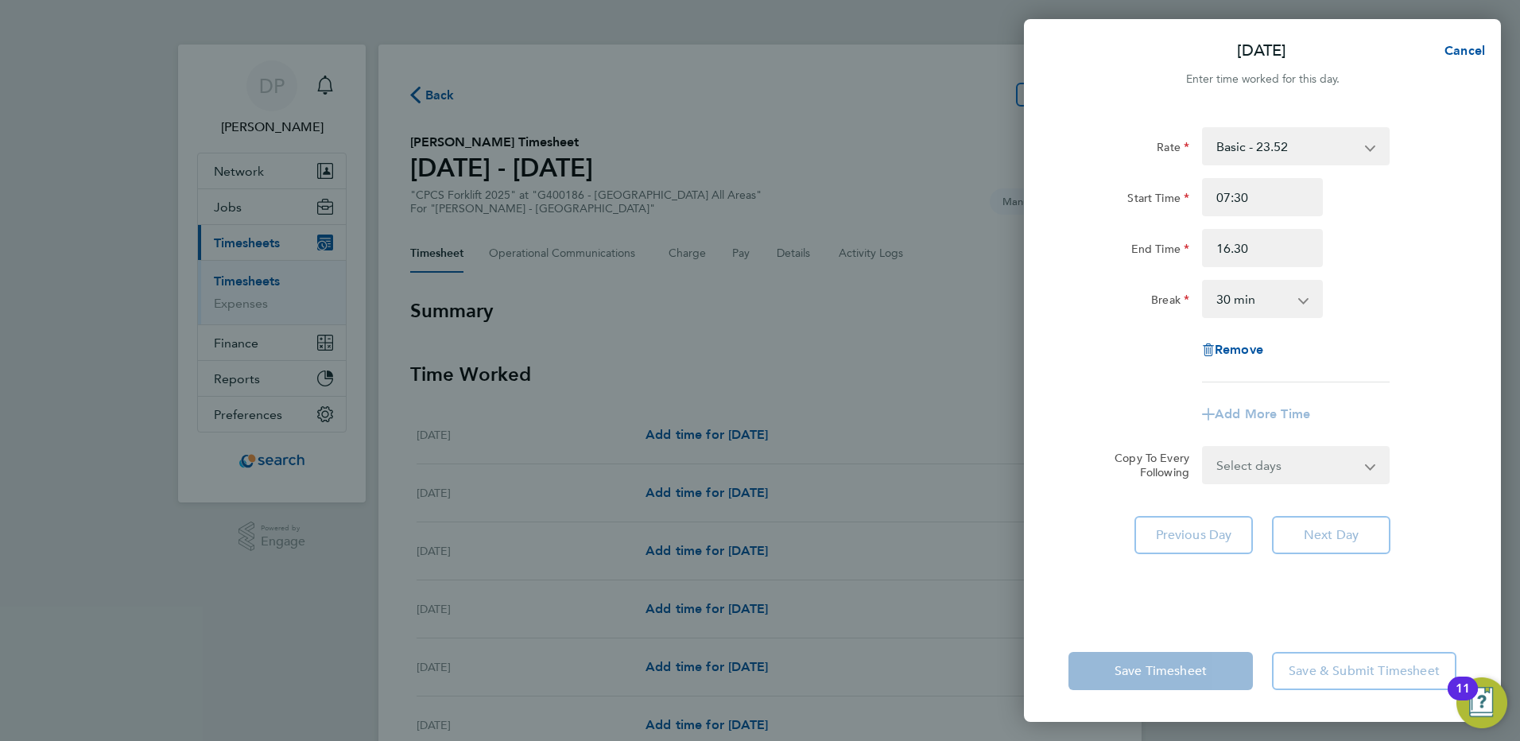
type input "16:30"
click at [1403, 480] on div "Copy To Every Following Select days Day Tuesday Wednesday Thursday Friday" at bounding box center [1262, 465] width 401 height 38
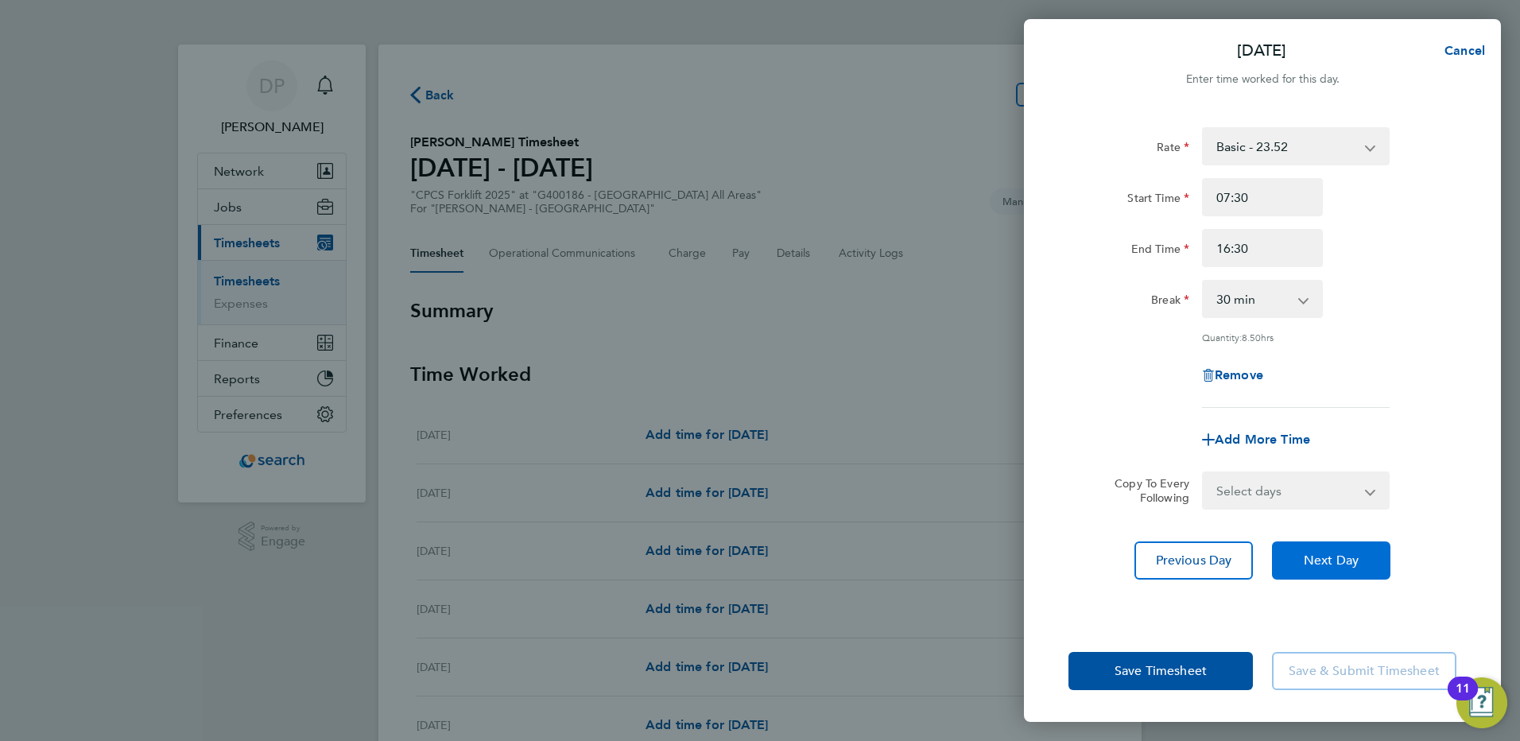
click at [1349, 557] on span "Next Day" at bounding box center [1331, 561] width 55 height 16
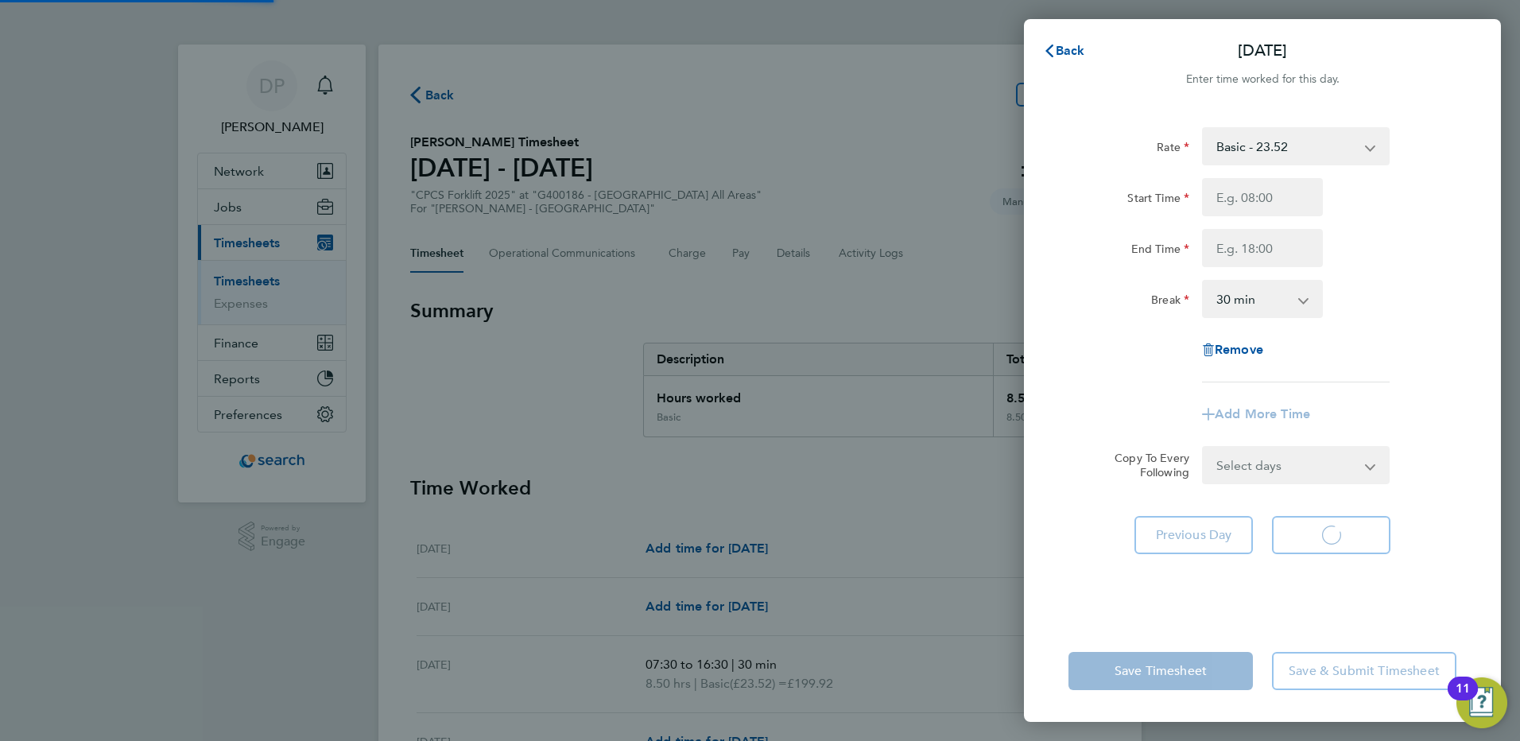
select select "30"
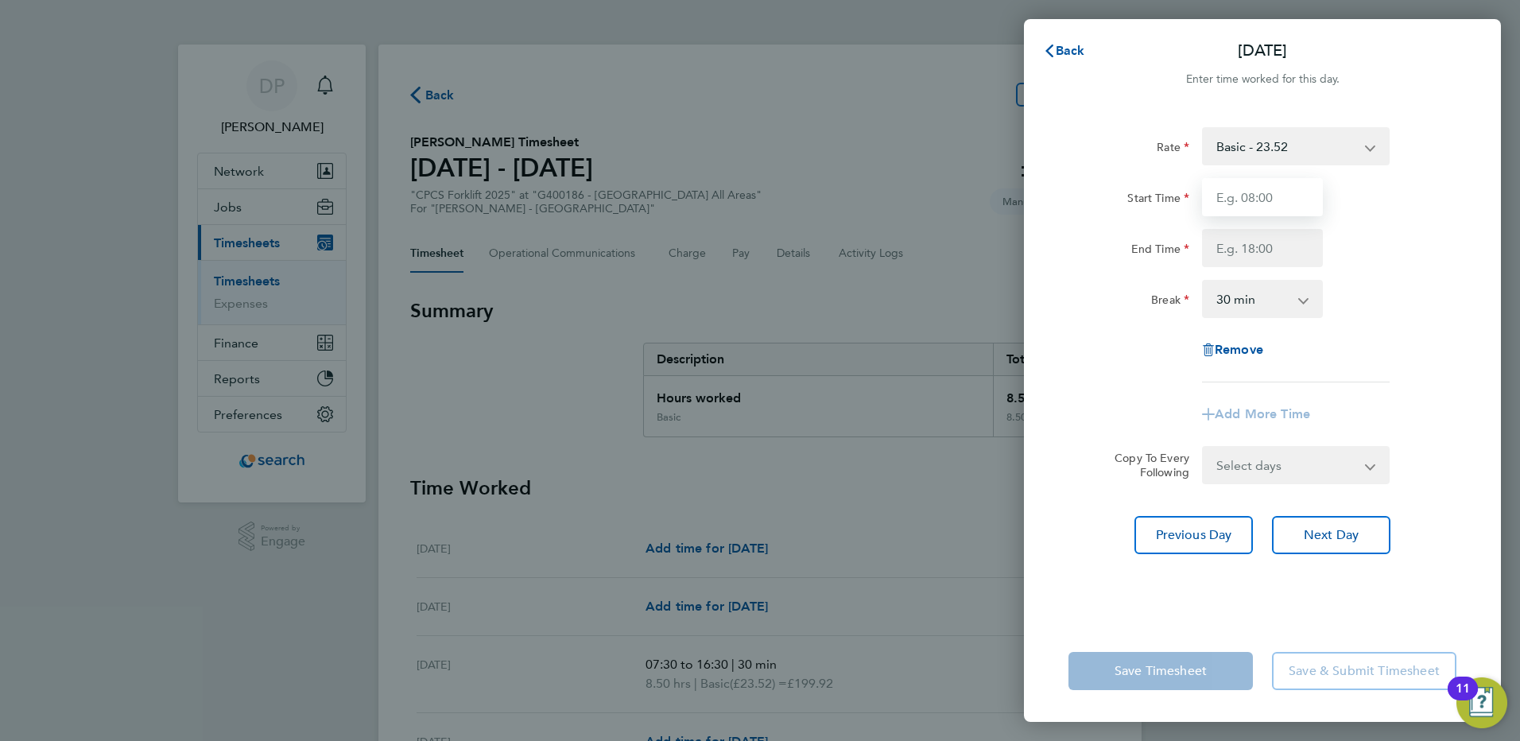
click at [1252, 201] on input "Start Time" at bounding box center [1262, 197] width 121 height 38
type input "07:30"
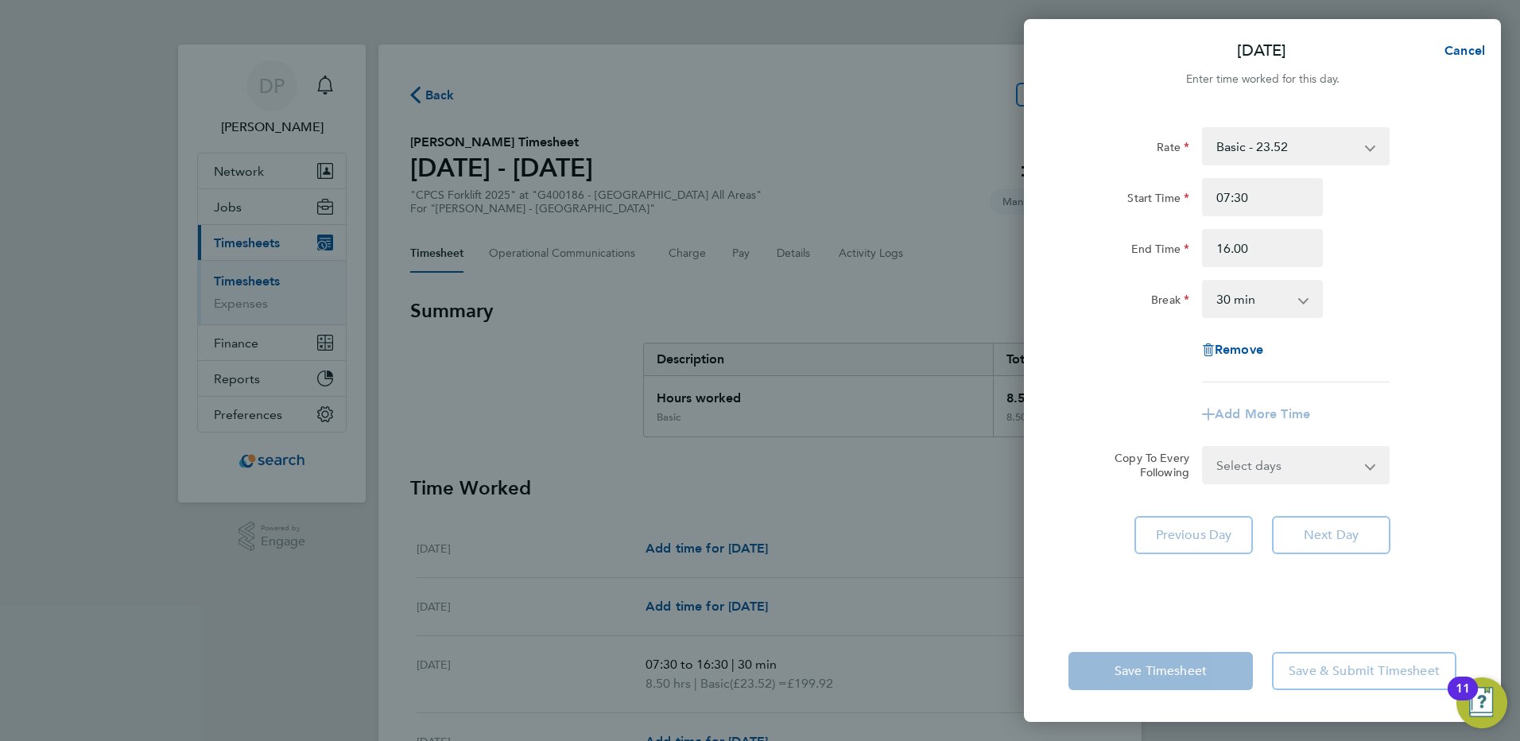
type input "16:00"
click at [1420, 394] on app-timesheet-line-form-group "Rate Basic - 23.52 Overtime - 33.98 Start Time 07:30 End Time 16:00 Break 0 min…" at bounding box center [1263, 280] width 388 height 306
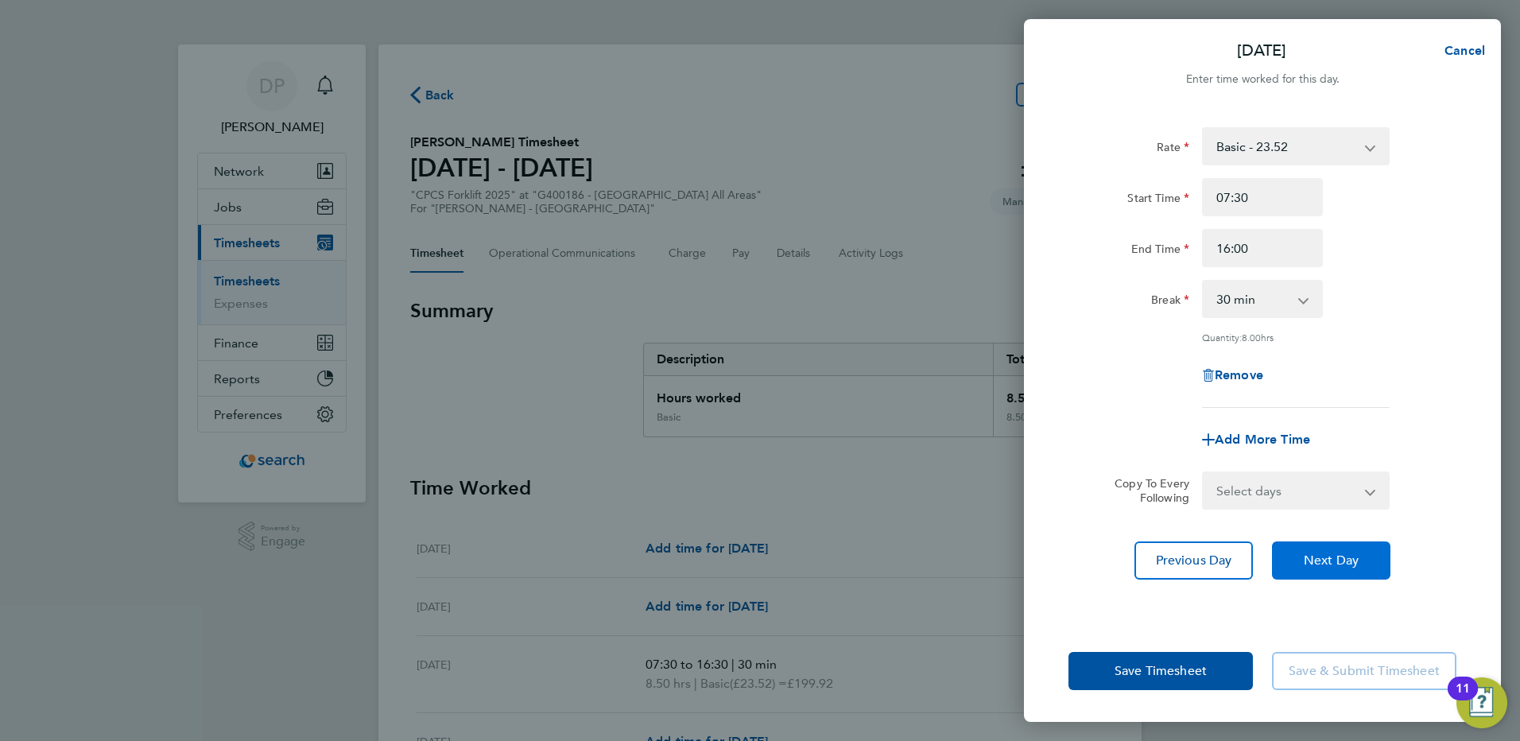
click at [1361, 555] on button "Next Day" at bounding box center [1331, 560] width 118 height 38
select select "30"
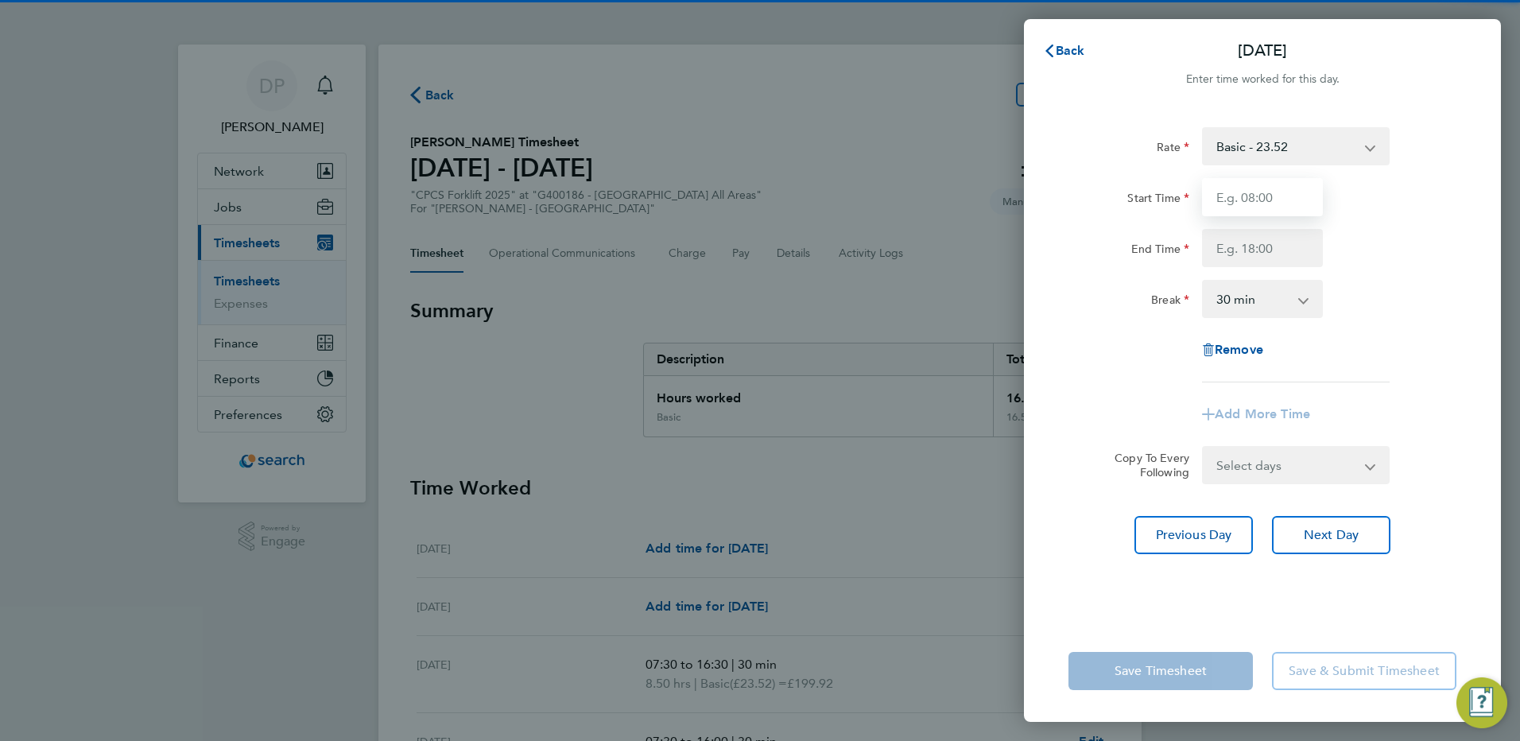
click at [1292, 195] on input "Start Time" at bounding box center [1262, 197] width 121 height 38
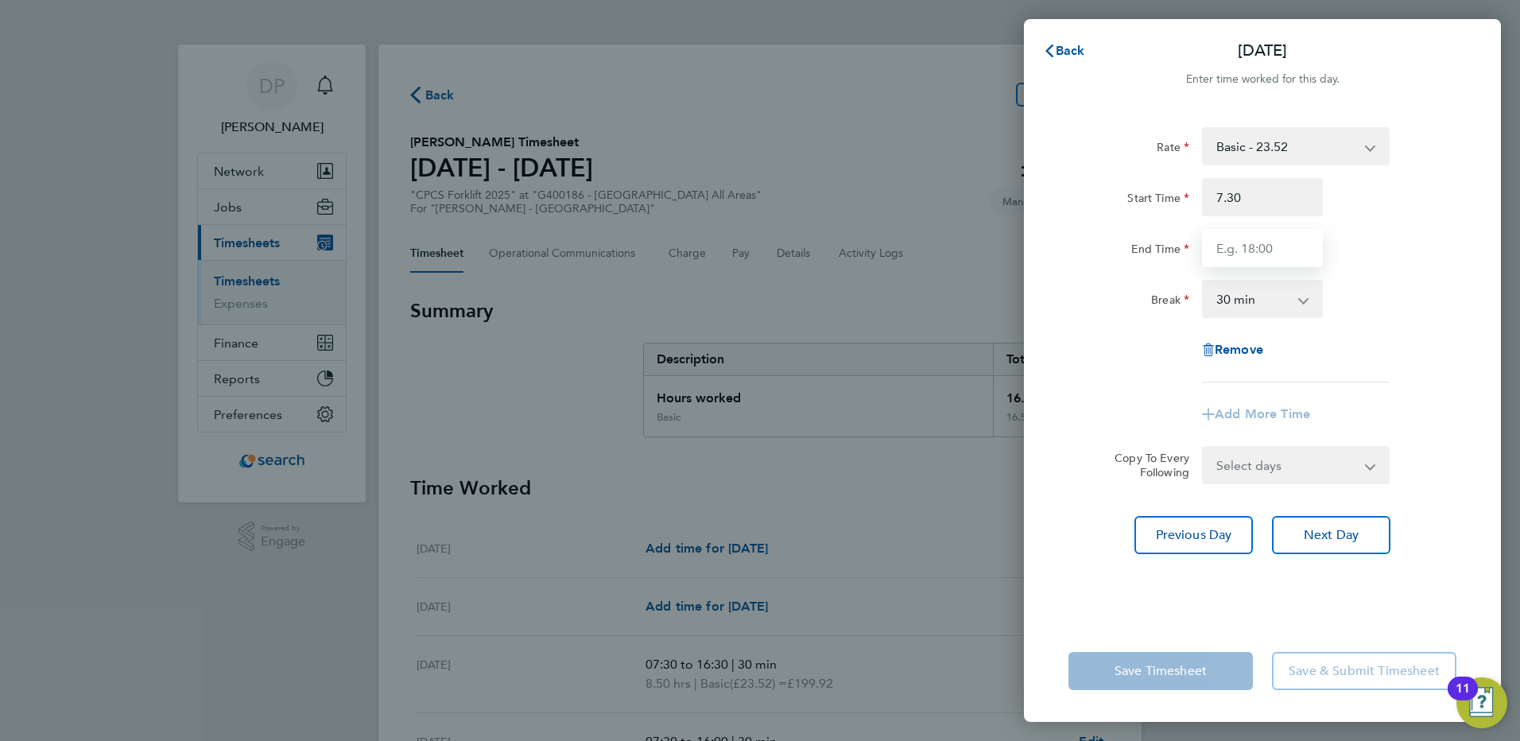
type input "07:30"
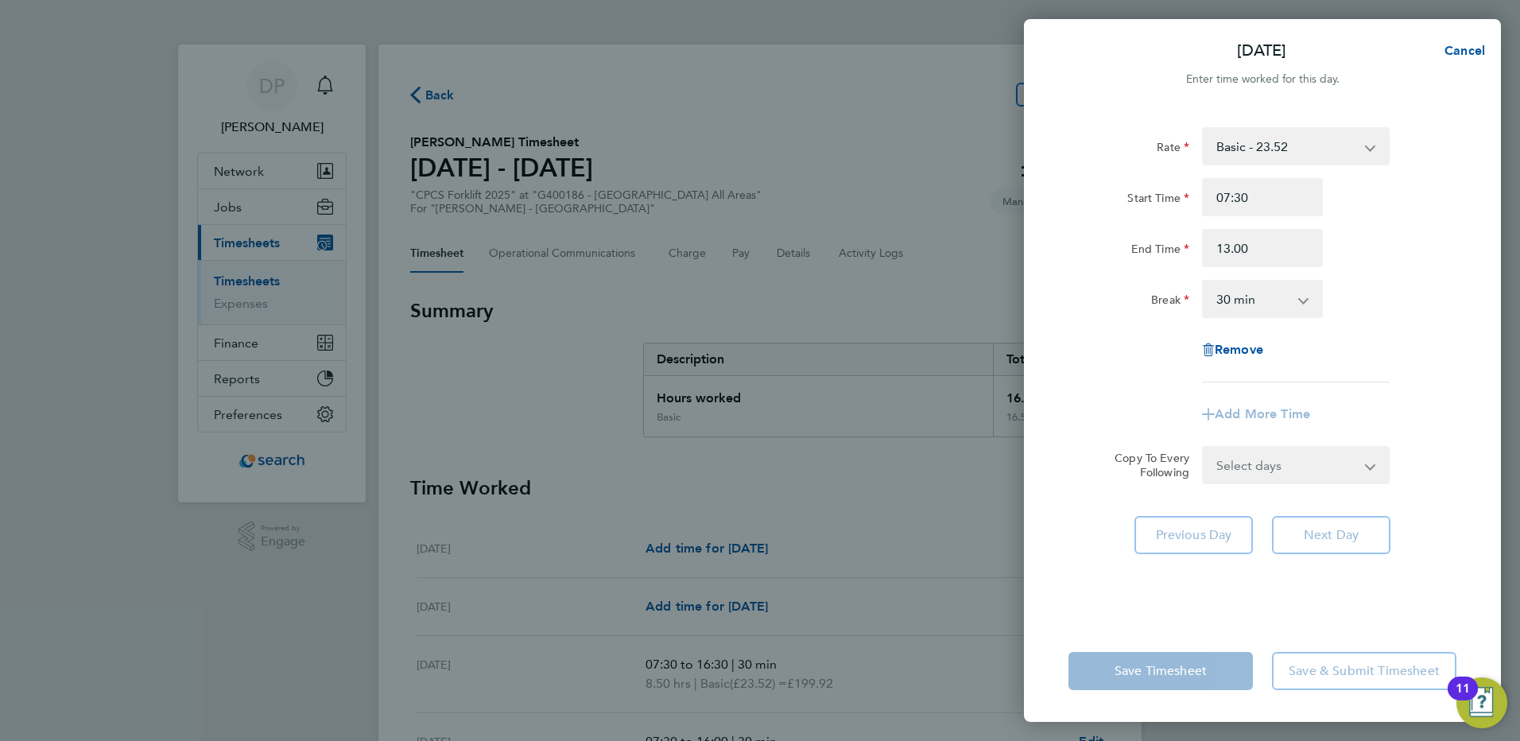
type input "13:00"
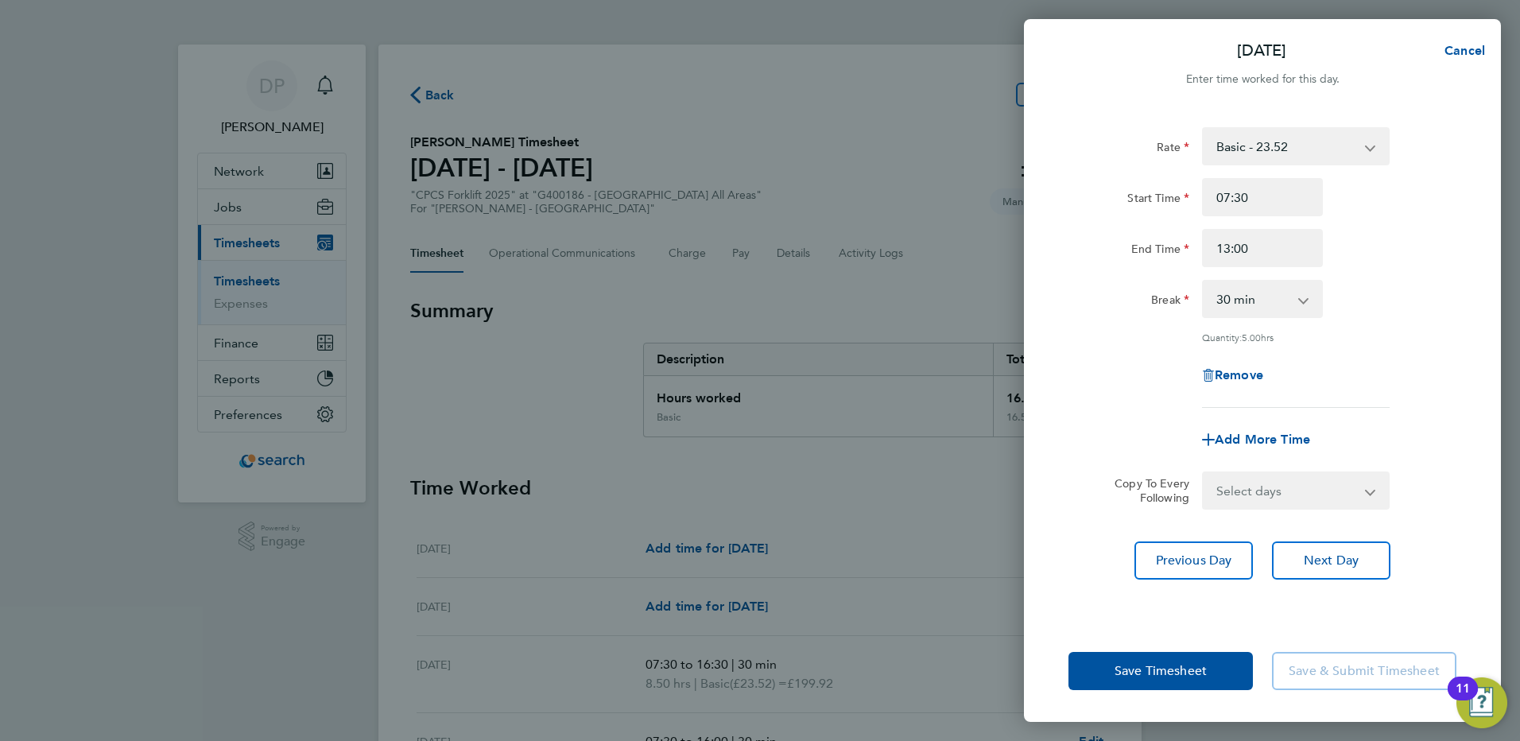
click at [1448, 526] on div "Rate Basic - 23.52 Overtime - 33.98 Start Time 07:30 End Time 13:00 Break 0 min…" at bounding box center [1262, 364] width 477 height 512
click at [1217, 681] on button "Save Timesheet" at bounding box center [1161, 671] width 184 height 38
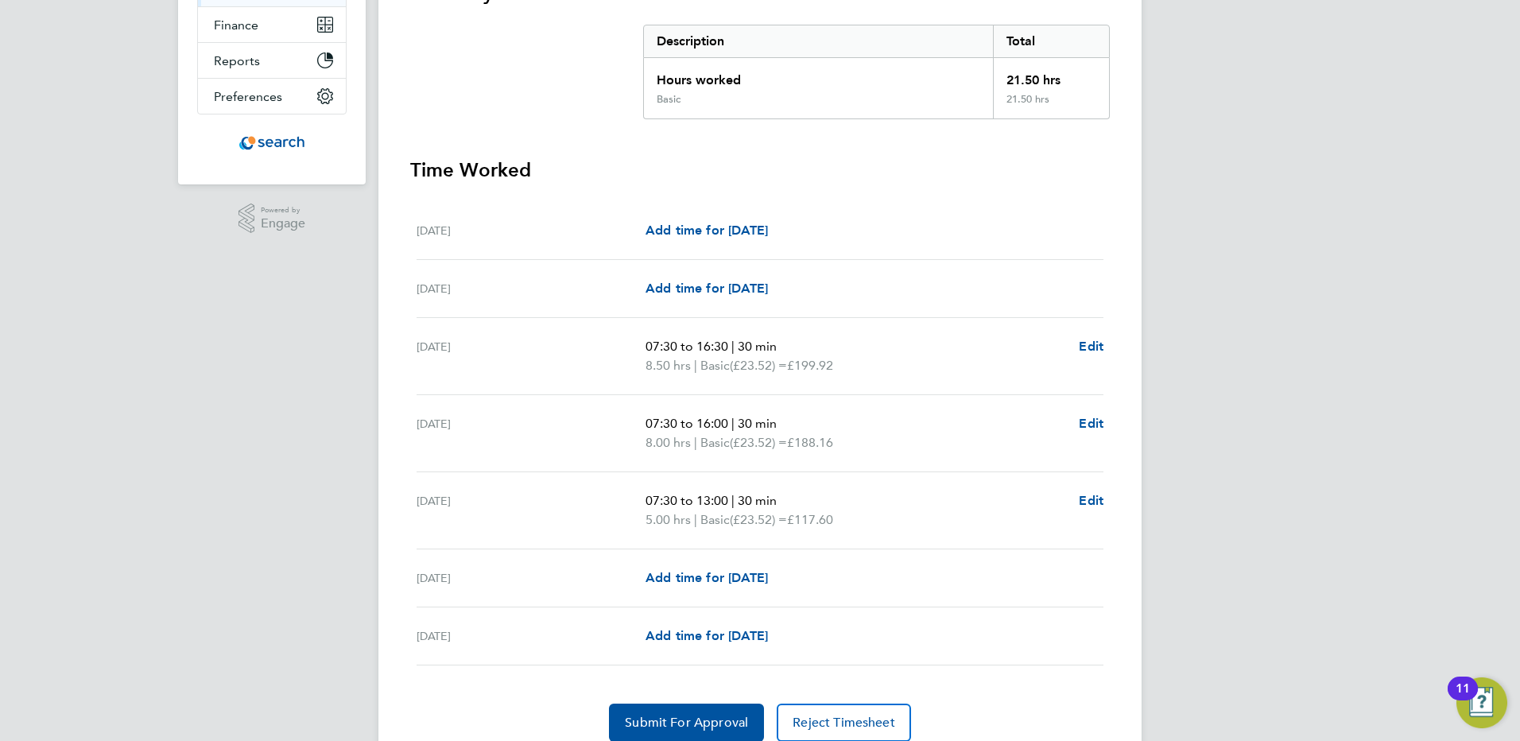
scroll to position [382, 0]
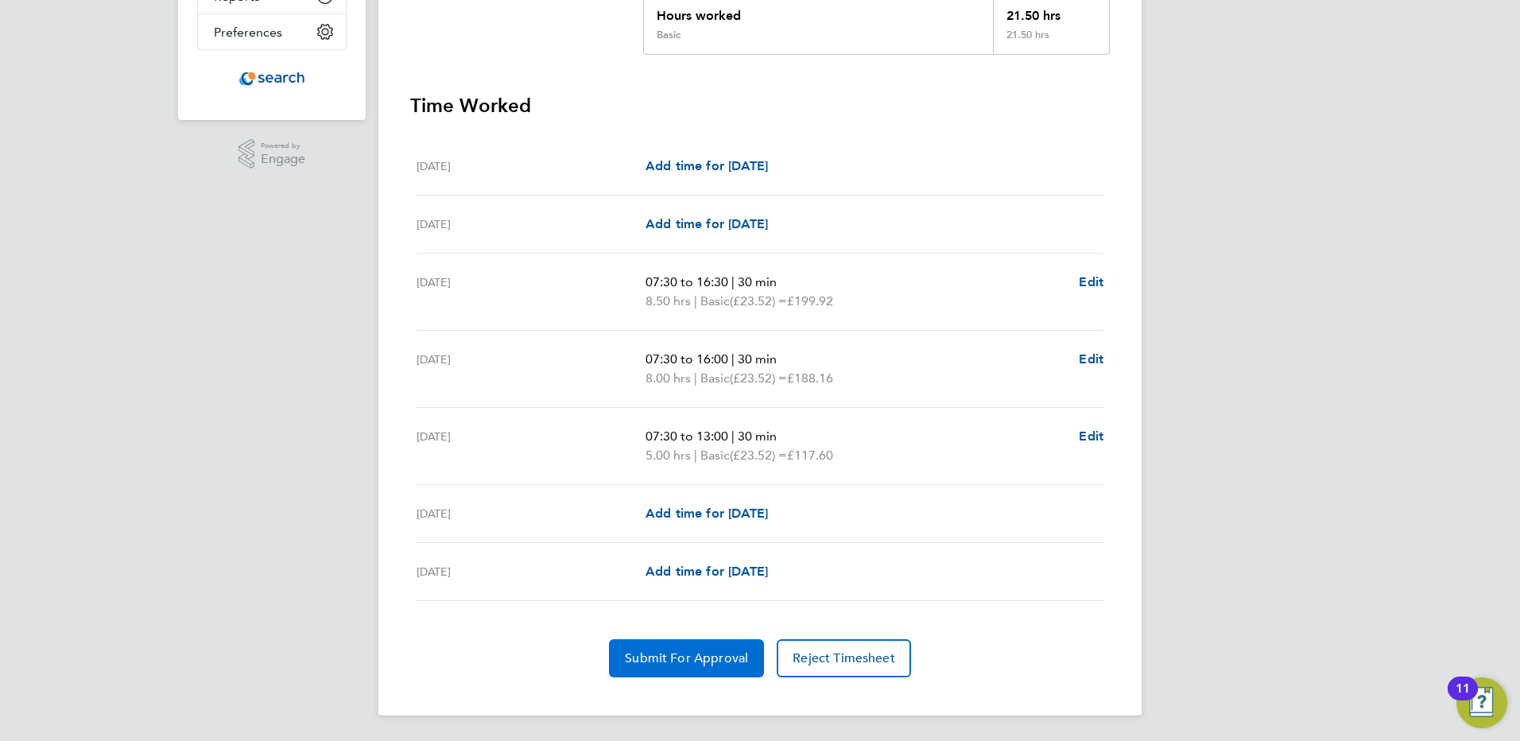
click at [673, 652] on span "Submit For Approval" at bounding box center [686, 658] width 123 height 16
